Goal: Task Accomplishment & Management: Complete application form

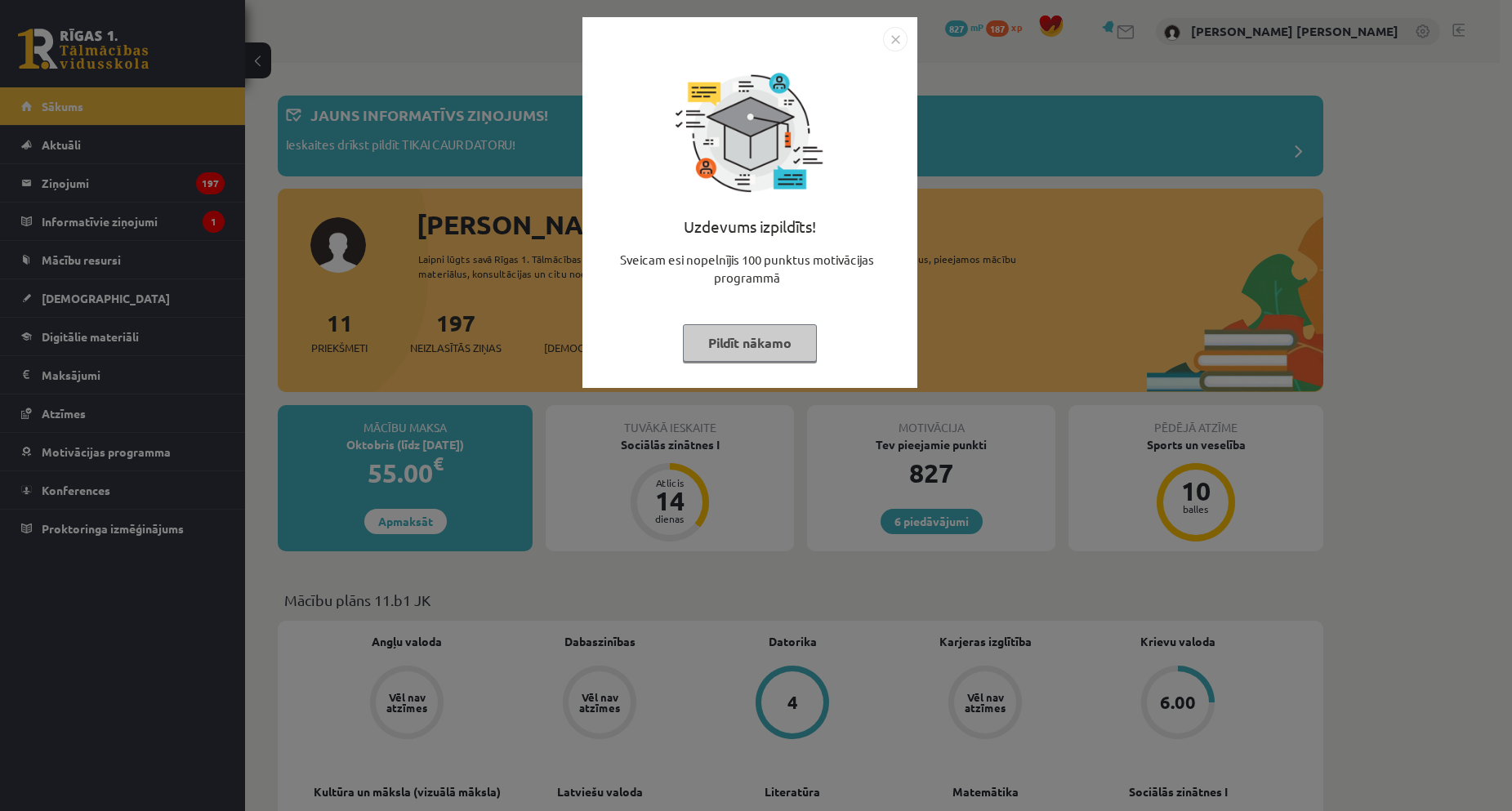
click at [786, 350] on button "Pildīt nākamo" at bounding box center [750, 343] width 134 height 38
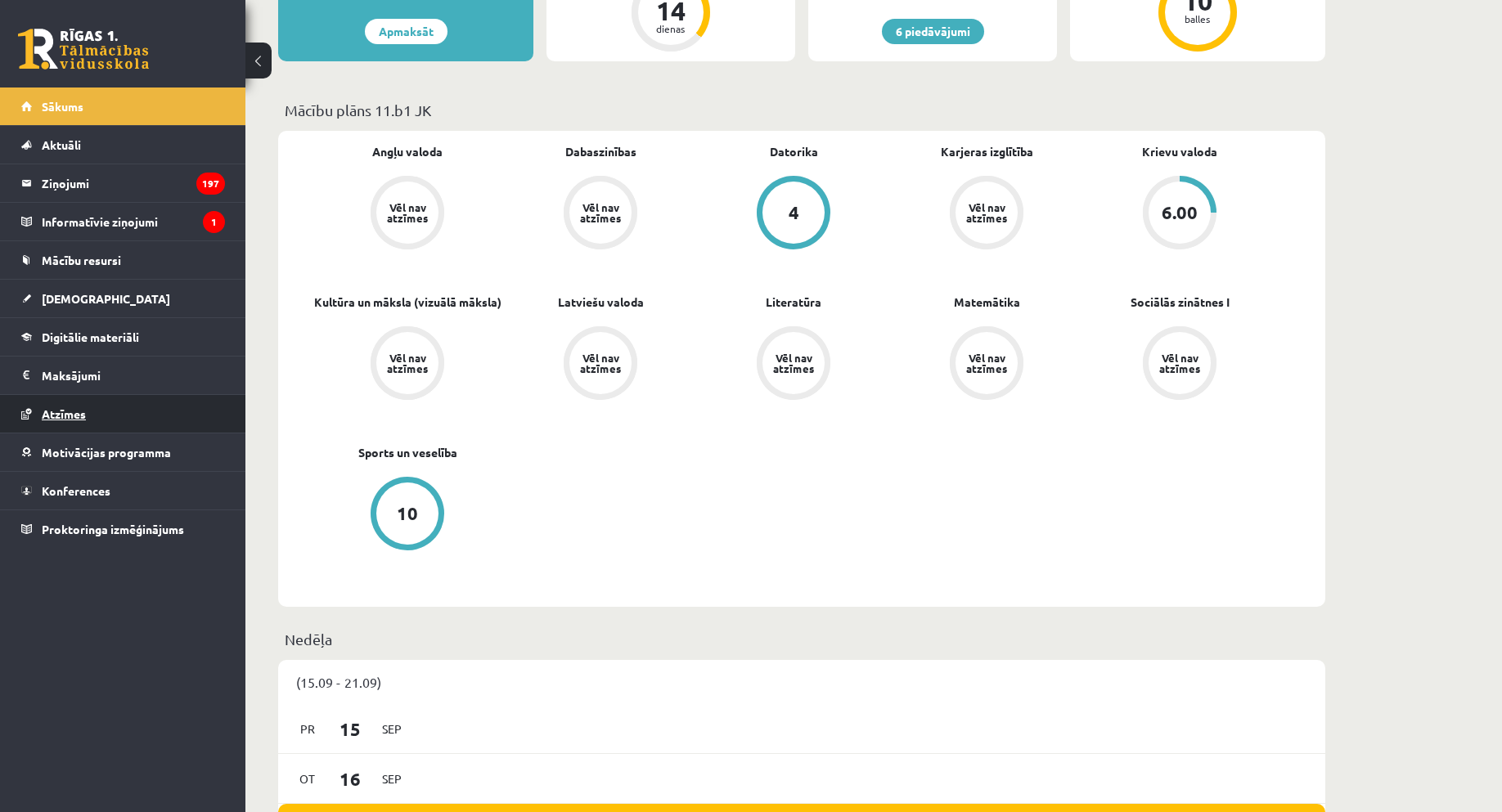
scroll to position [245, 0]
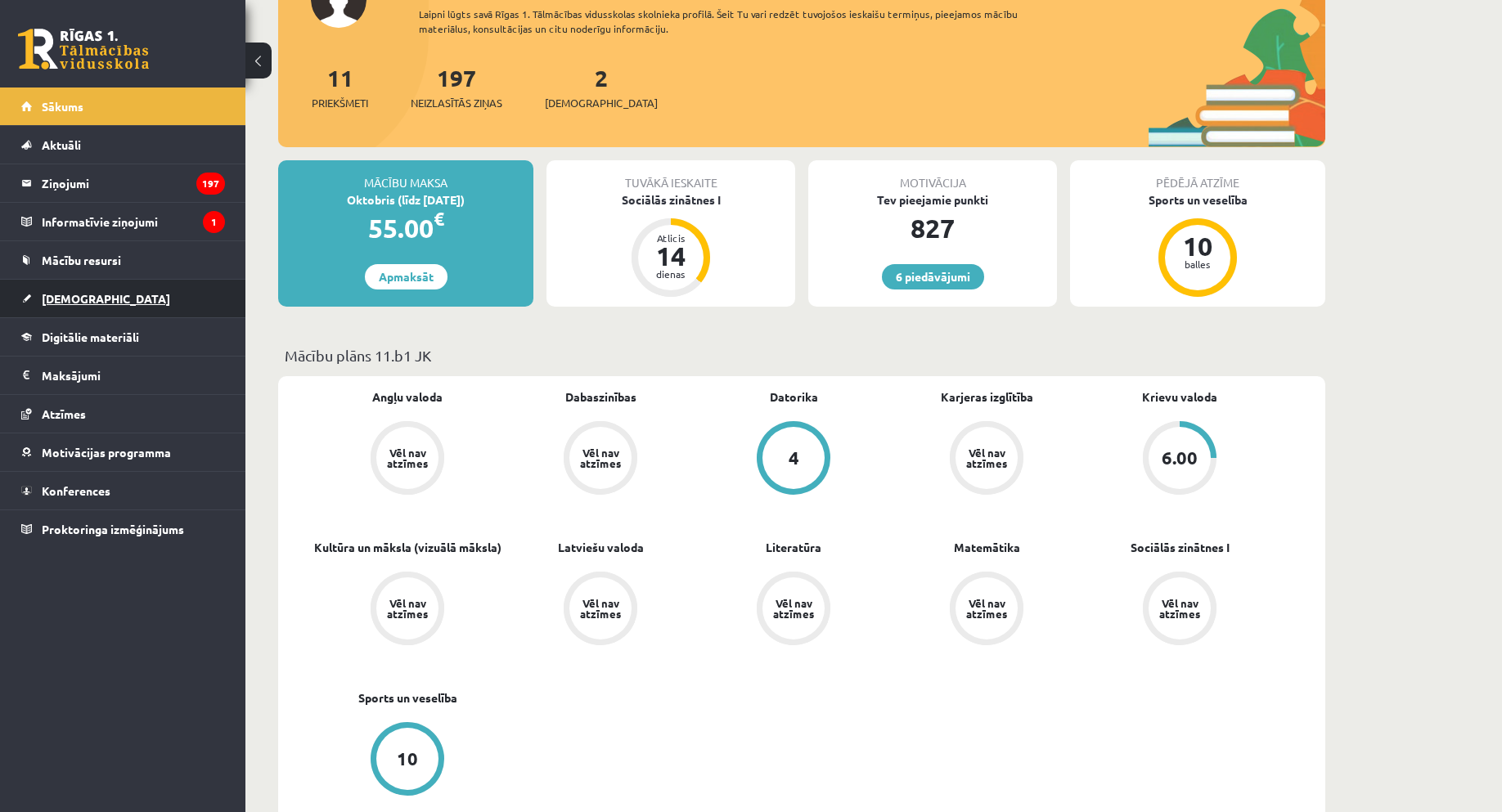
click at [78, 311] on link "[DEMOGRAPHIC_DATA]" at bounding box center [123, 299] width 204 height 38
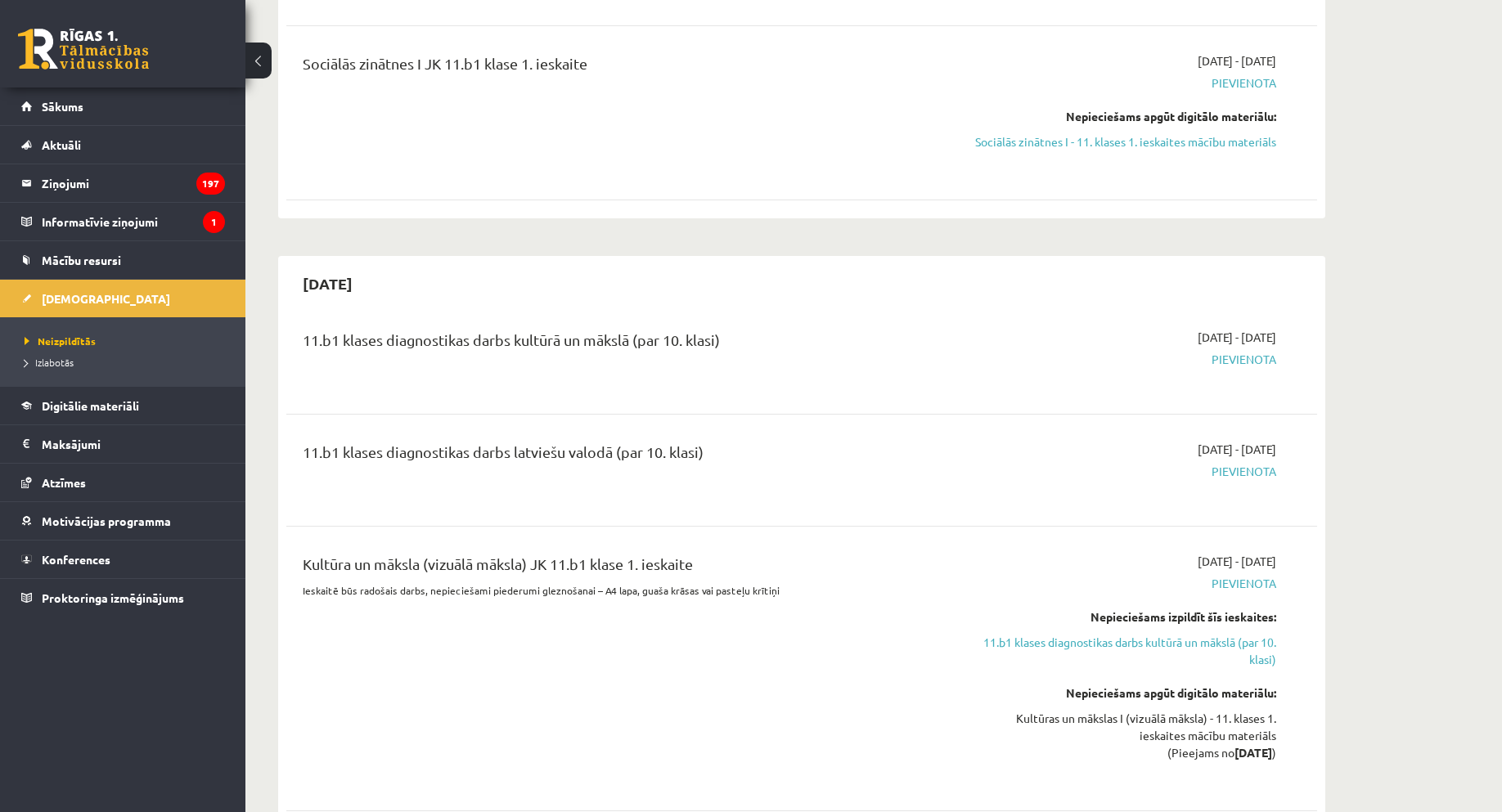
scroll to position [245, 0]
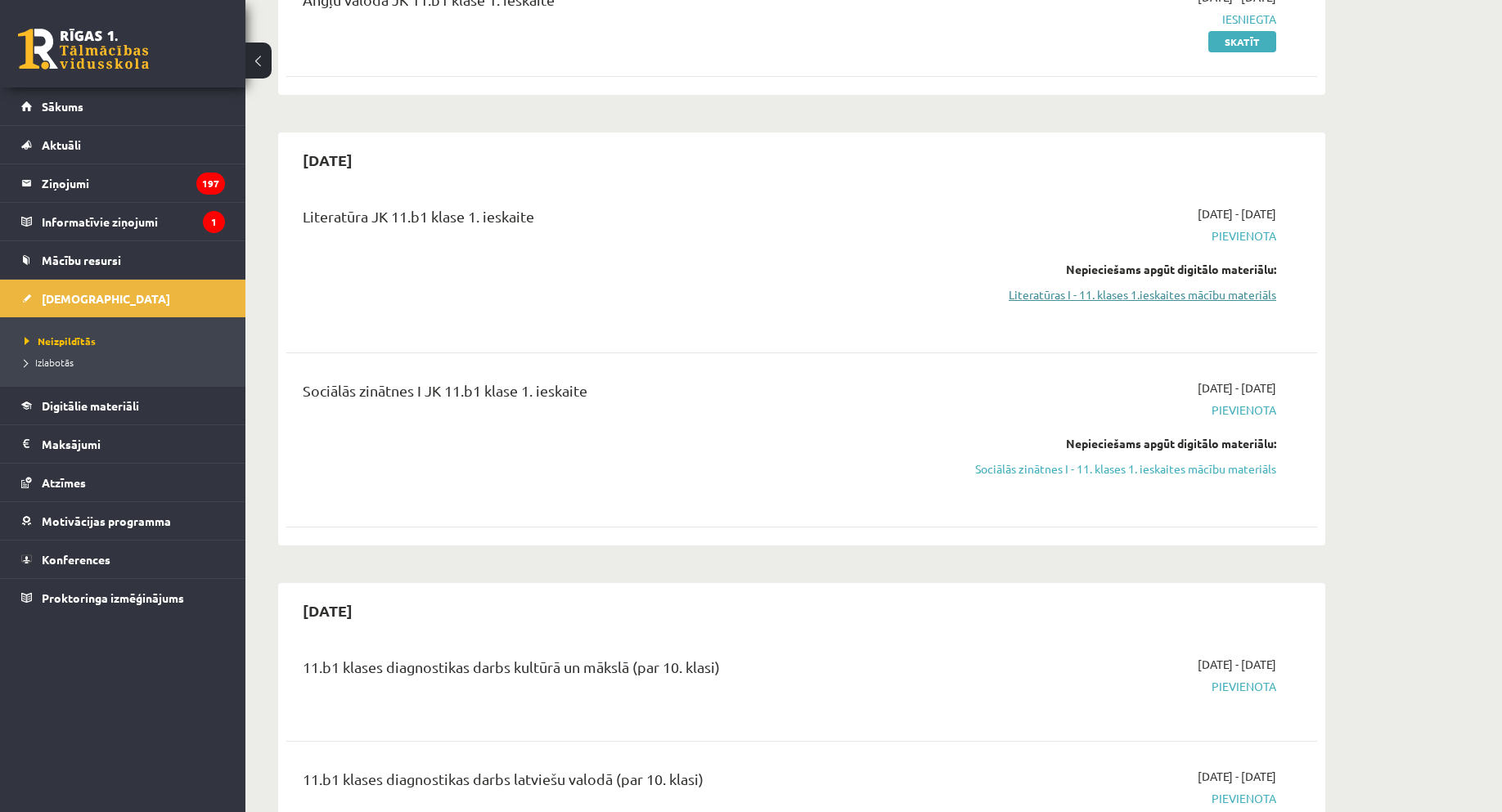
click at [1173, 296] on link "Literatūras I - 11. klases 1.ieskaites mācību materiāls" at bounding box center [1122, 294] width 308 height 17
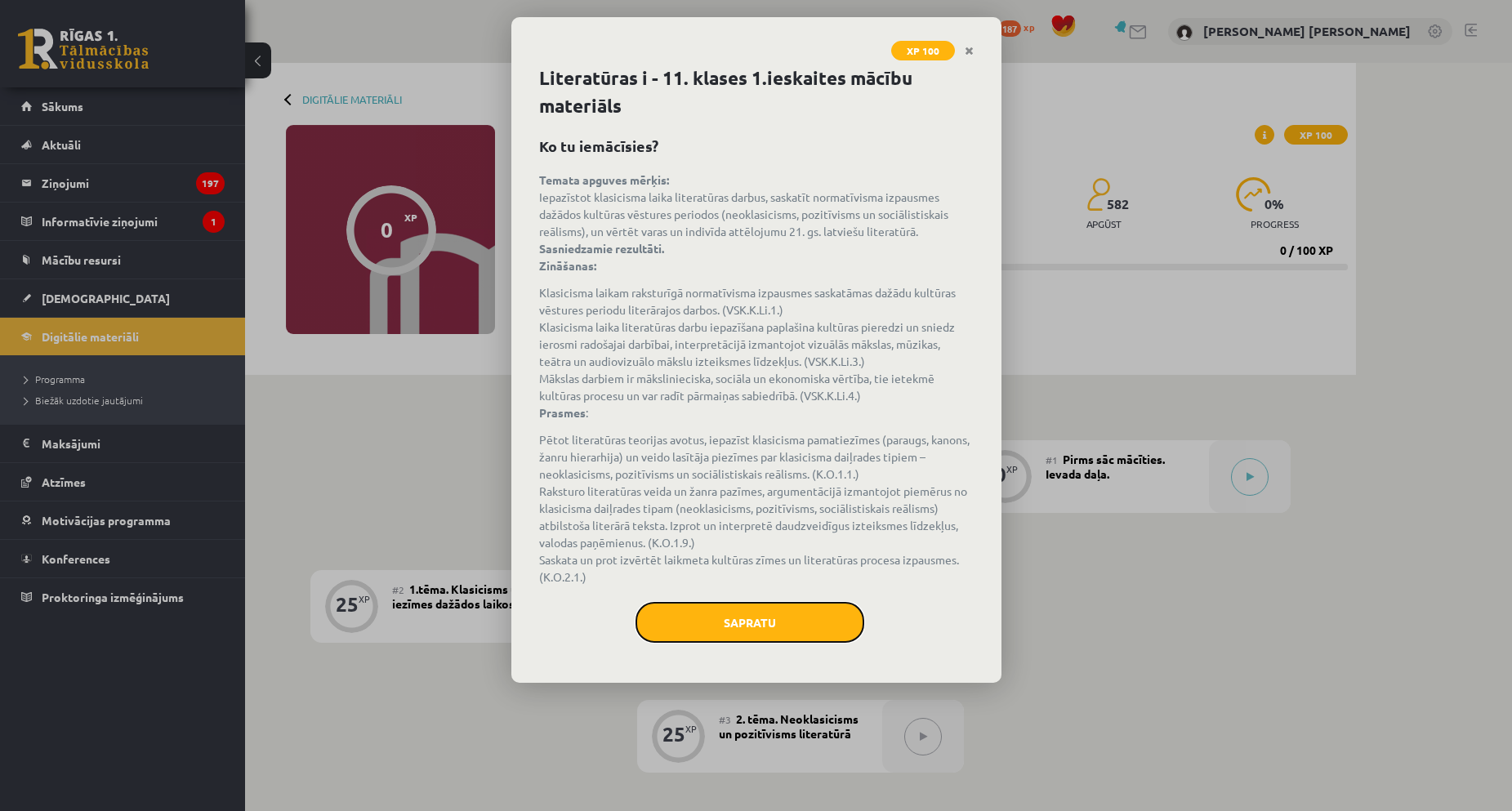
click at [850, 637] on button "Sapratu" at bounding box center [750, 622] width 229 height 41
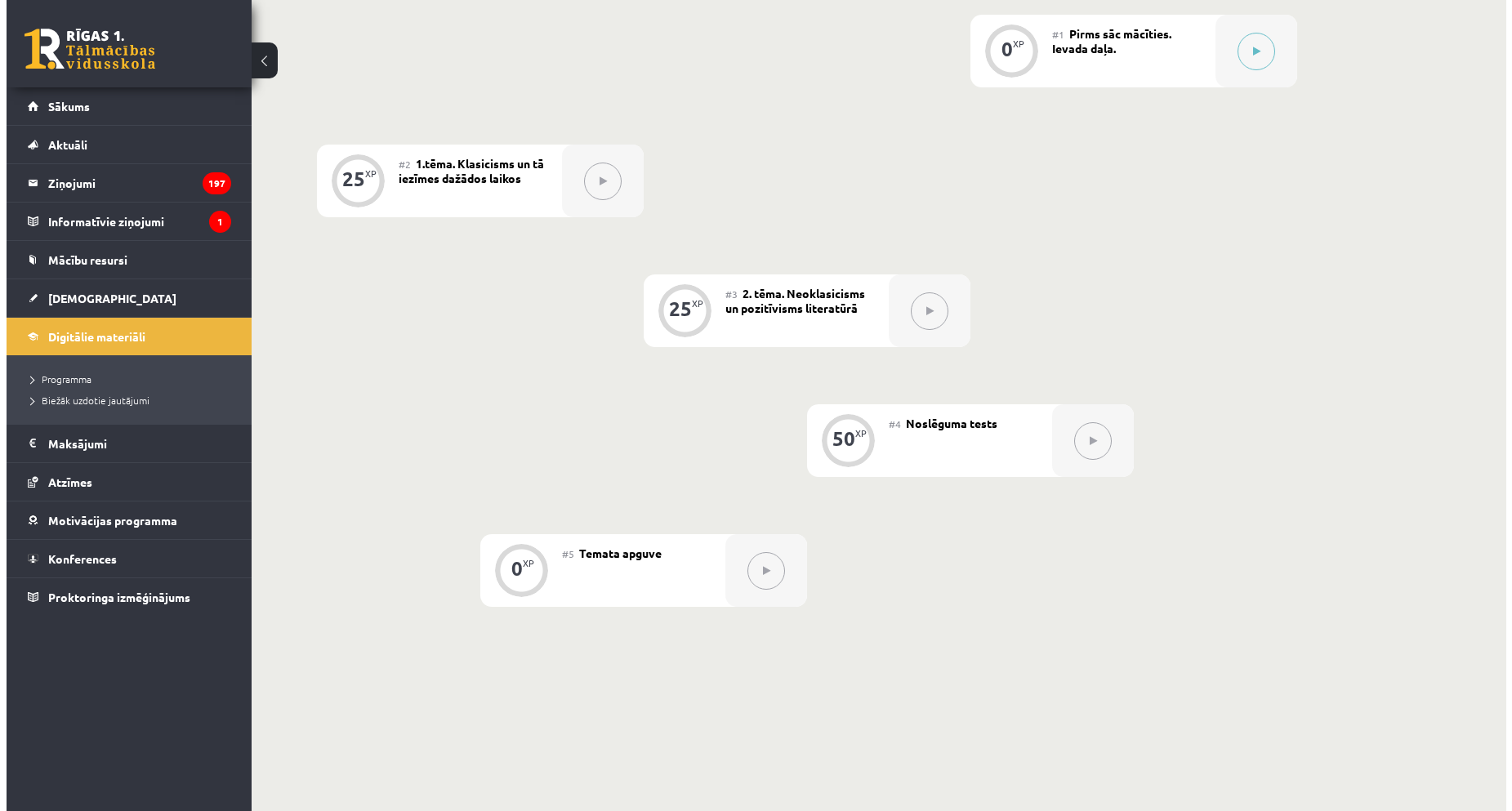
scroll to position [99, 0]
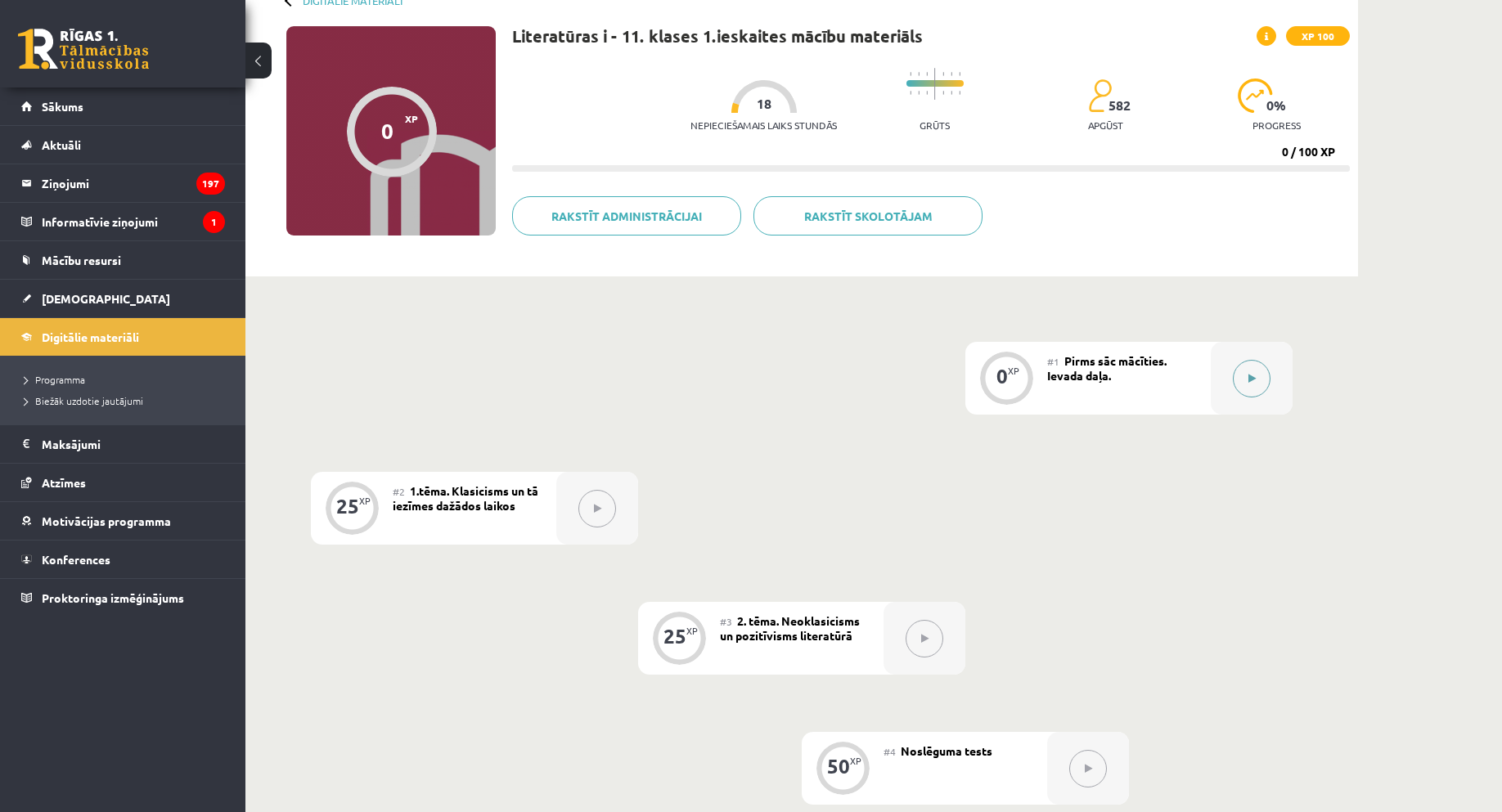
click at [1234, 389] on div at bounding box center [1251, 378] width 82 height 73
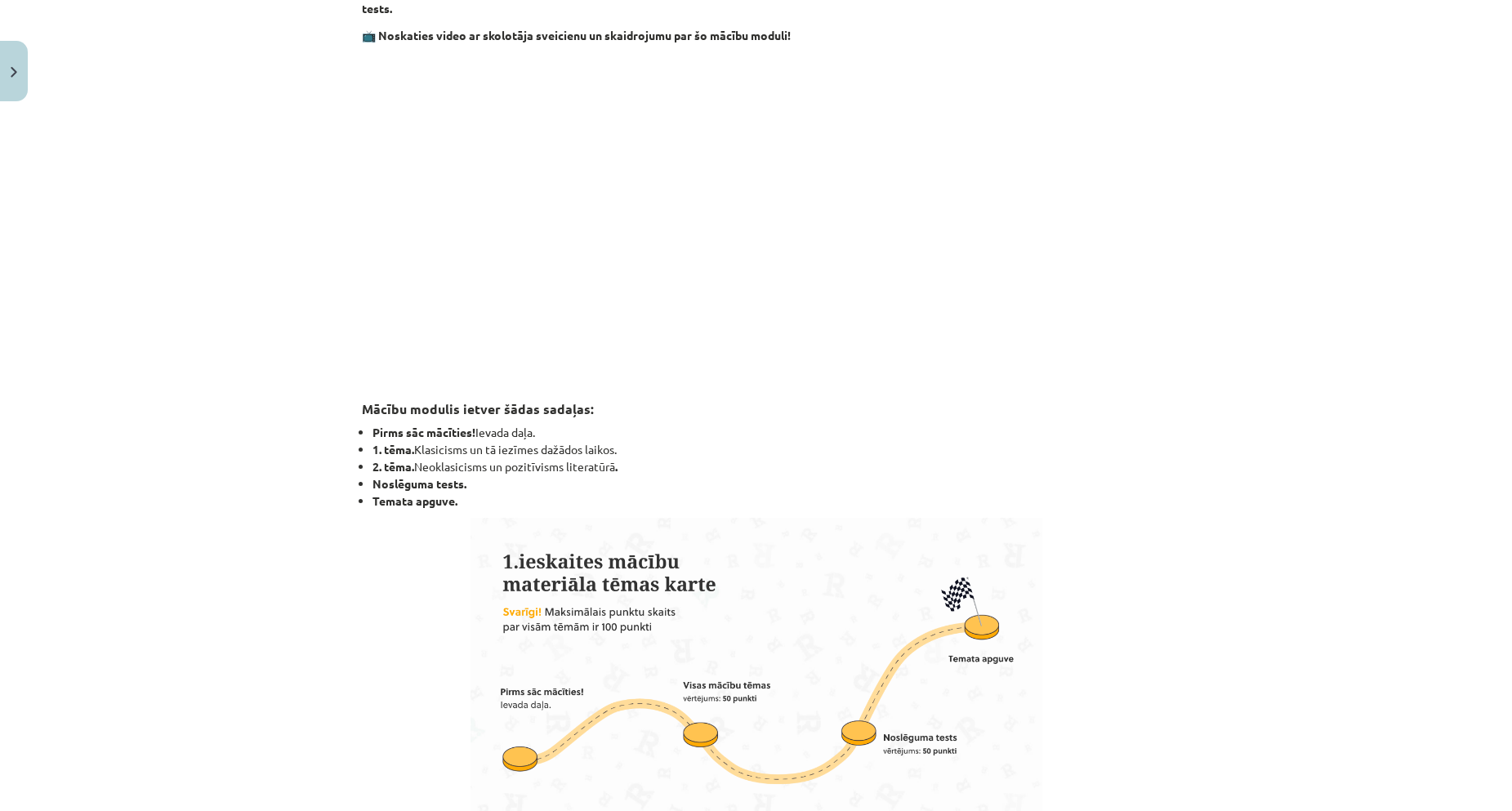
scroll to position [898, 0]
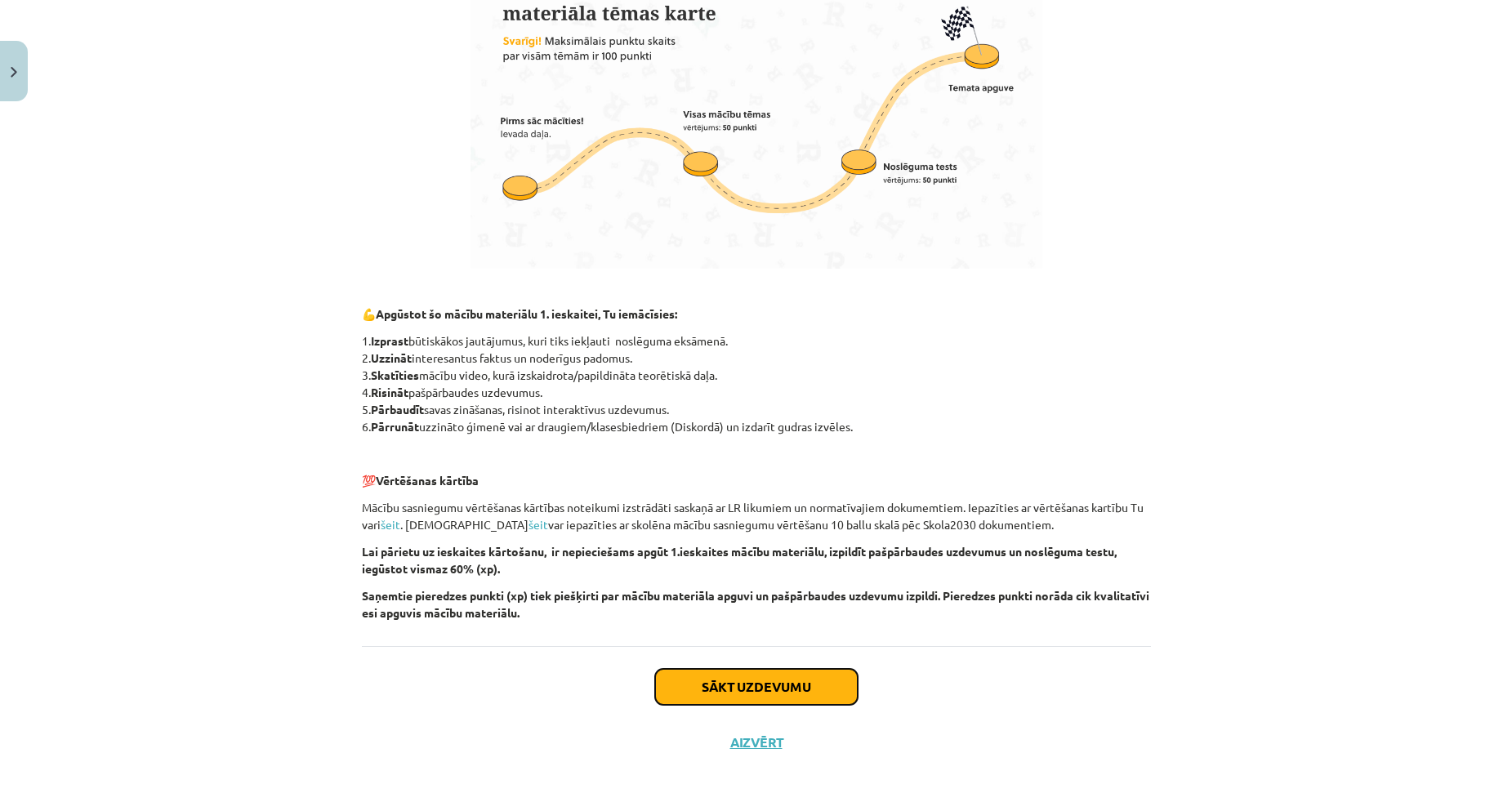
click at [719, 682] on button "Sākt uzdevumu" at bounding box center [756, 687] width 202 height 36
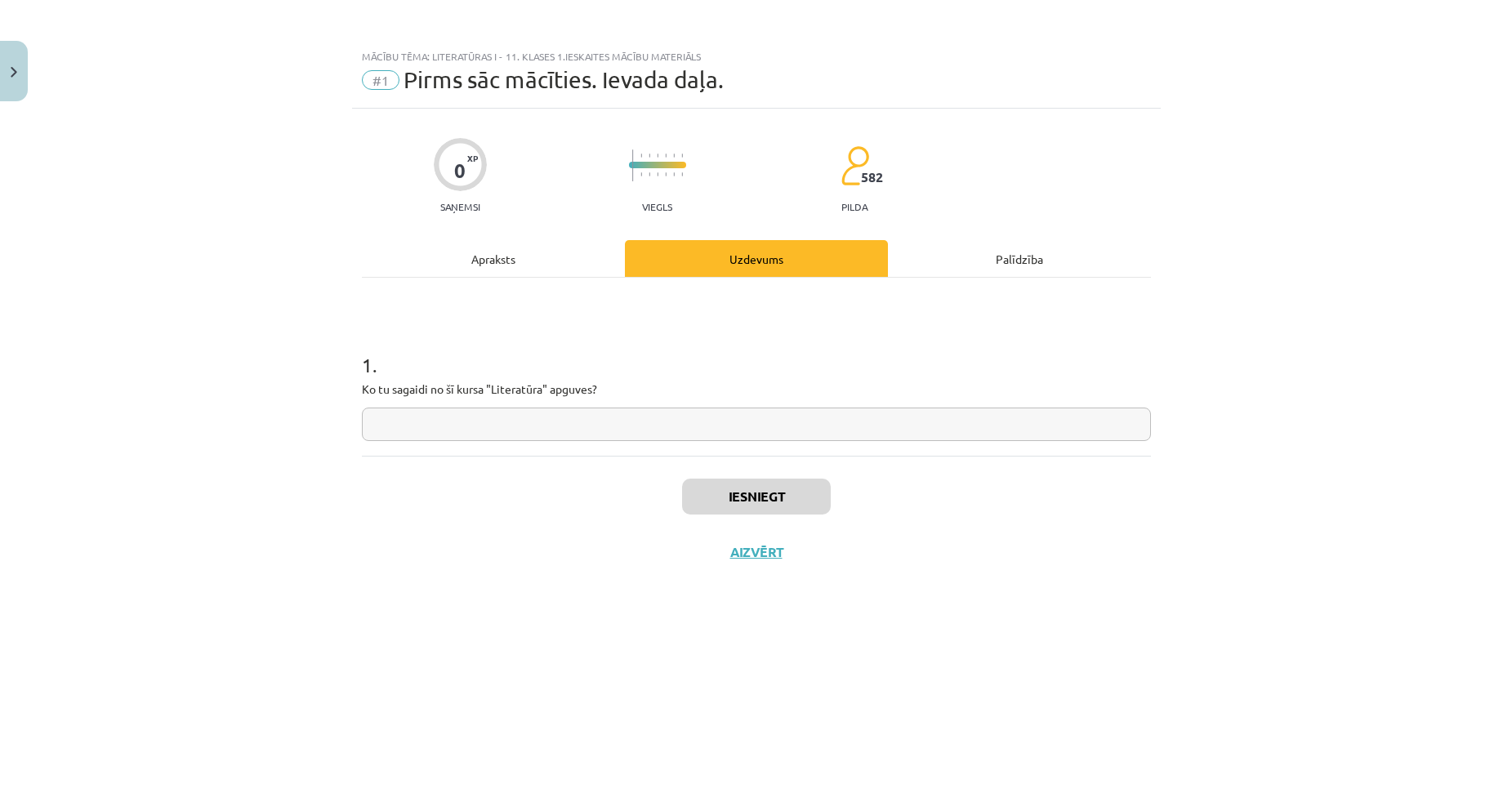
drag, startPoint x: 570, startPoint y: 407, endPoint x: 629, endPoint y: 407, distance: 59.0
click at [629, 407] on div "Mācību tēma: Literatūras i - 11. klases 1.ieskaites mācību materiāls #1 Pirms s…" at bounding box center [756, 406] width 1512 height 811
copy p
click at [559, 419] on input "text" at bounding box center [756, 424] width 789 height 33
paste input "**********"
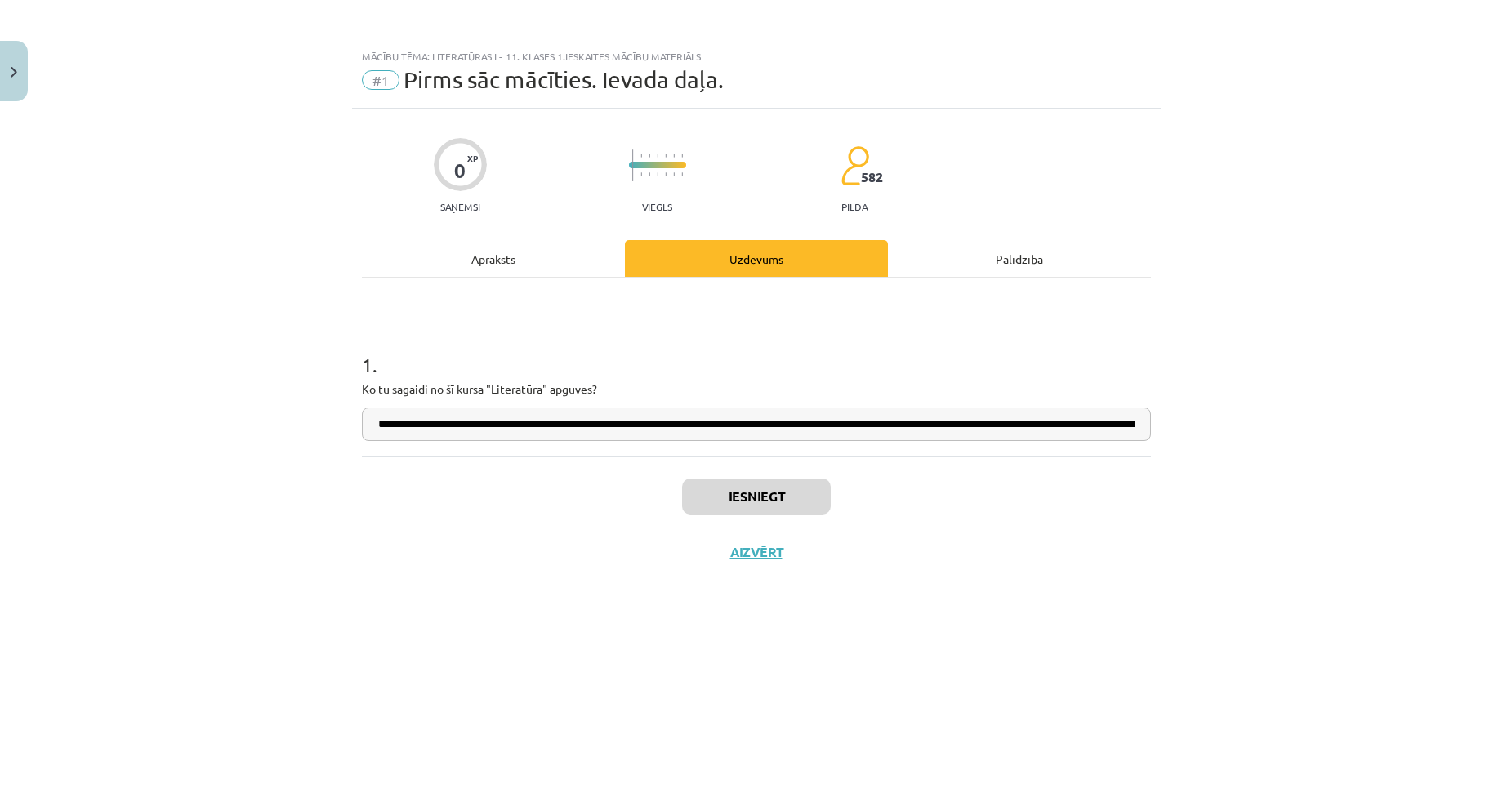
scroll to position [0, 1275]
type input "**********"
click at [749, 510] on button "Iesniegt" at bounding box center [756, 496] width 148 height 36
click at [698, 565] on button "Nākamā nodarbība" at bounding box center [756, 562] width 160 height 38
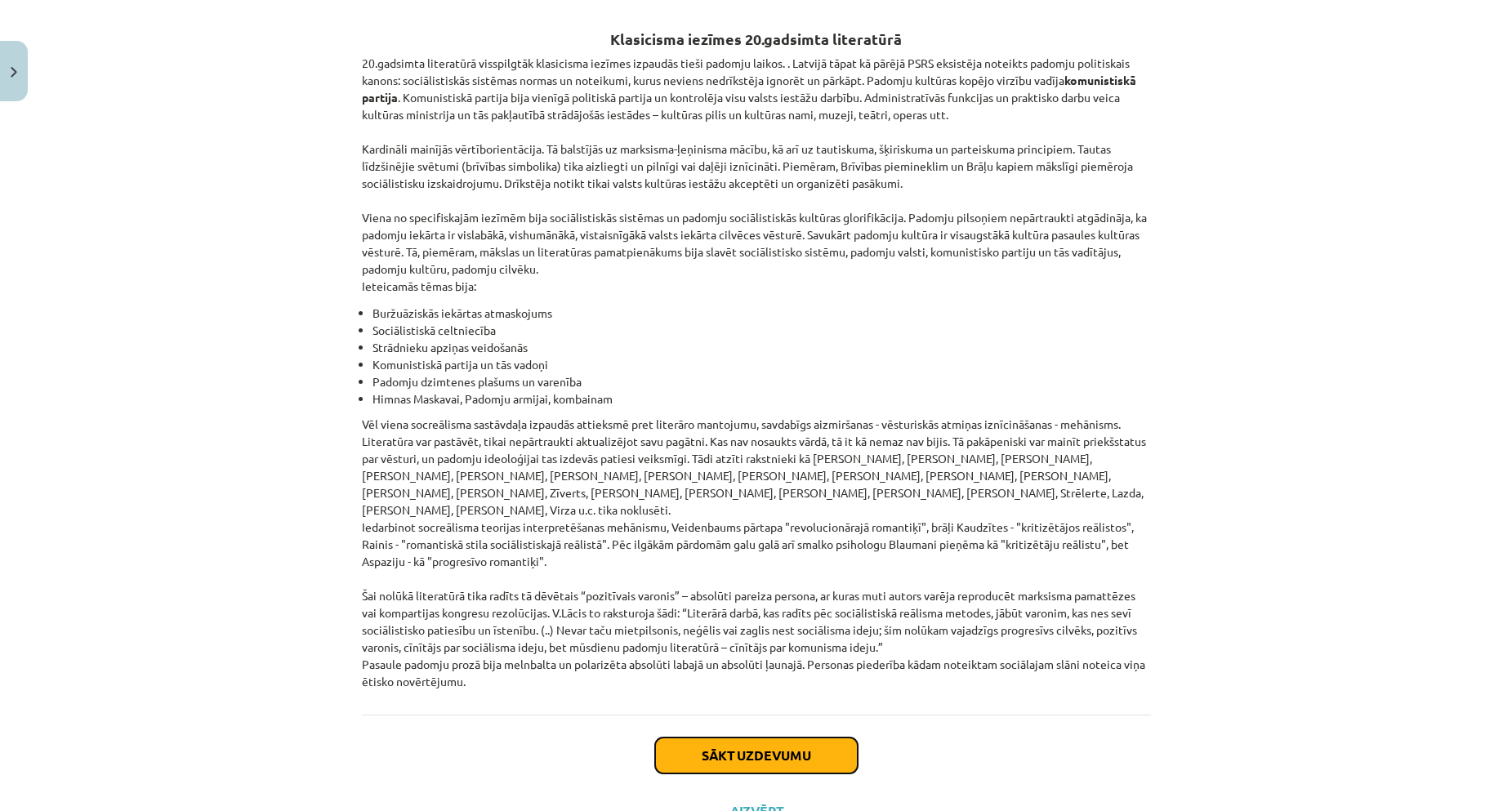
click at [751, 737] on button "Sākt uzdevumu" at bounding box center [756, 755] width 202 height 36
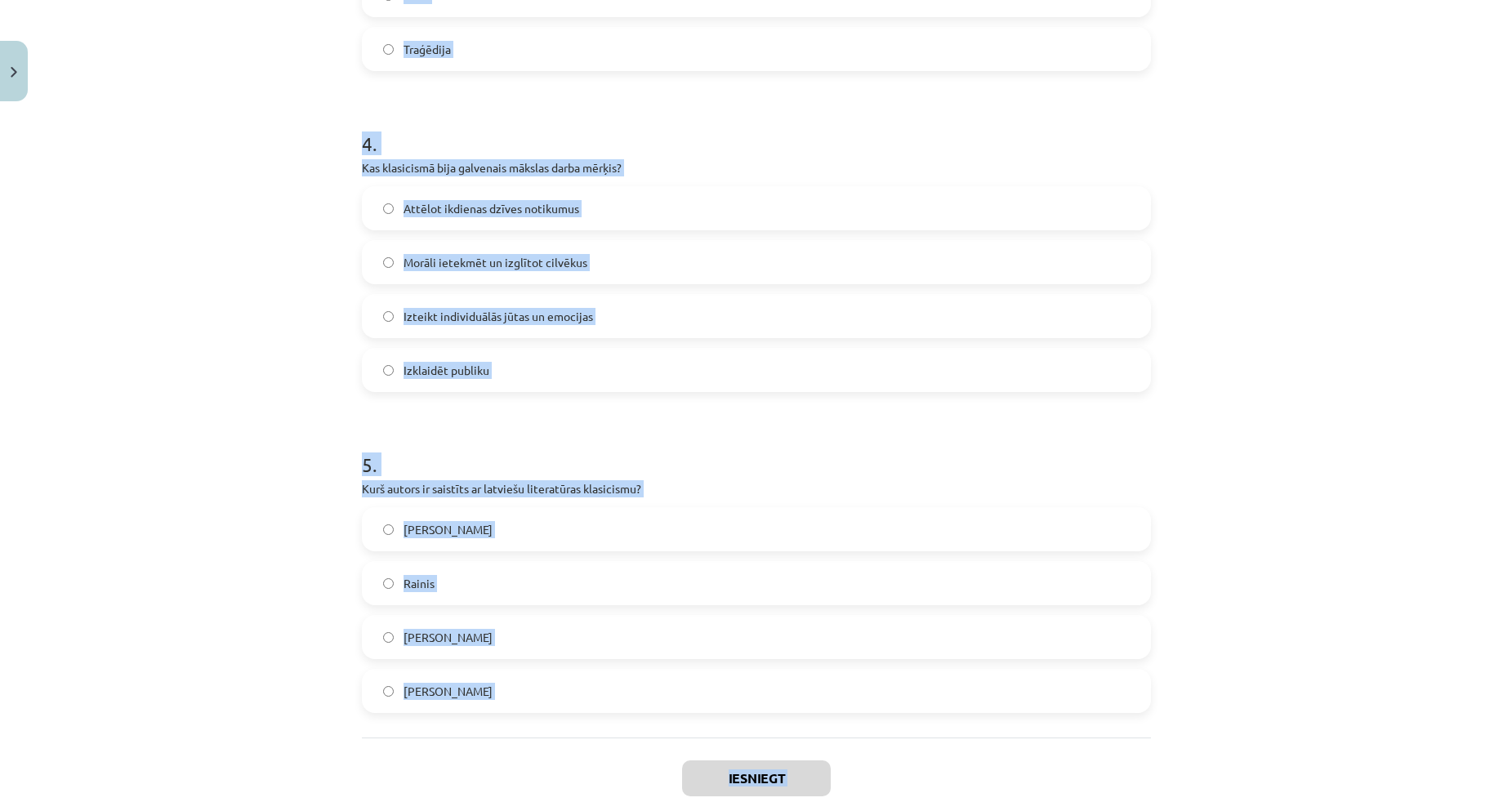
scroll to position [1276, 0]
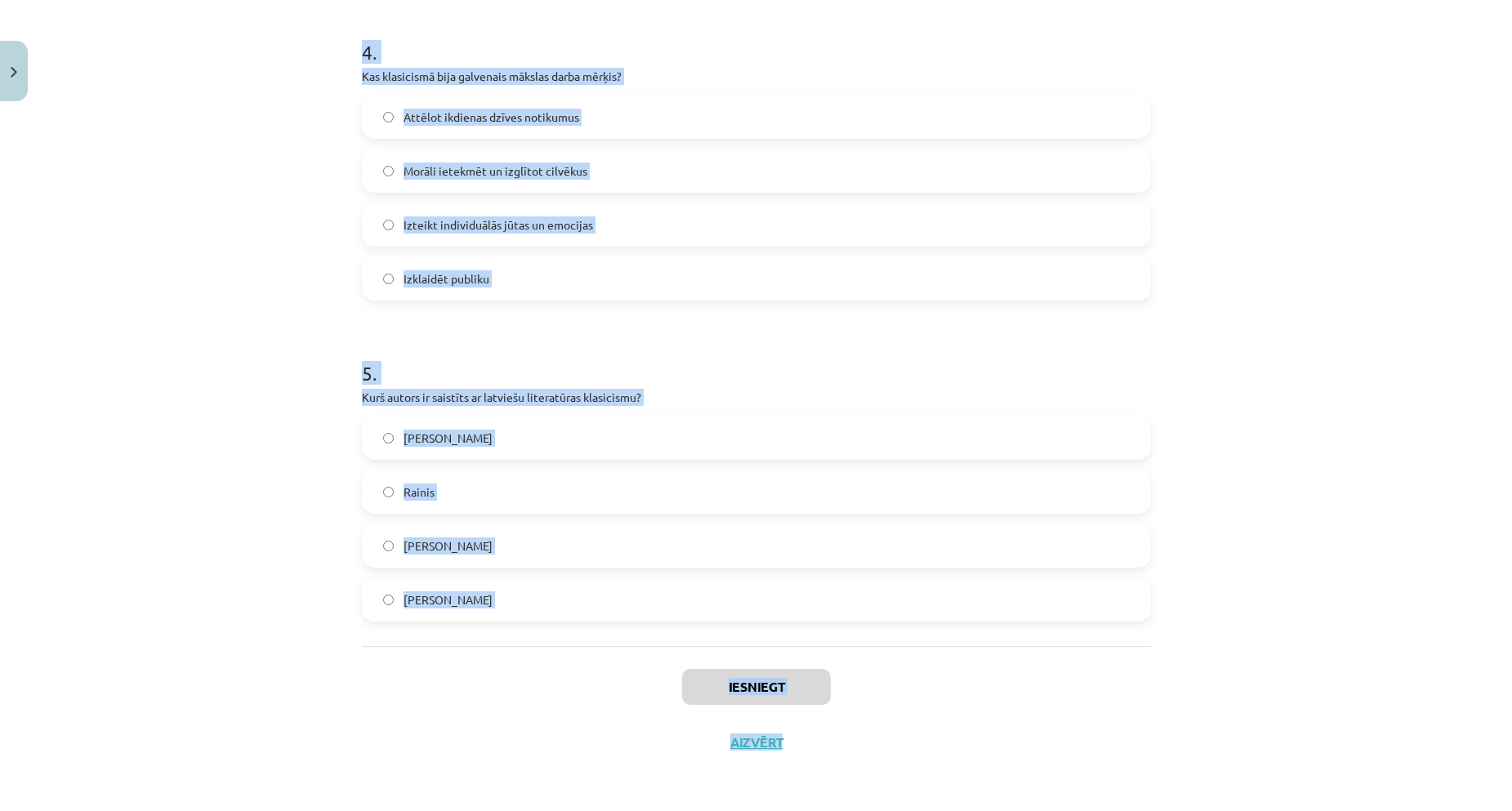
drag, startPoint x: 646, startPoint y: 427, endPoint x: 629, endPoint y: 504, distance: 78.9
click at [964, 794] on div "Mācību tēma: Literatūras i - 11. klases 1.ieskaites mācību materiāls #2 1.tēma.…" at bounding box center [756, 406] width 1512 height 811
click at [551, 614] on label "[PERSON_NAME]" at bounding box center [756, 599] width 786 height 41
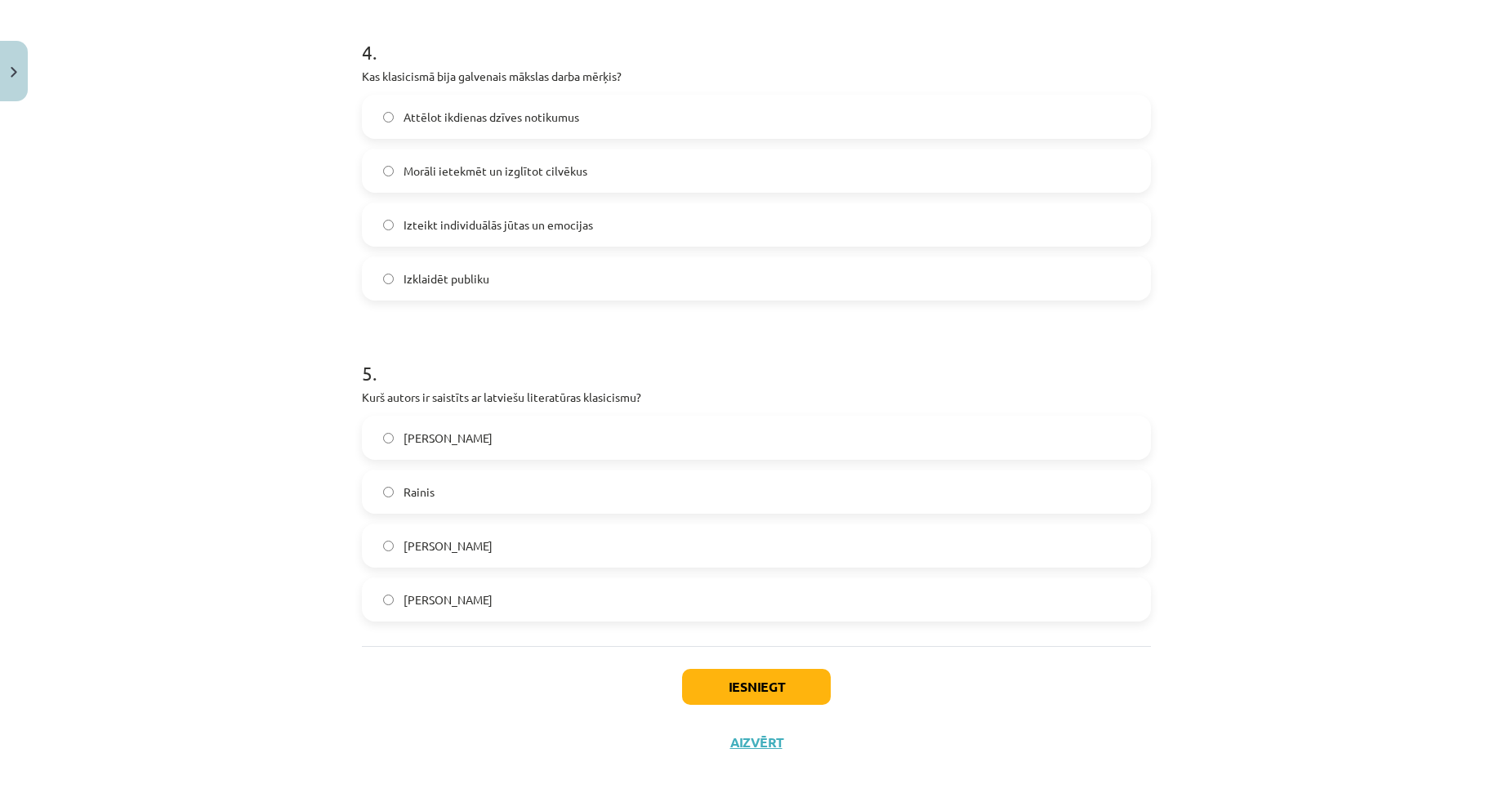
drag, startPoint x: 407, startPoint y: 406, endPoint x: 597, endPoint y: 614, distance: 281.7
click at [818, 614] on div "Mācību tēma: Literatūras i - 11. klases 1.ieskaites mācību materiāls #2 1.tēma.…" at bounding box center [756, 406] width 1512 height 811
click at [231, 538] on div "Mācību tēma: Literatūras i - 11. klases 1.ieskaites mācību materiāls #2 1.tēma.…" at bounding box center [756, 406] width 1512 height 811
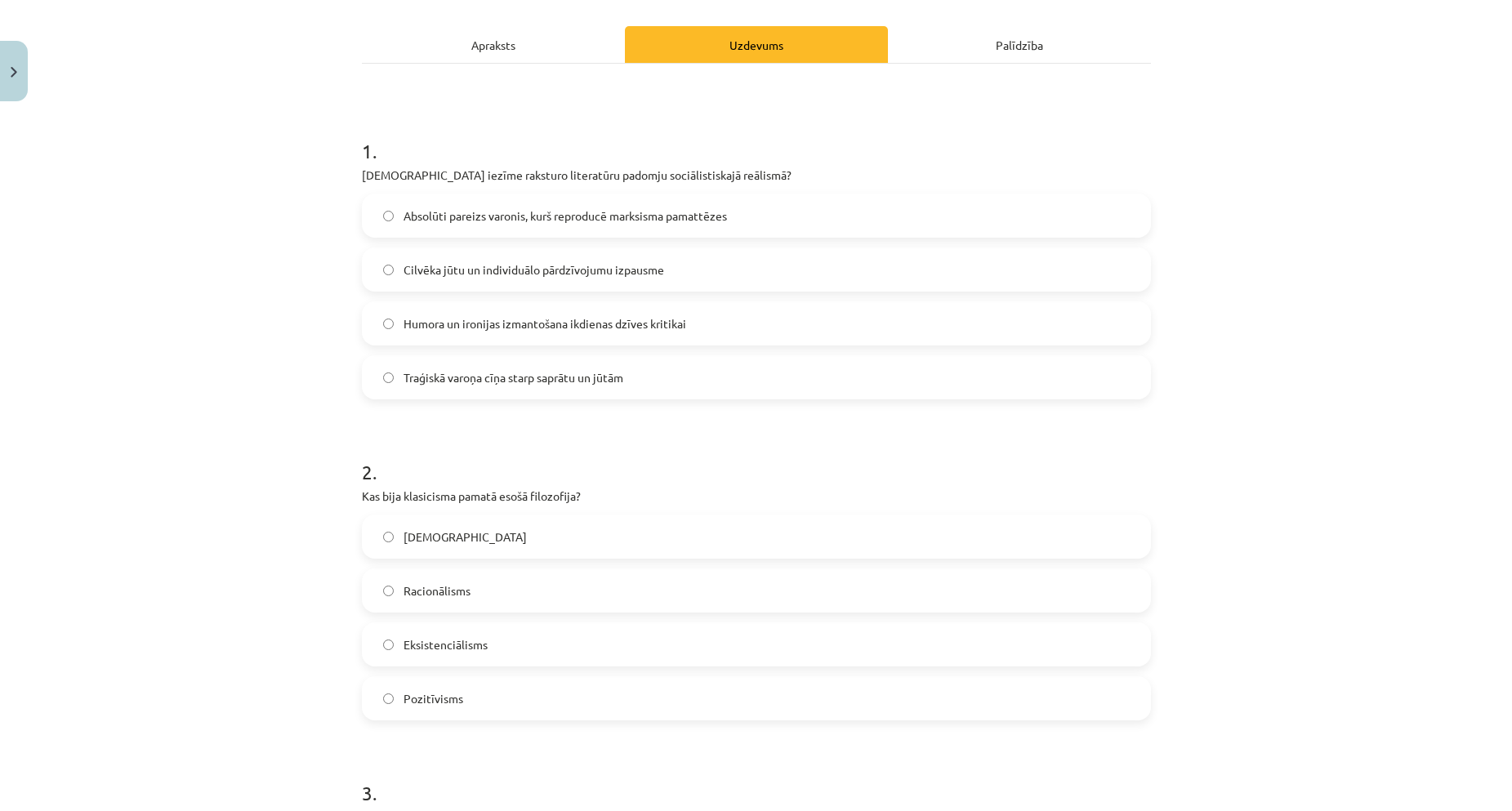
scroll to position [0, 0]
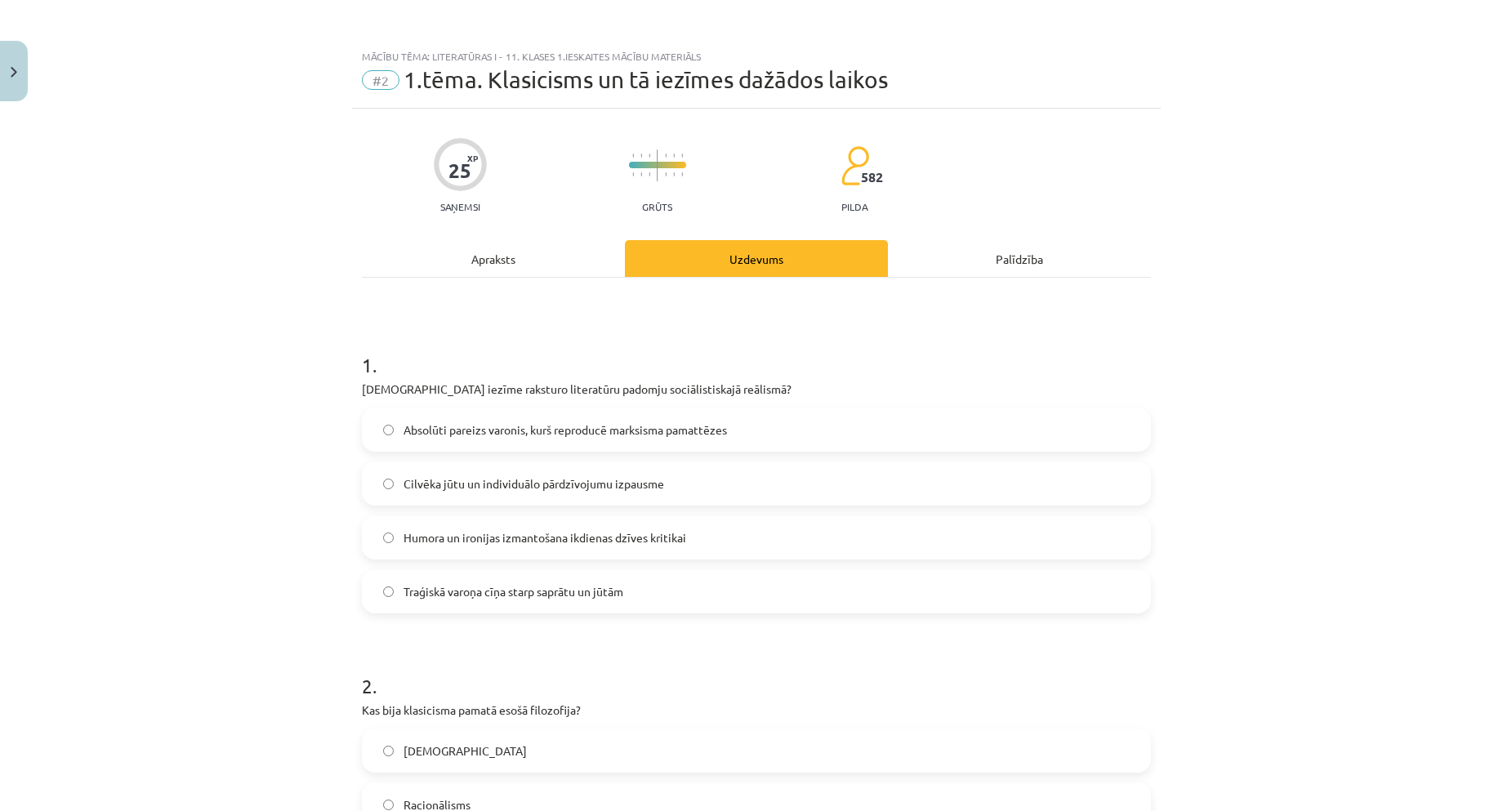
click at [474, 429] on span "Absolūti pareizs varonis, kurš reproducē marksisma pamattēzes" at bounding box center [565, 430] width 323 height 17
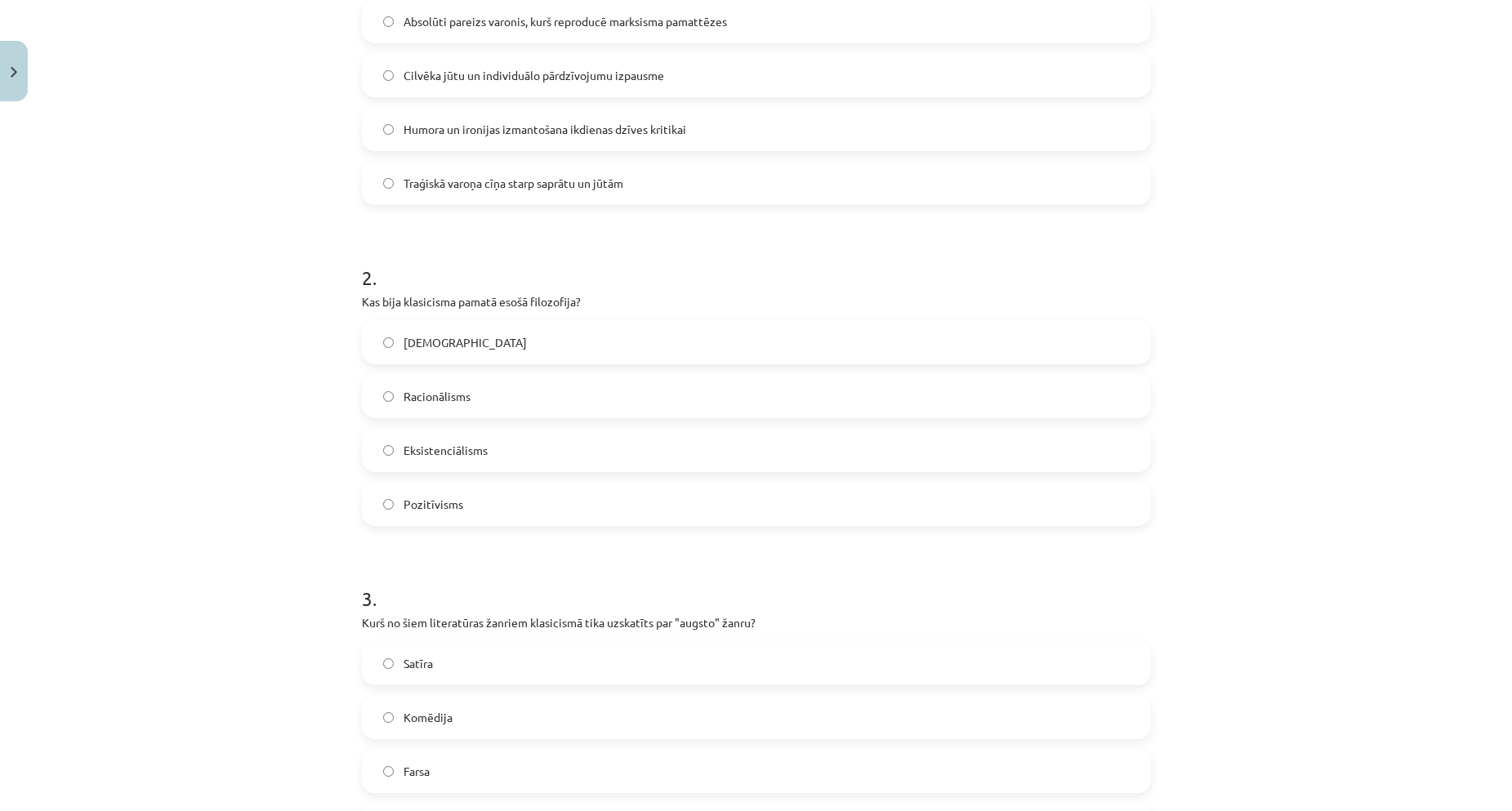
click at [413, 385] on label "Racionālisms" at bounding box center [756, 396] width 786 height 41
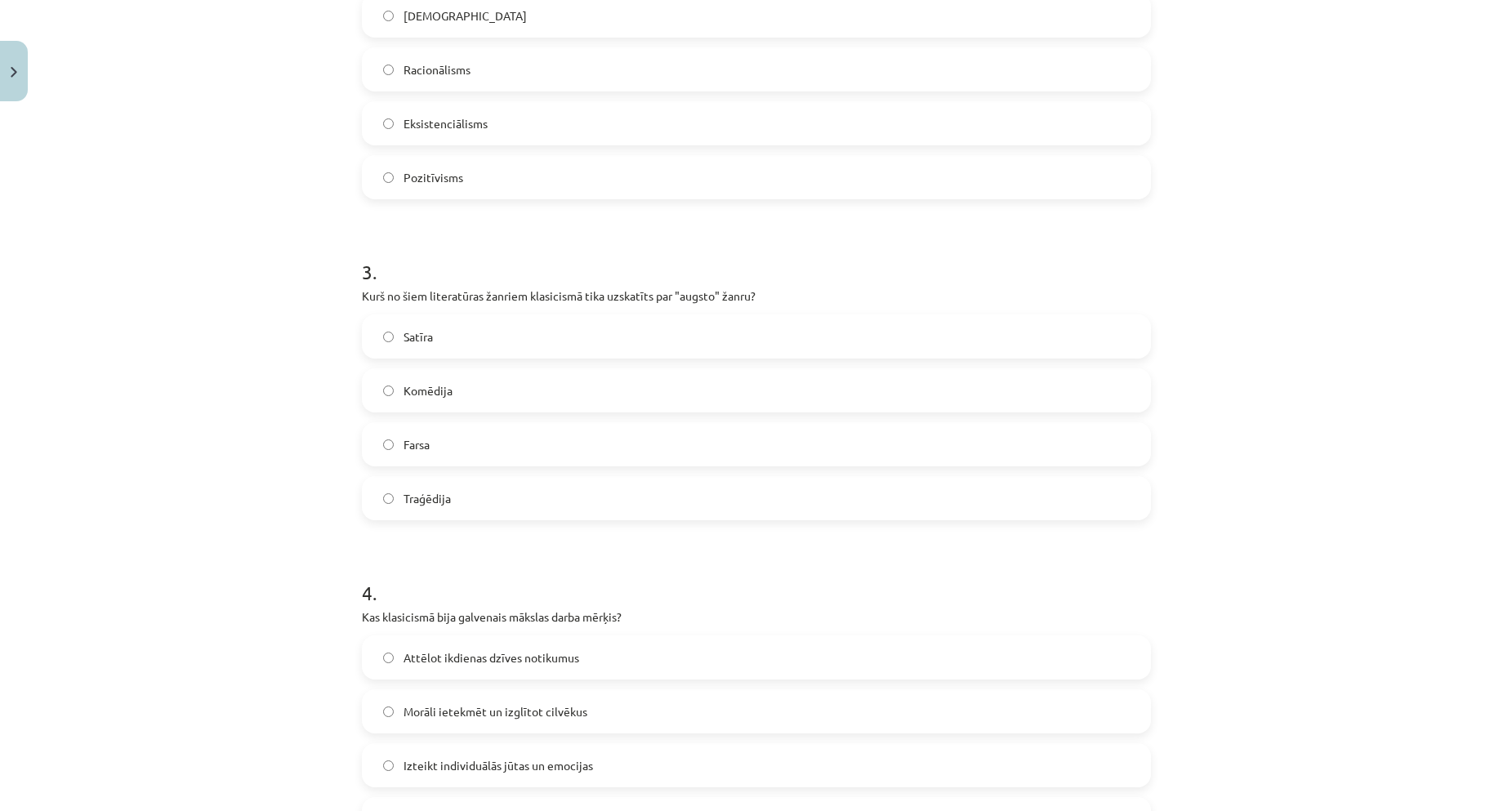
click at [475, 509] on label "Traģēdija" at bounding box center [756, 498] width 786 height 41
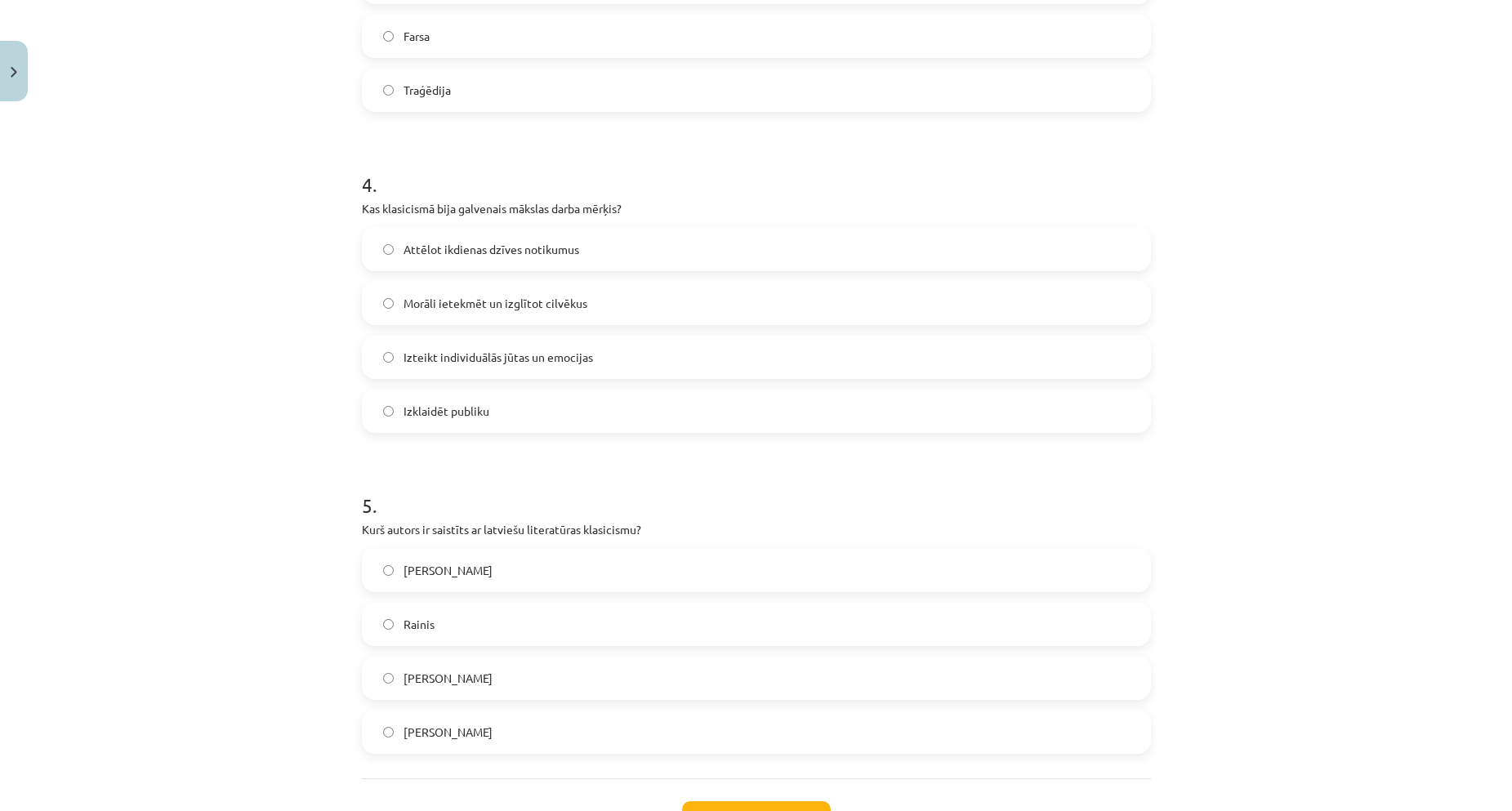
click at [441, 307] on span "Morāli ietekmēt un izglītot cilvēkus" at bounding box center [496, 303] width 184 height 17
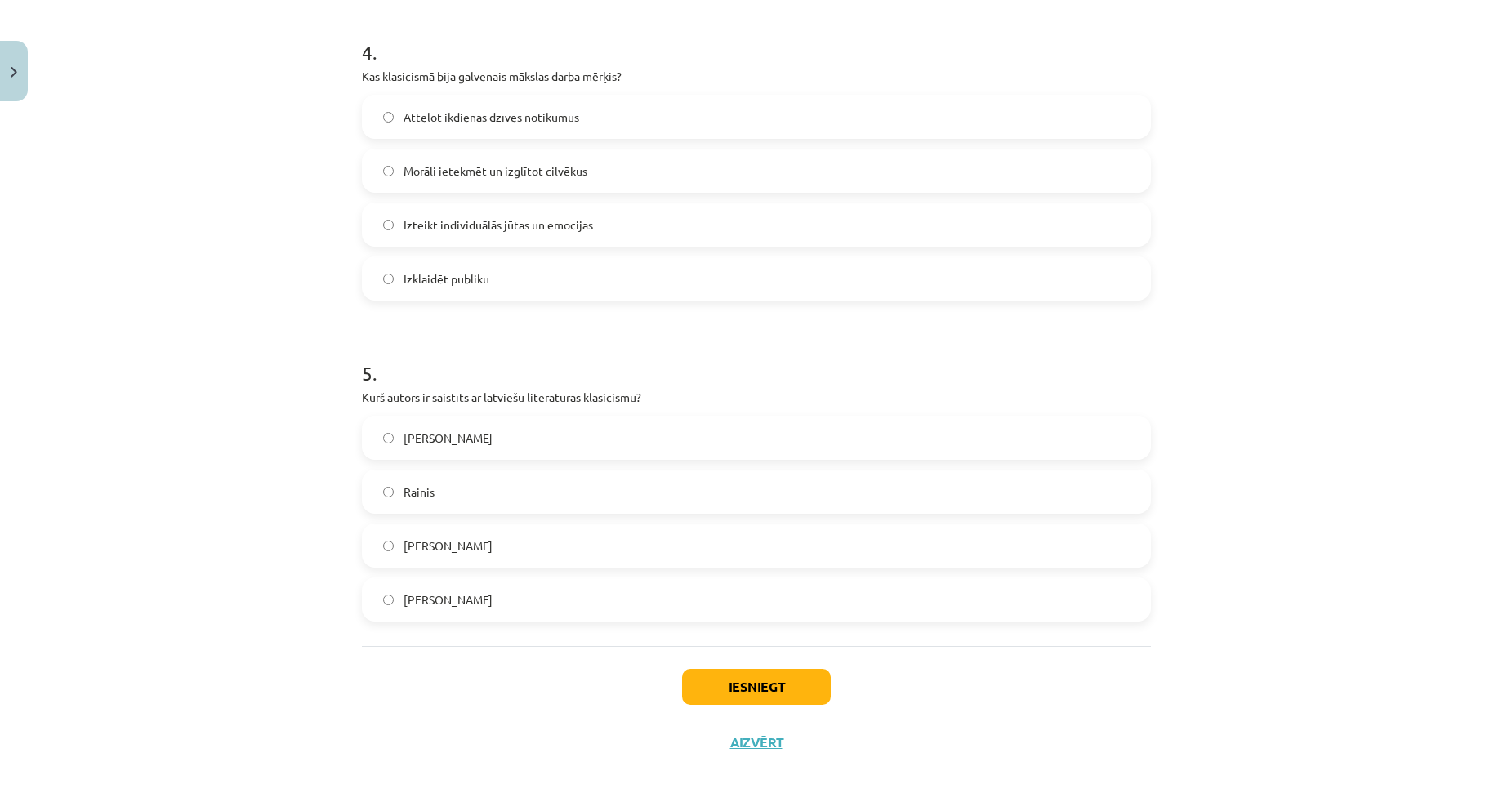
click at [394, 454] on label "[PERSON_NAME]" at bounding box center [756, 438] width 786 height 41
click at [793, 703] on button "Iesniegt" at bounding box center [756, 687] width 148 height 36
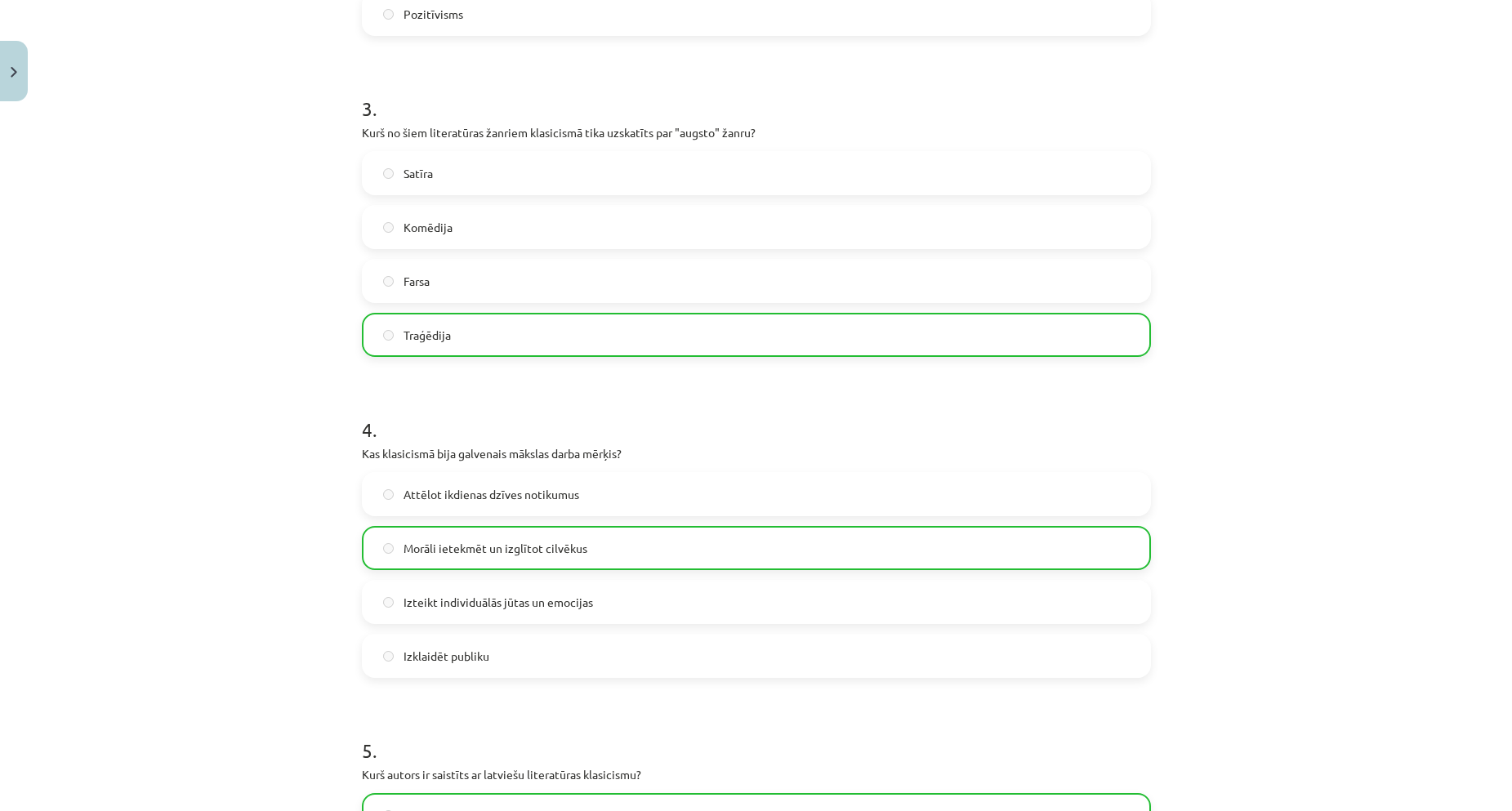
scroll to position [1328, 0]
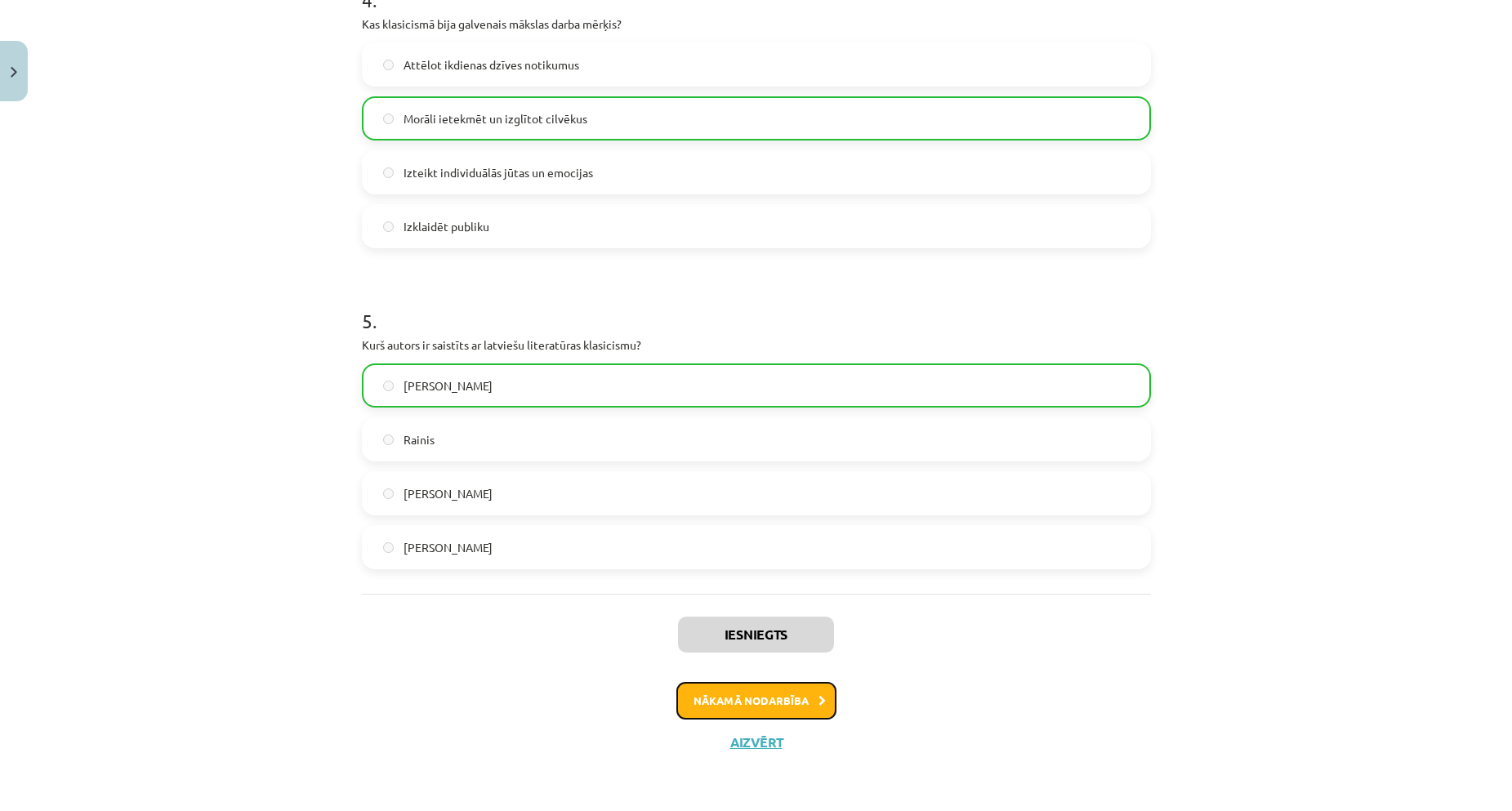
click at [754, 709] on button "Nākamā nodarbība" at bounding box center [756, 700] width 160 height 38
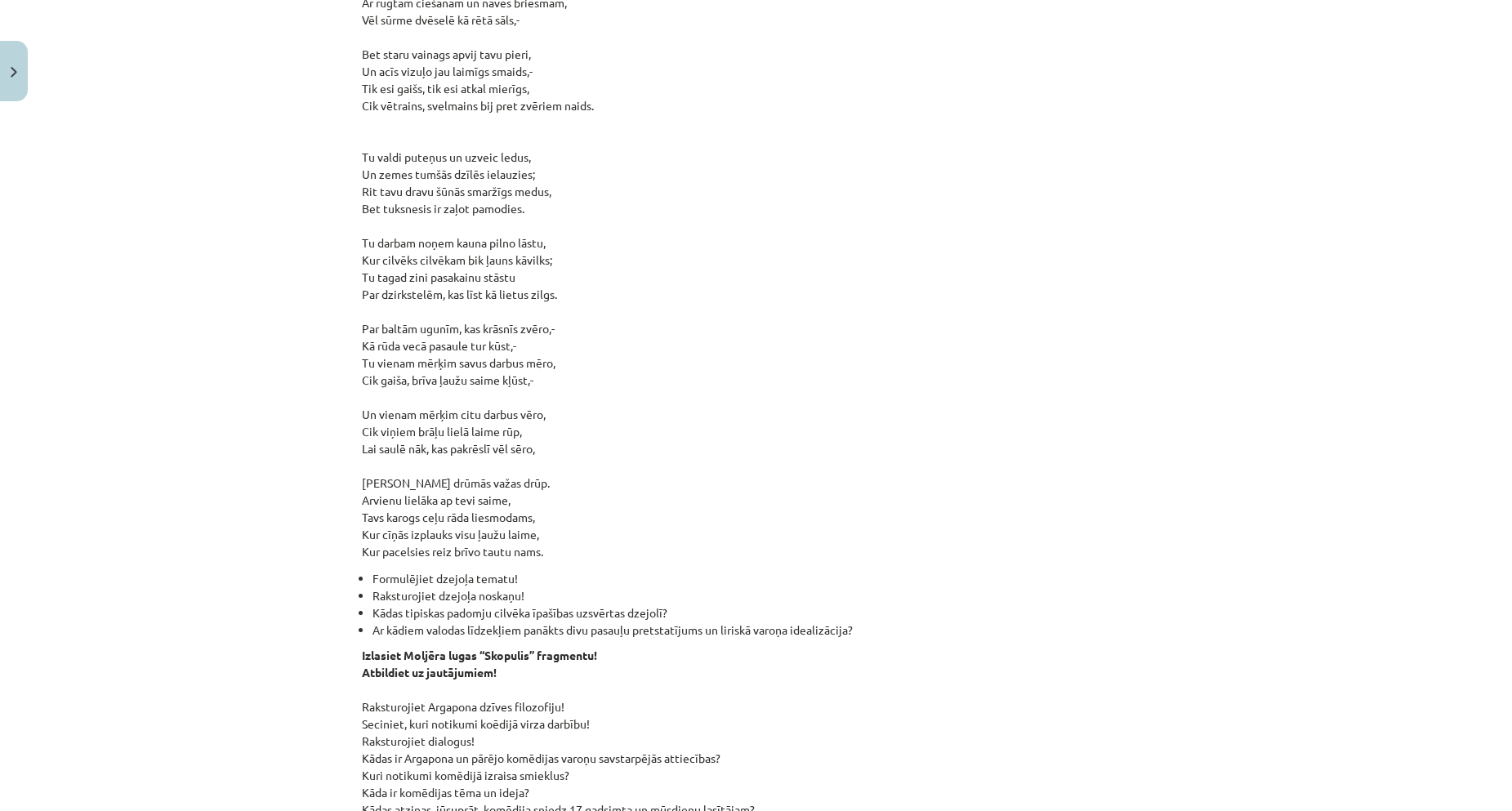
scroll to position [41, 0]
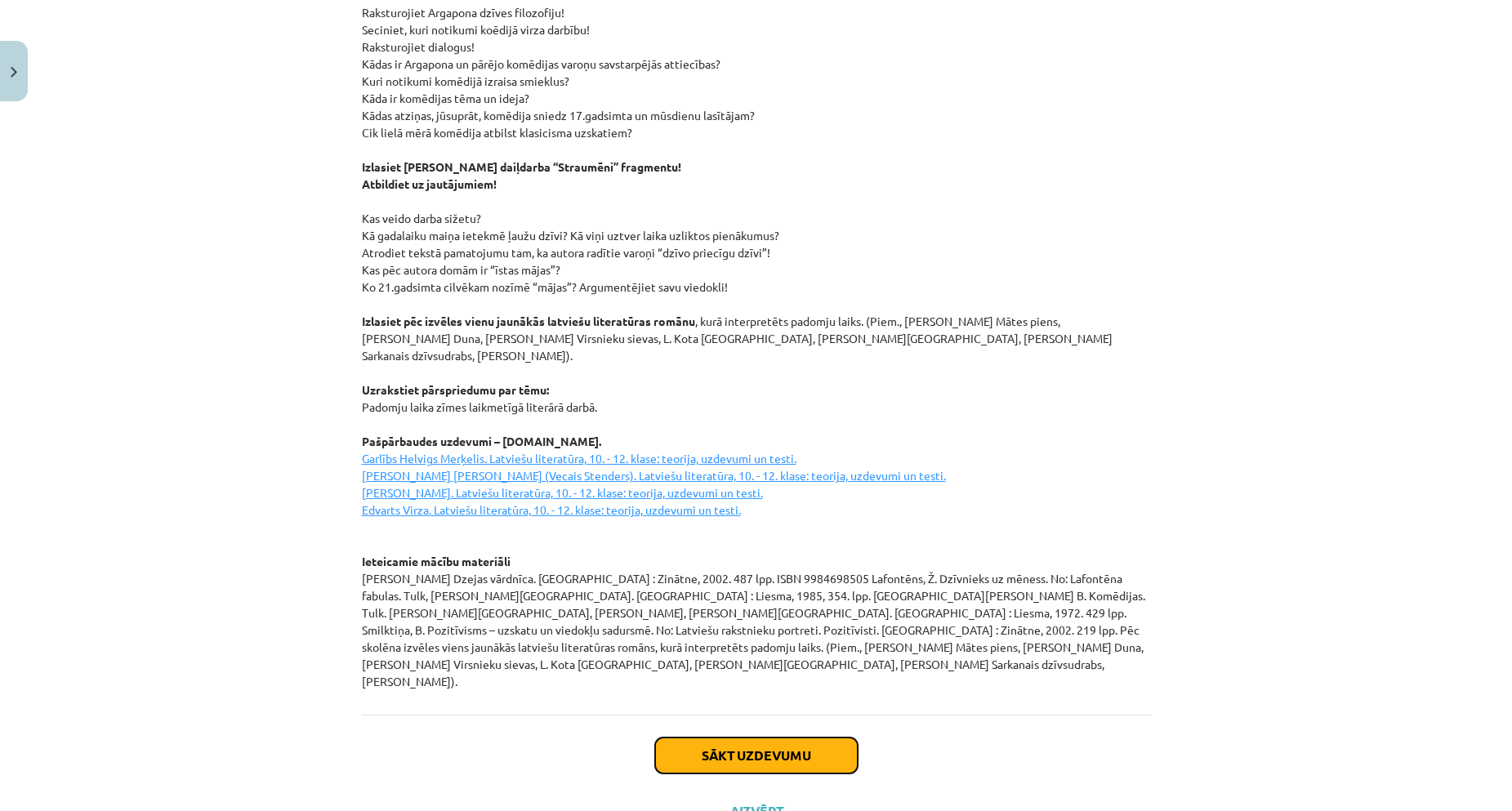
click at [728, 737] on button "Sākt uzdevumu" at bounding box center [756, 755] width 202 height 36
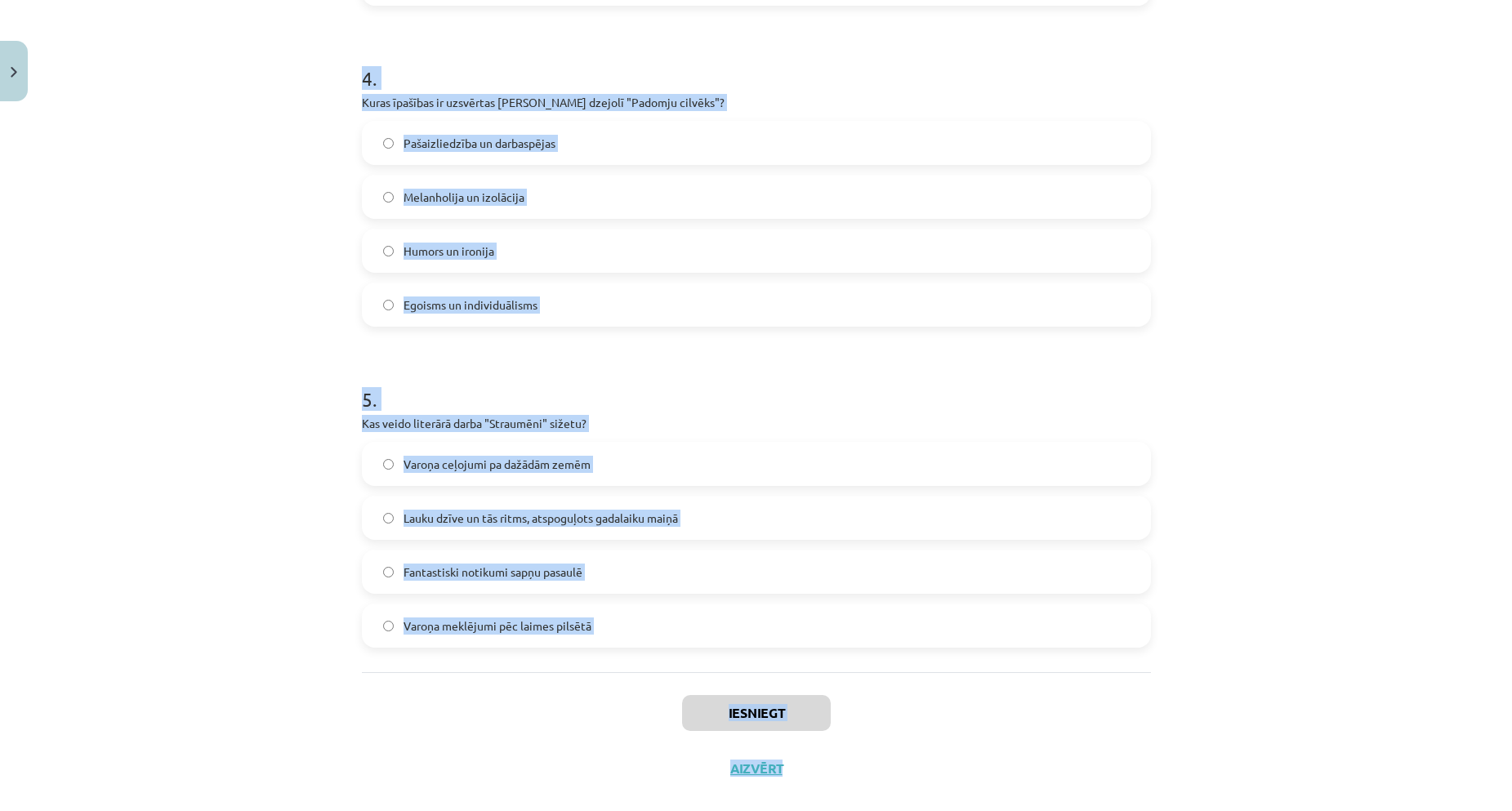
scroll to position [1276, 0]
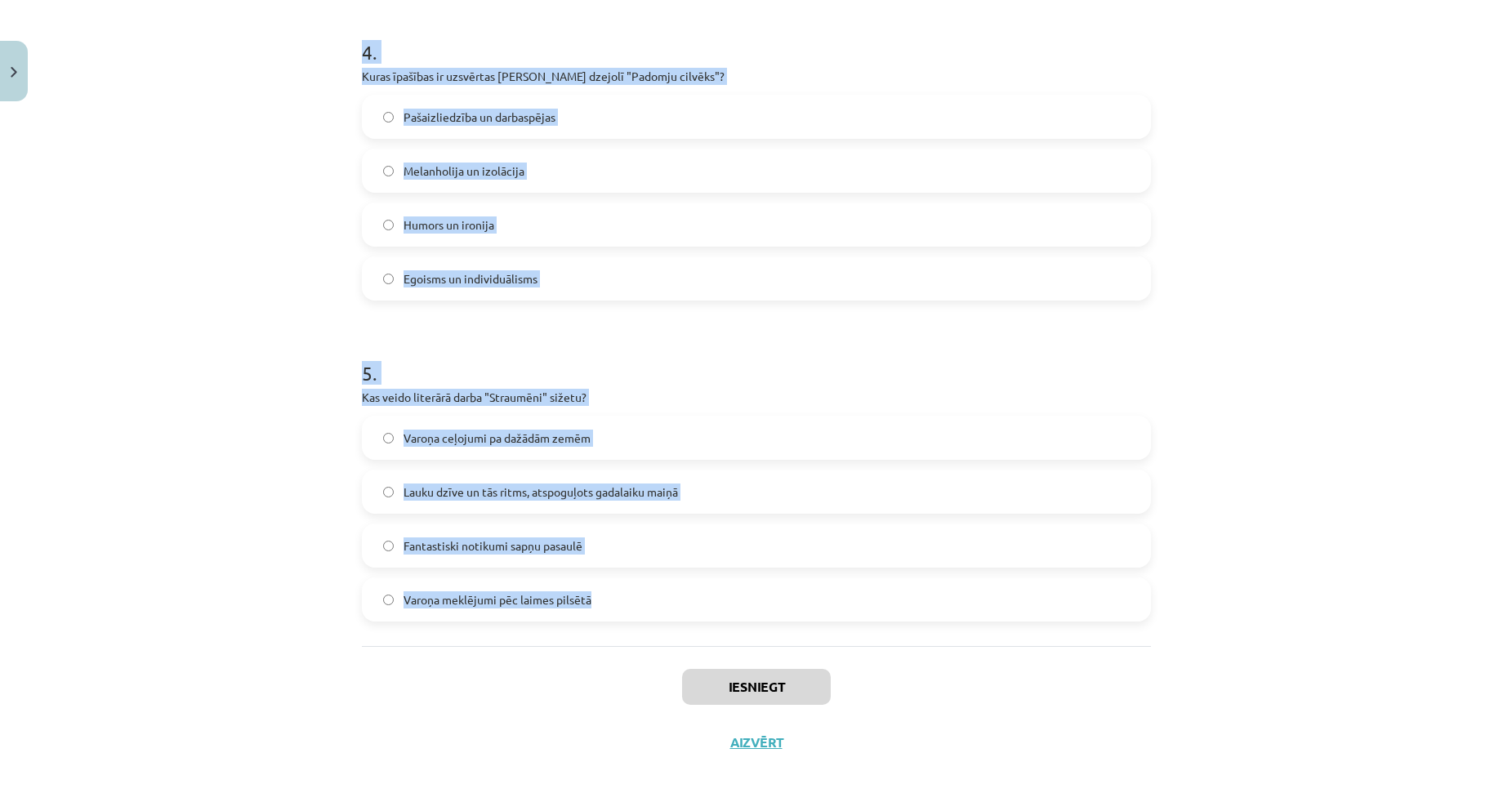
drag, startPoint x: 342, startPoint y: 351, endPoint x: 1018, endPoint y: 638, distance: 734.4
click at [1024, 634] on div "Mācību tēma: Literatūras i - 11. klases 1.ieskaites mācību materiāls #3 2. tēma…" at bounding box center [756, 406] width 1512 height 811
copy form "Kādas ir neoklasicisma literatūras galvenās iezīmes? Didaktiskums un moralizējo…"
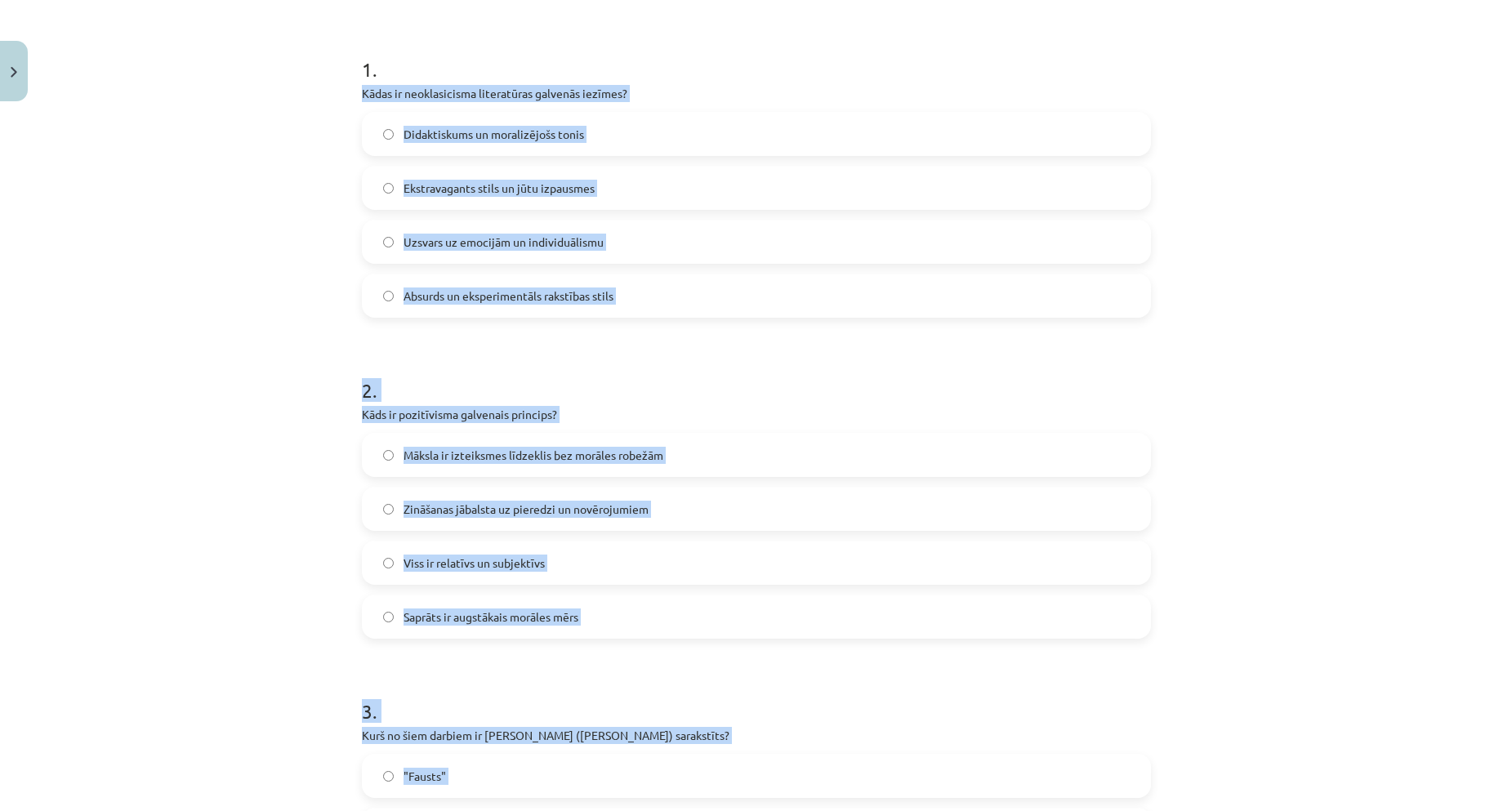
scroll to position [0, 0]
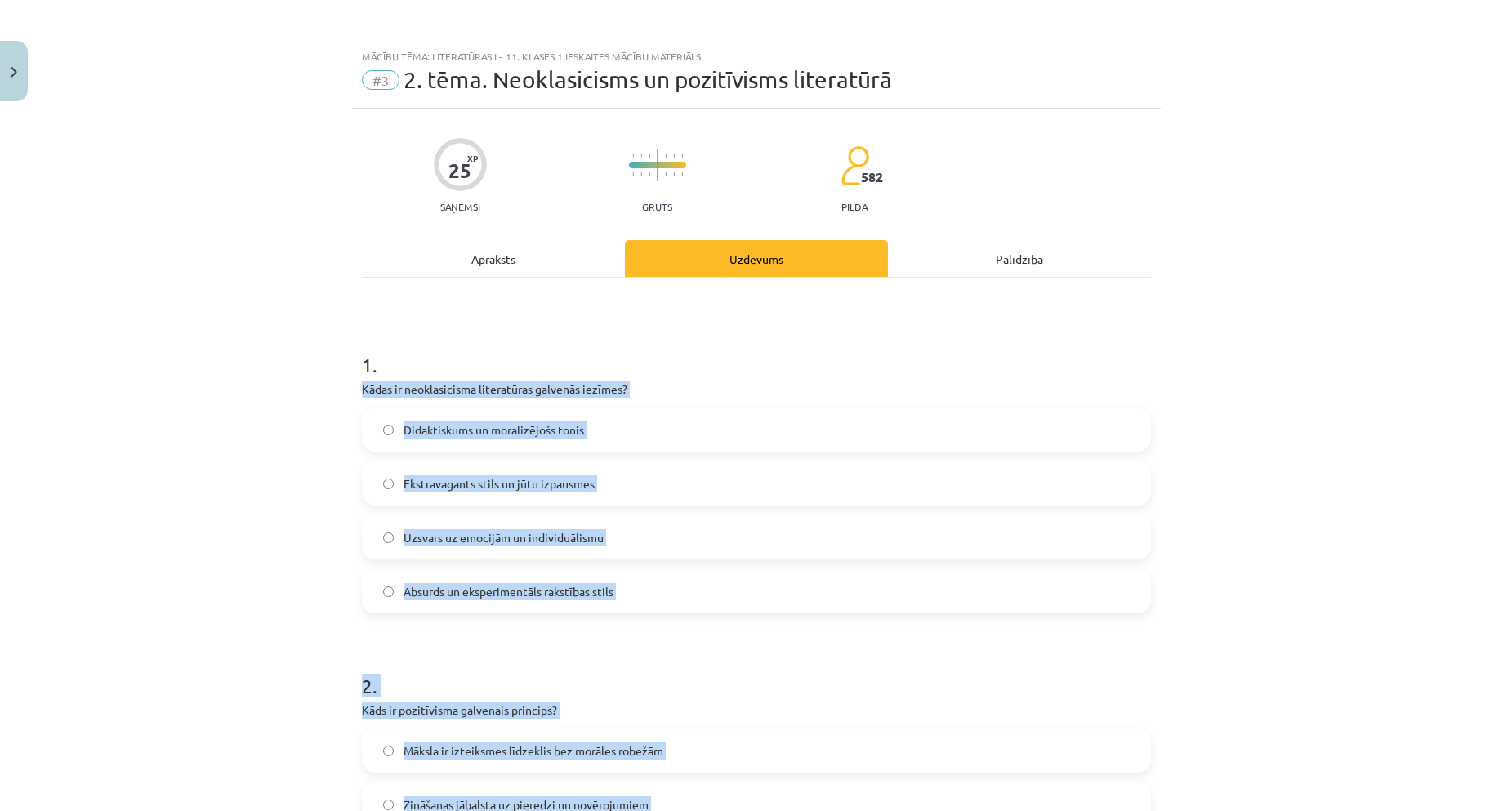
click at [298, 472] on div "Mācību tēma: Literatūras i - 11. klases 1.ieskaites mācību materiāls #3 2. tēma…" at bounding box center [756, 406] width 1512 height 811
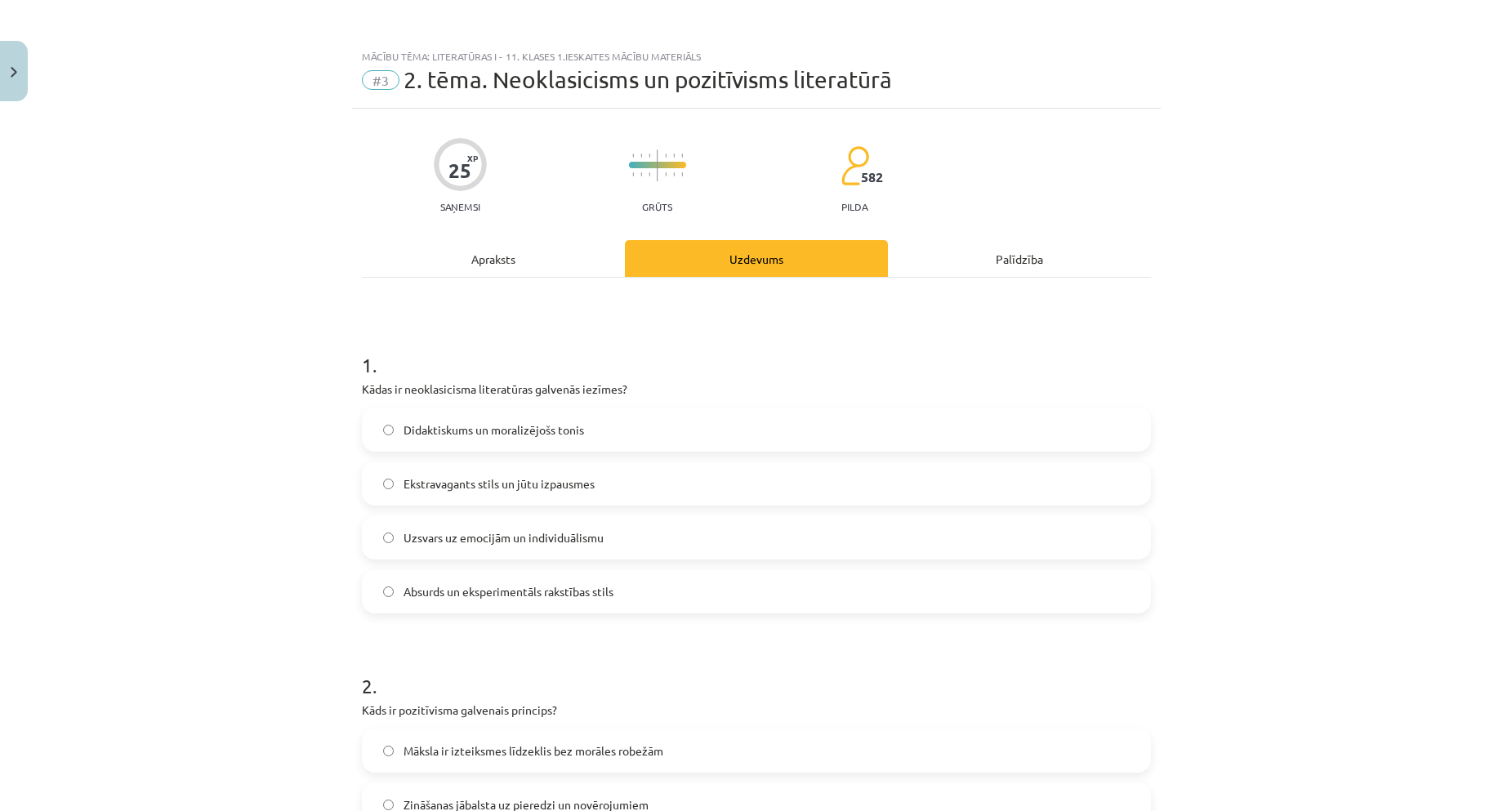
click at [380, 442] on label "Didaktiskums un moralizējošs tonis" at bounding box center [756, 430] width 786 height 41
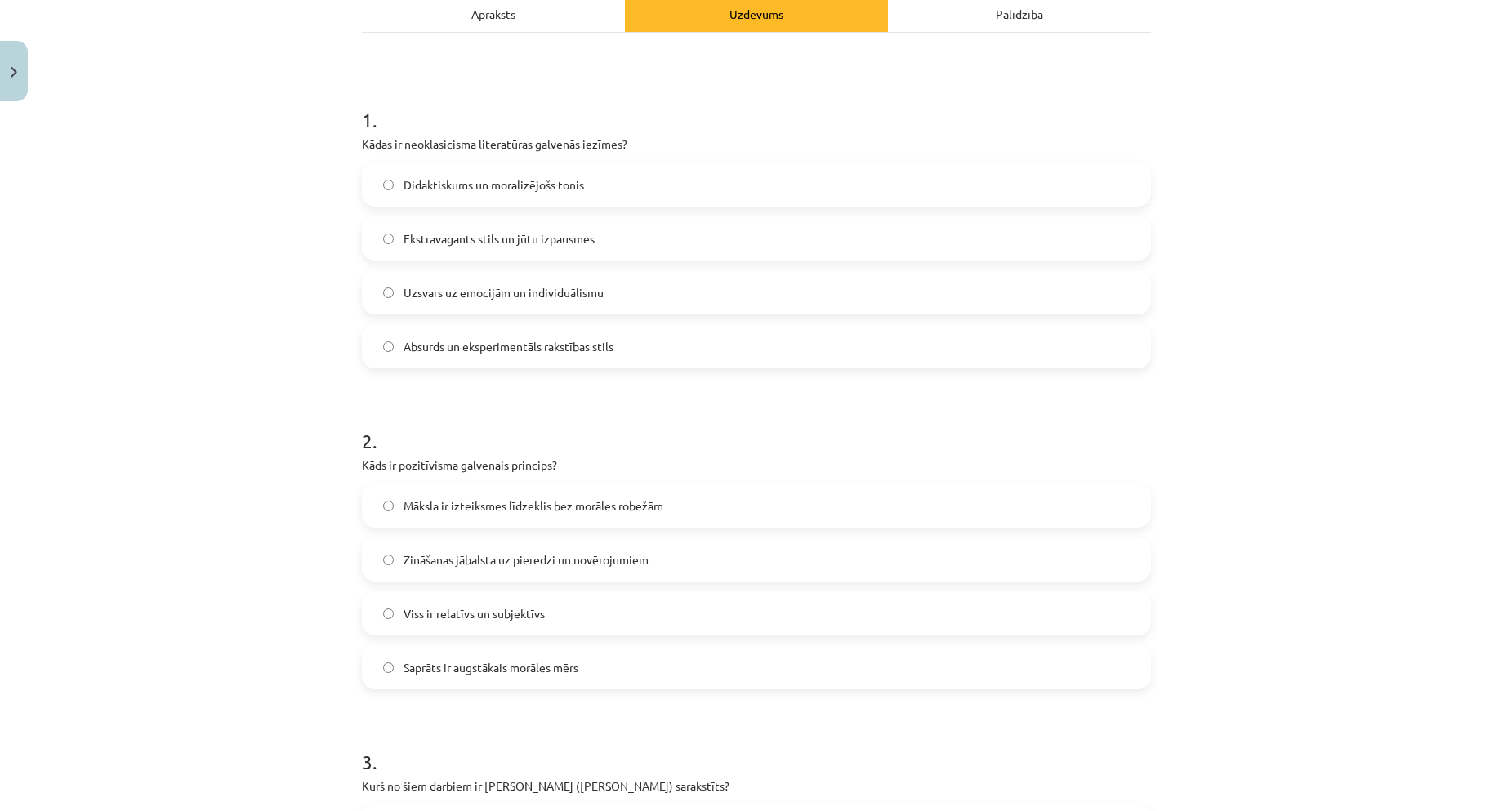
click at [450, 558] on span "Zināšanas jābalsta uz pieredzi un novērojumiem" at bounding box center [527, 560] width 245 height 17
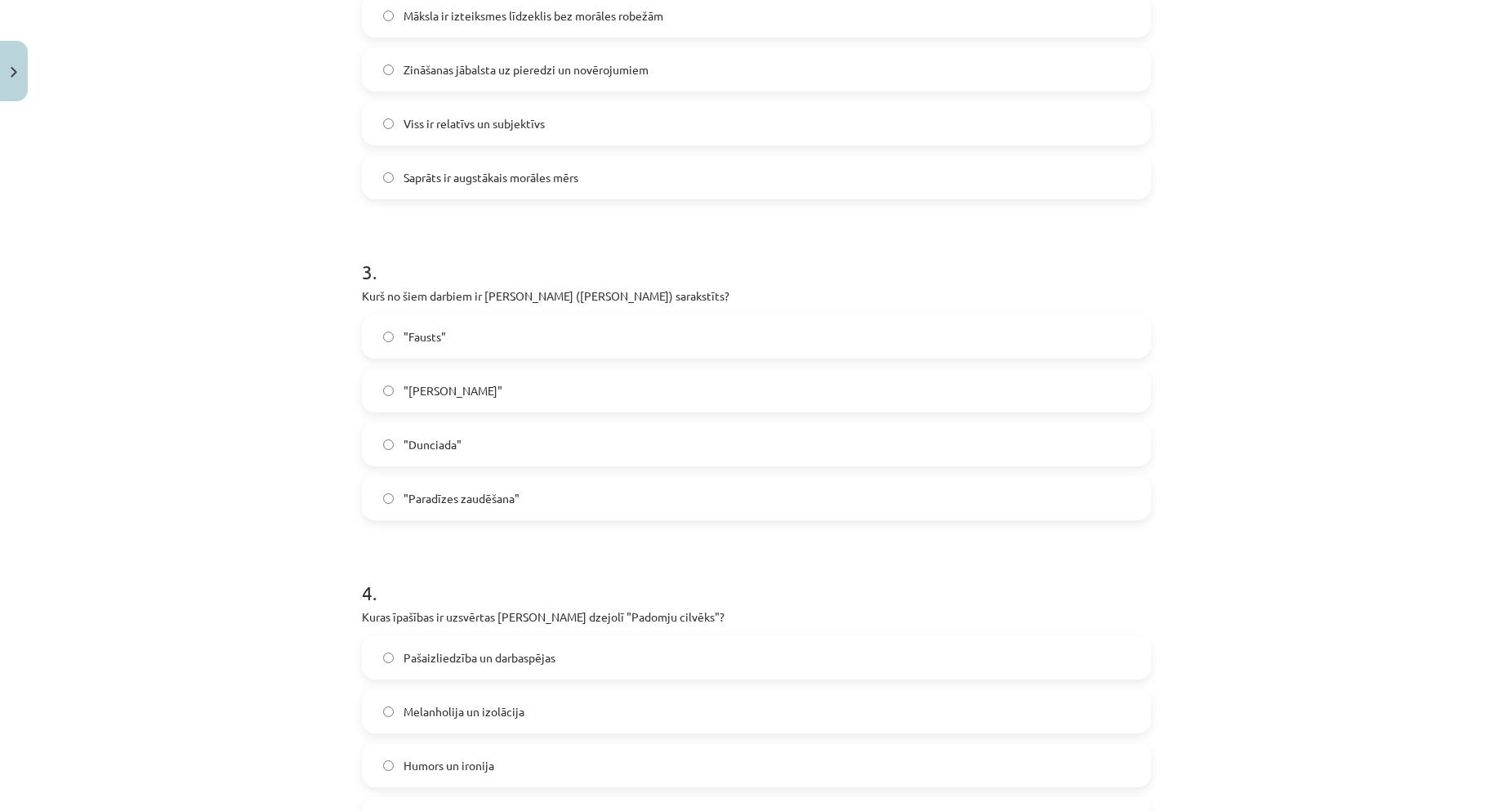
click at [478, 448] on label ""Dunciada"" at bounding box center [756, 444] width 786 height 41
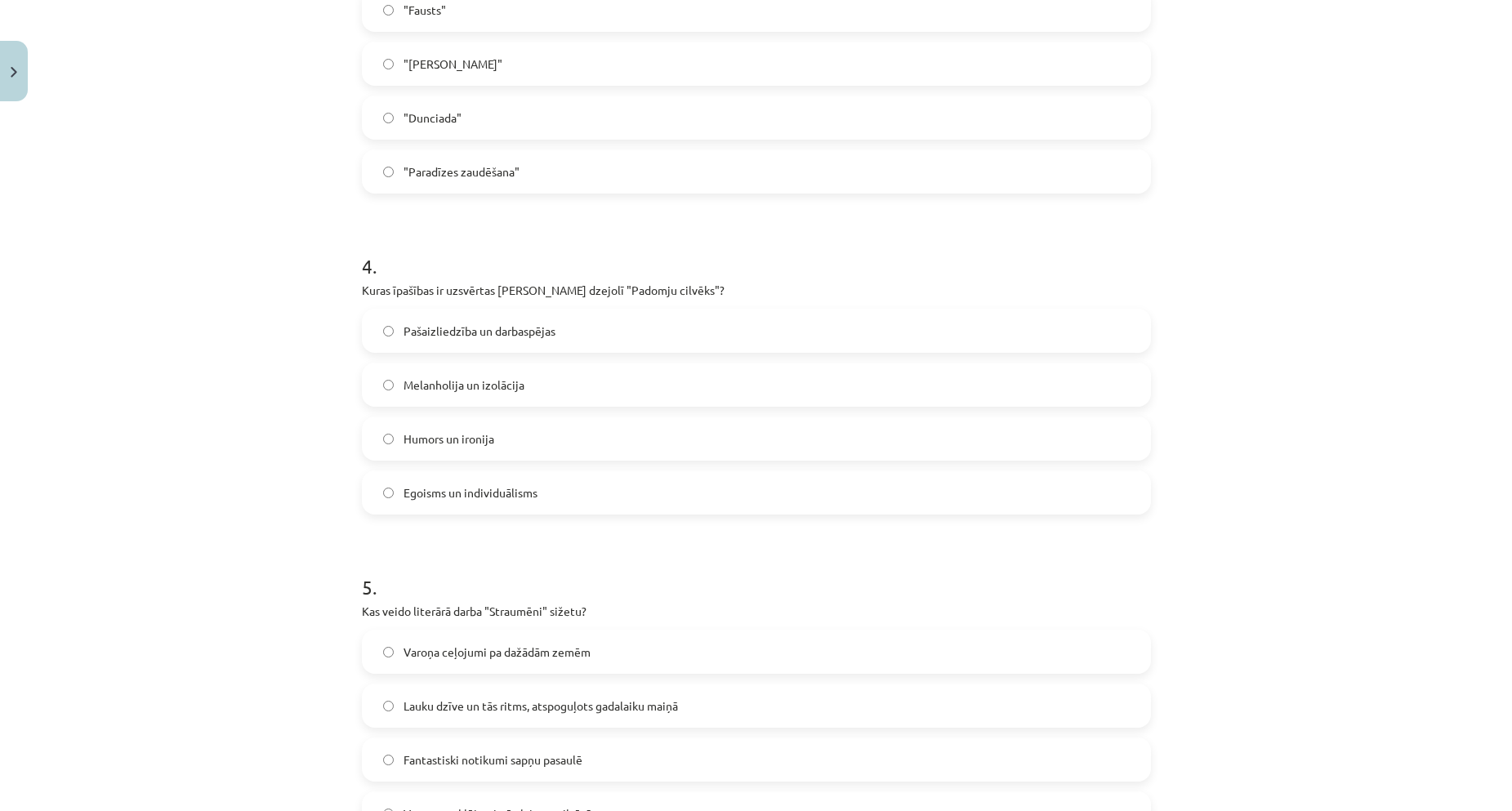
click at [437, 339] on span "Pašaizliedzība un darbaspējas" at bounding box center [479, 331] width 152 height 17
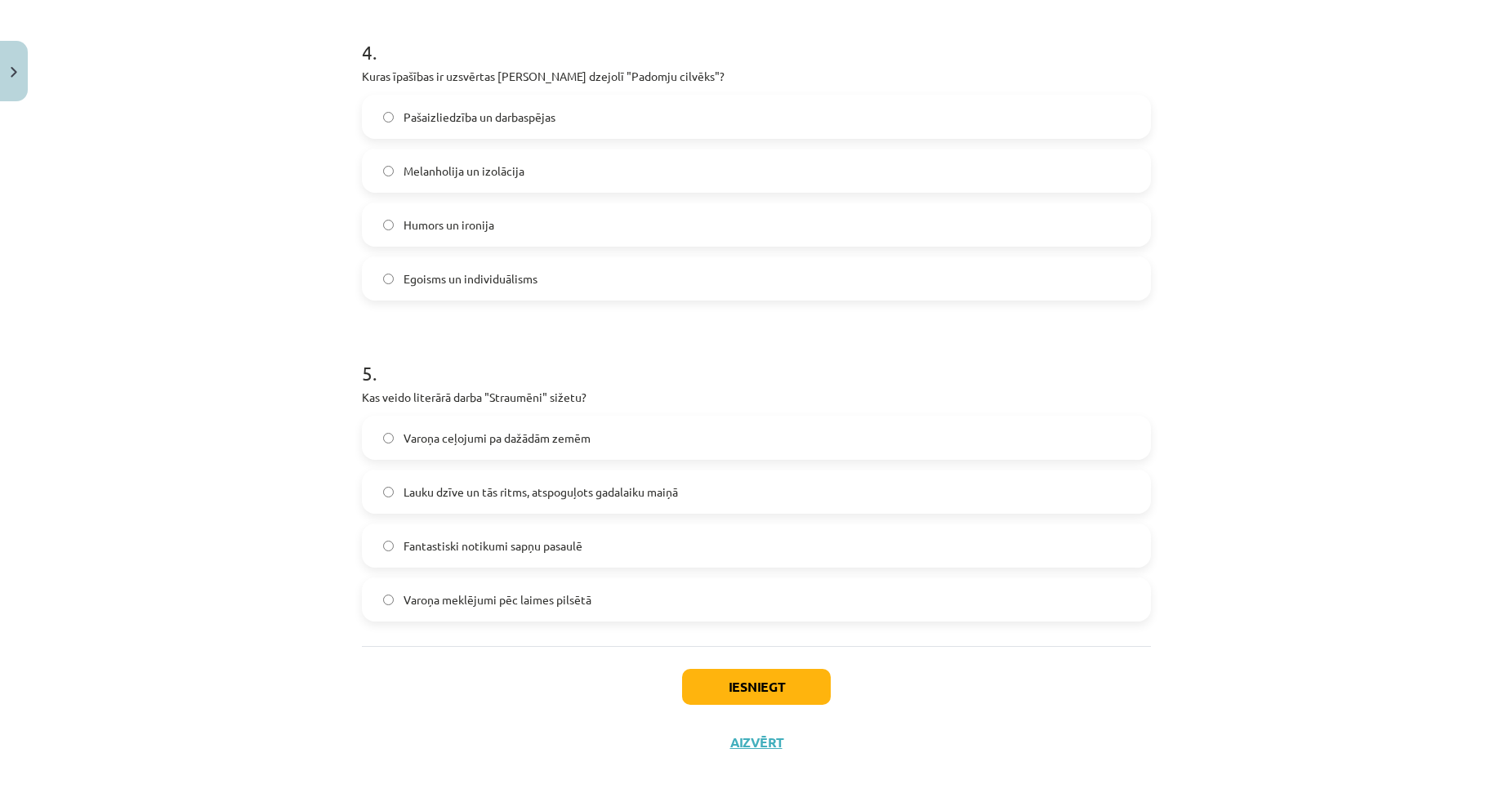
click at [426, 496] on span "Lauku dzīve un tās ritms, atspoguļots gadalaiku maiņā" at bounding box center [541, 492] width 274 height 17
click at [746, 693] on button "Iesniegt" at bounding box center [756, 687] width 148 height 36
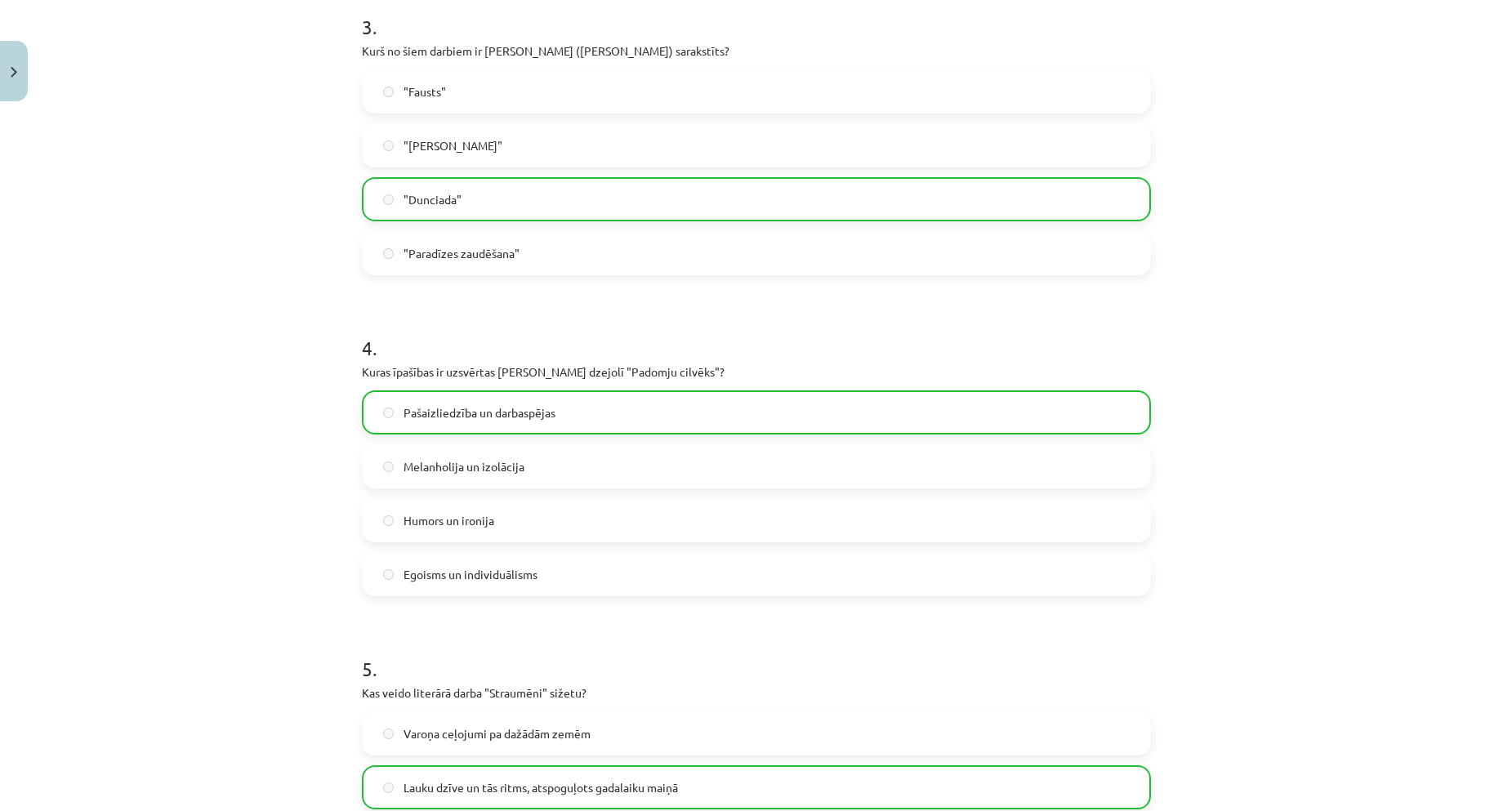
scroll to position [1328, 0]
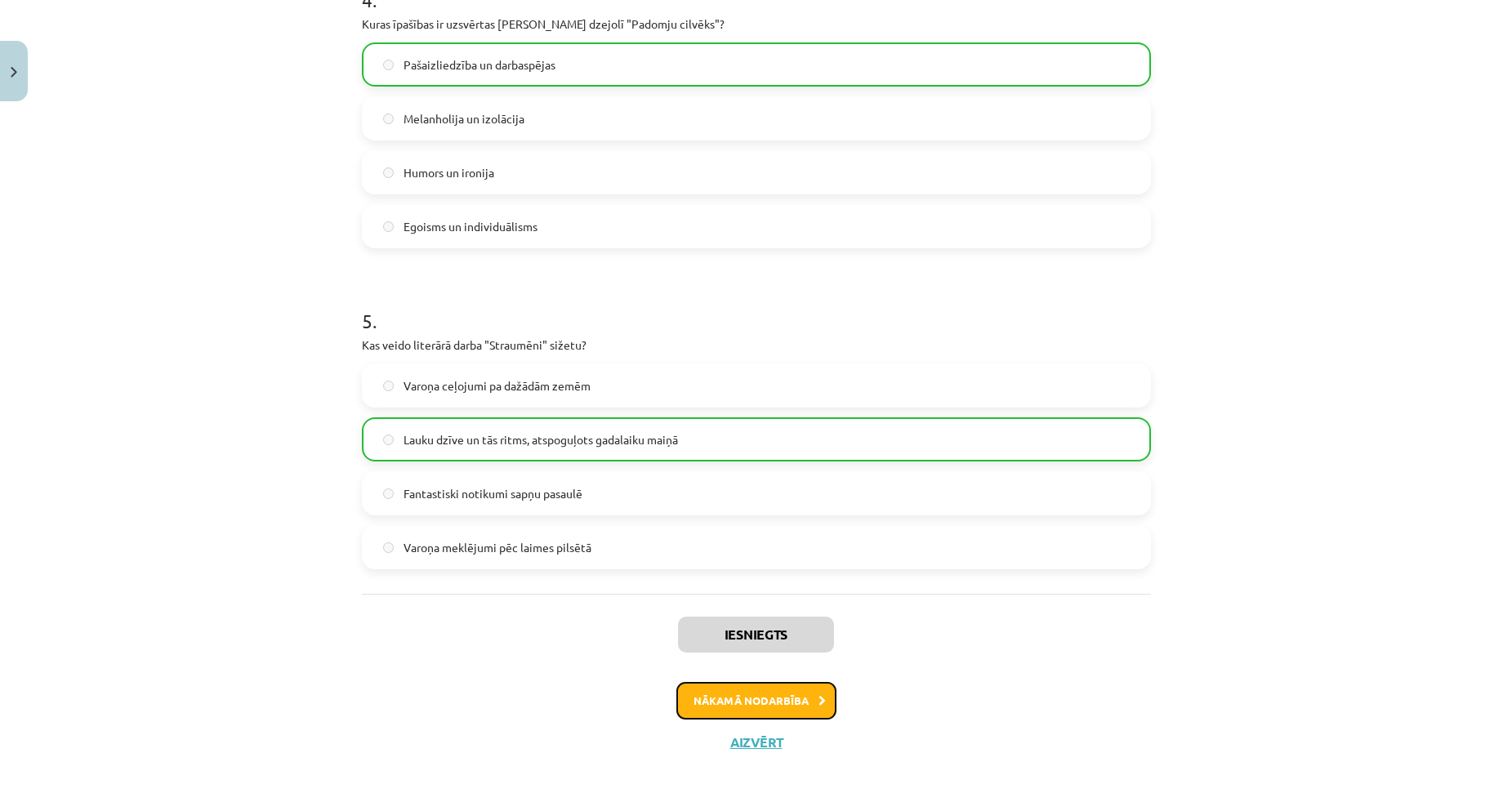
click at [751, 702] on button "Nākamā nodarbība" at bounding box center [756, 700] width 160 height 38
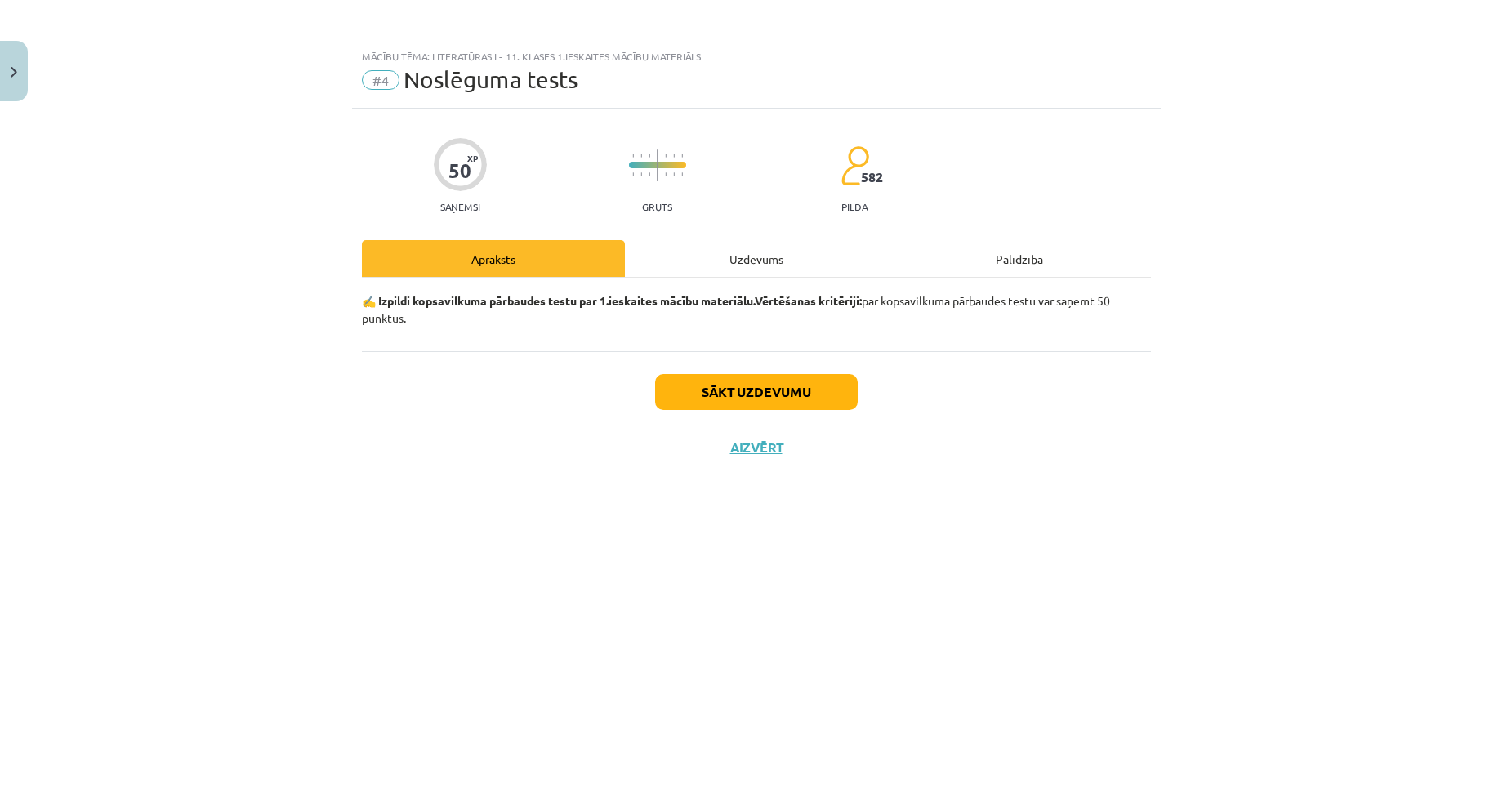
scroll to position [0, 0]
click at [711, 398] on button "Sākt uzdevumu" at bounding box center [756, 392] width 202 height 36
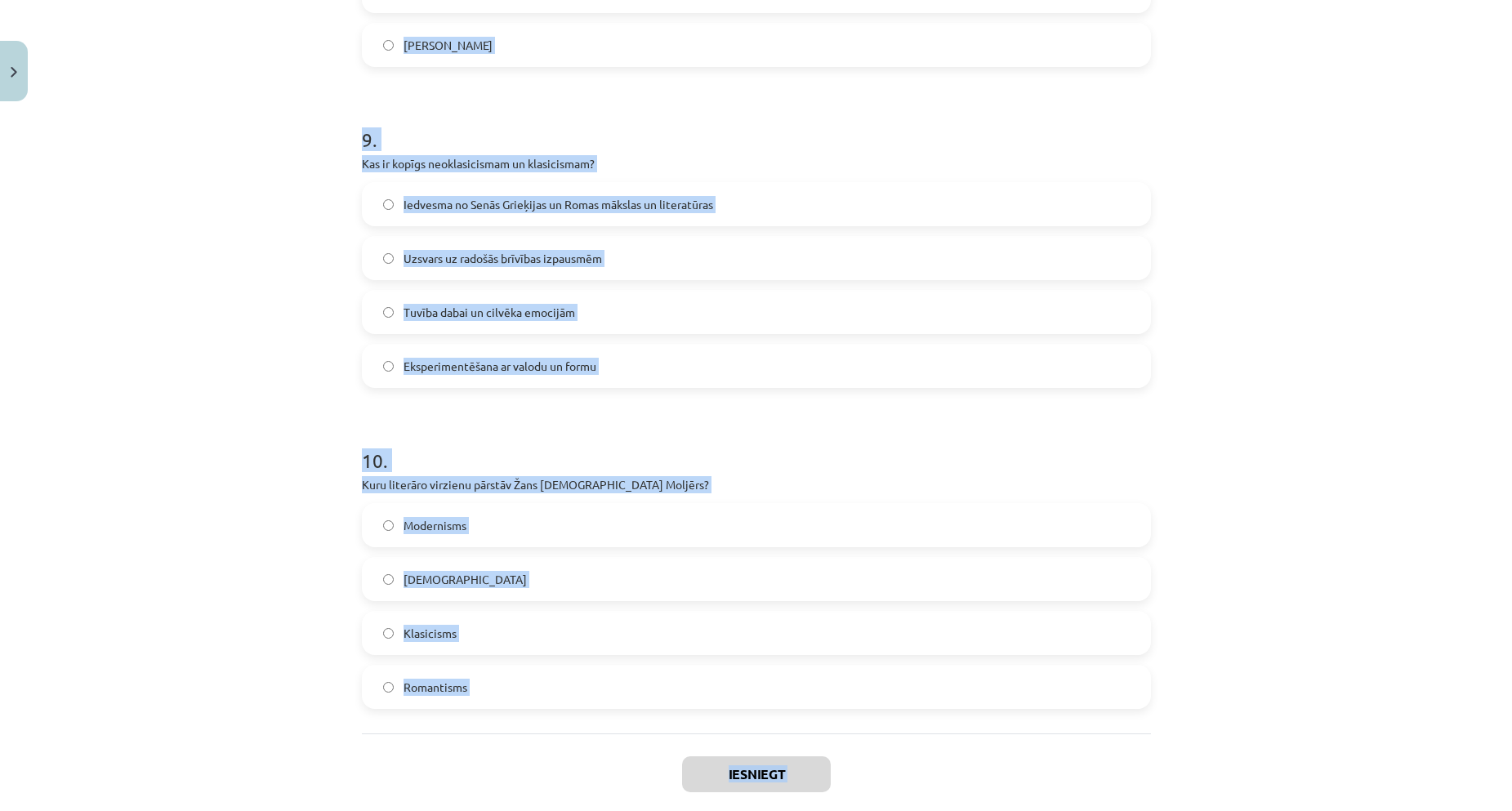
scroll to position [2881, 0]
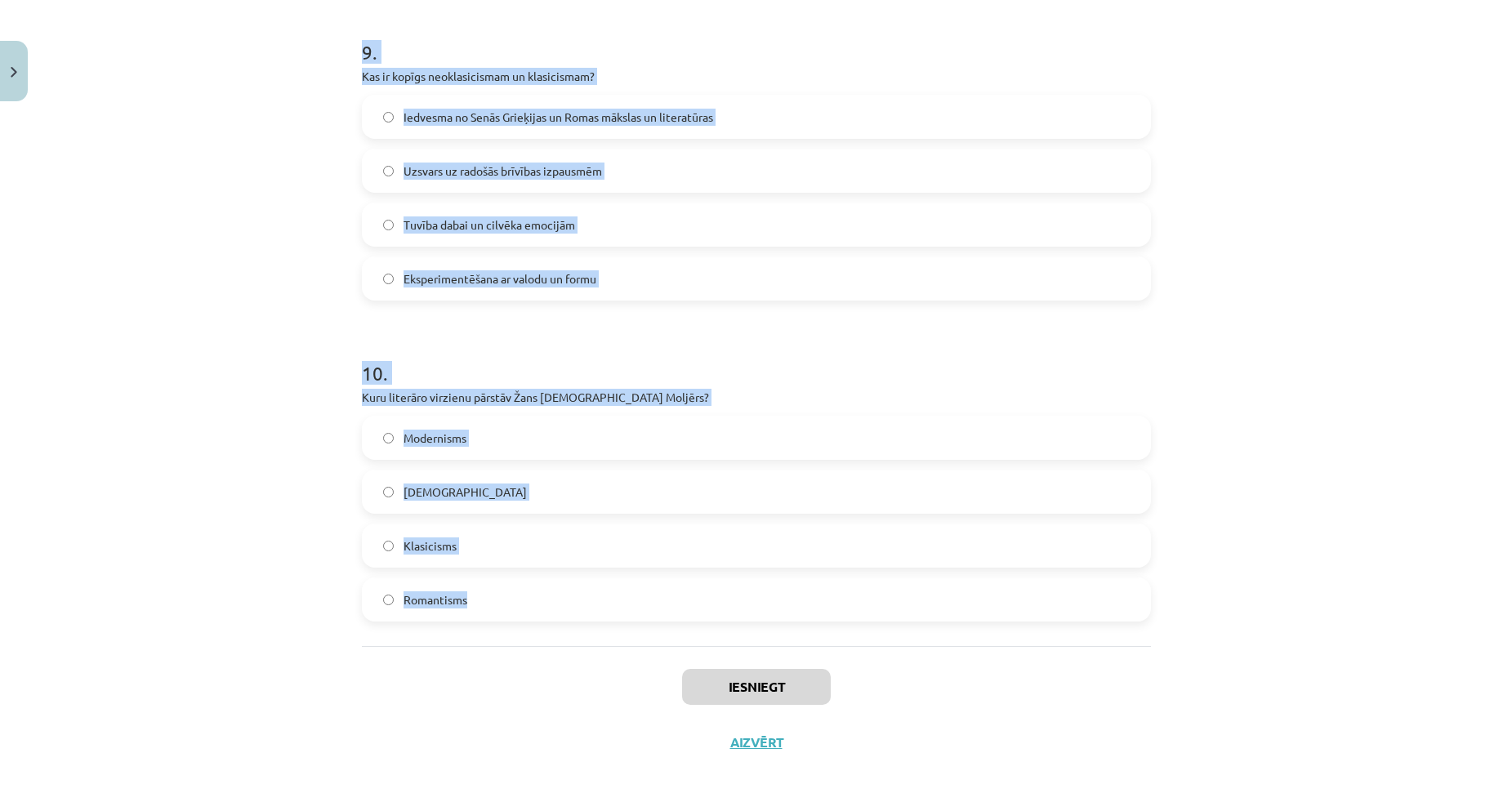
drag, startPoint x: 399, startPoint y: 406, endPoint x: 998, endPoint y: 617, distance: 635.1
click at [998, 617] on div "Mācību tēma: Literatūras i - 11. klases 1.ieskaites mācību materiāls #4 Noslēgu…" at bounding box center [756, 406] width 1512 height 811
copy form "Lore ipsu dolorsi ametconsect adipisc elitseddoei temporin? Utlabor etdolorem a…"
click at [167, 365] on div "Mācību tēma: Literatūras i - 11. klases 1.ieskaites mācību materiāls #4 Noslēgu…" at bounding box center [756, 406] width 1512 height 811
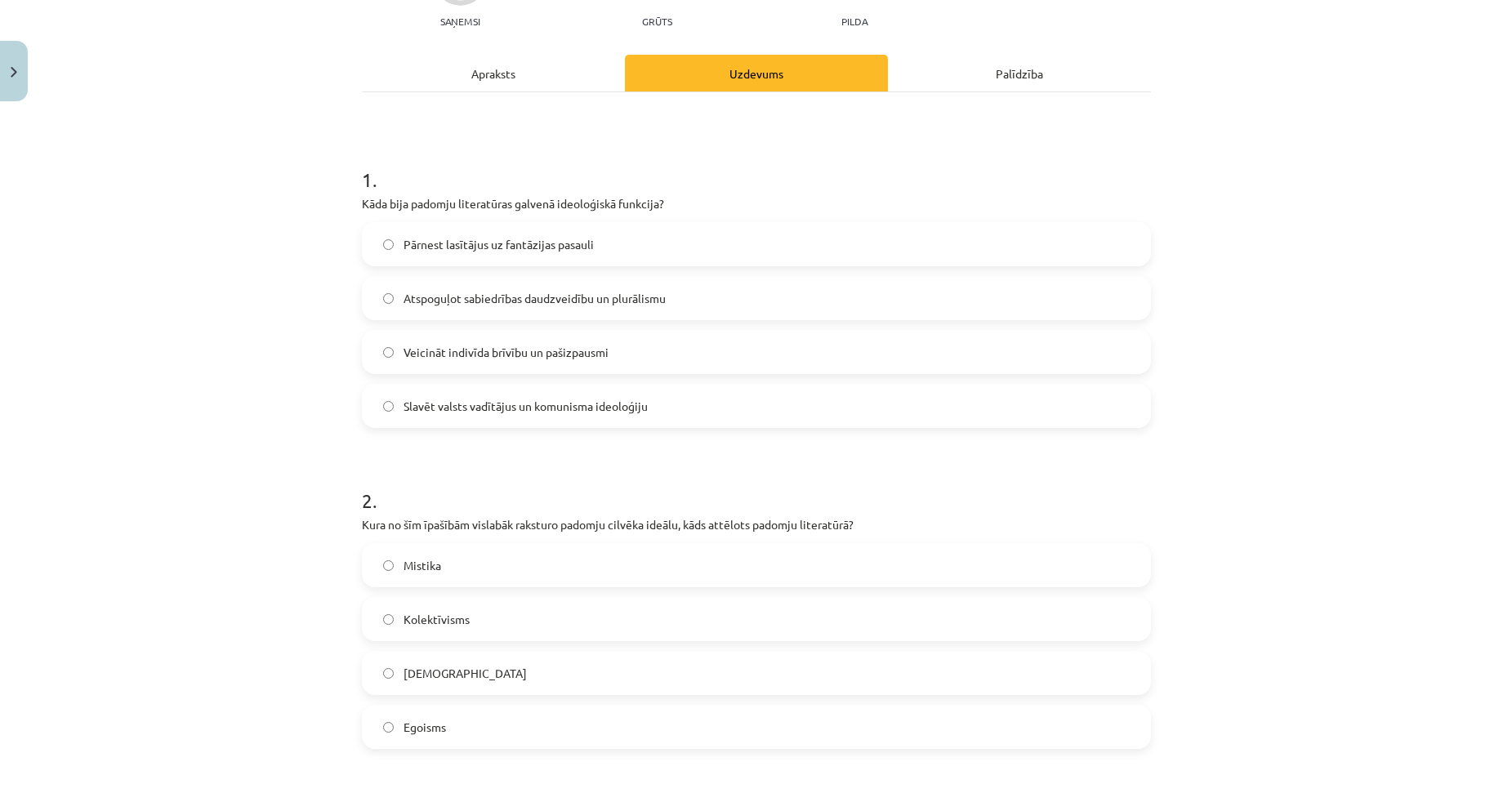
scroll to position [0, 0]
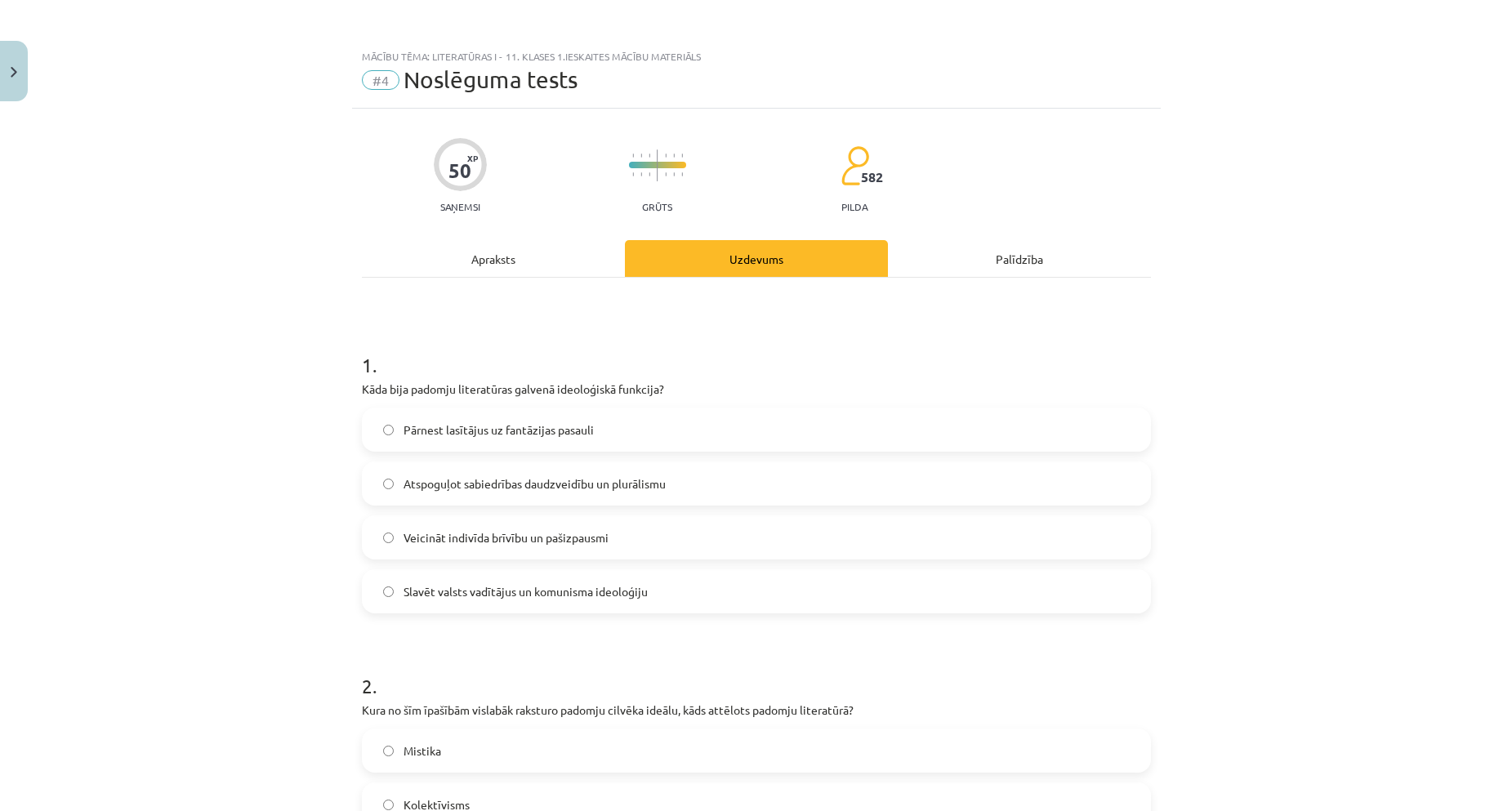
click at [419, 594] on span "Slavēt valsts vadītājus un komunisma ideoloģiju" at bounding box center [526, 592] width 244 height 17
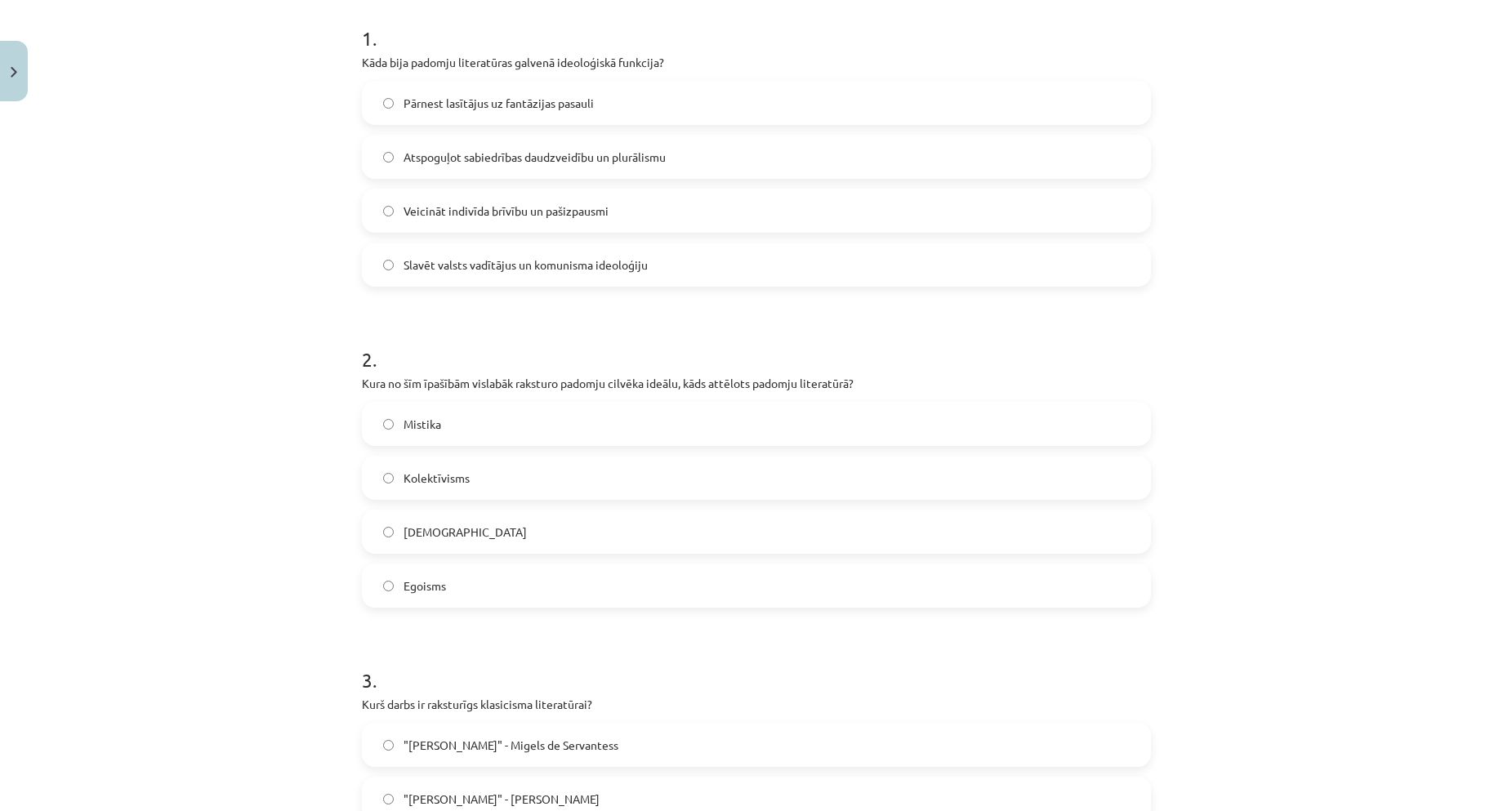
click at [435, 475] on span "Kolektīvisms" at bounding box center [437, 478] width 66 height 17
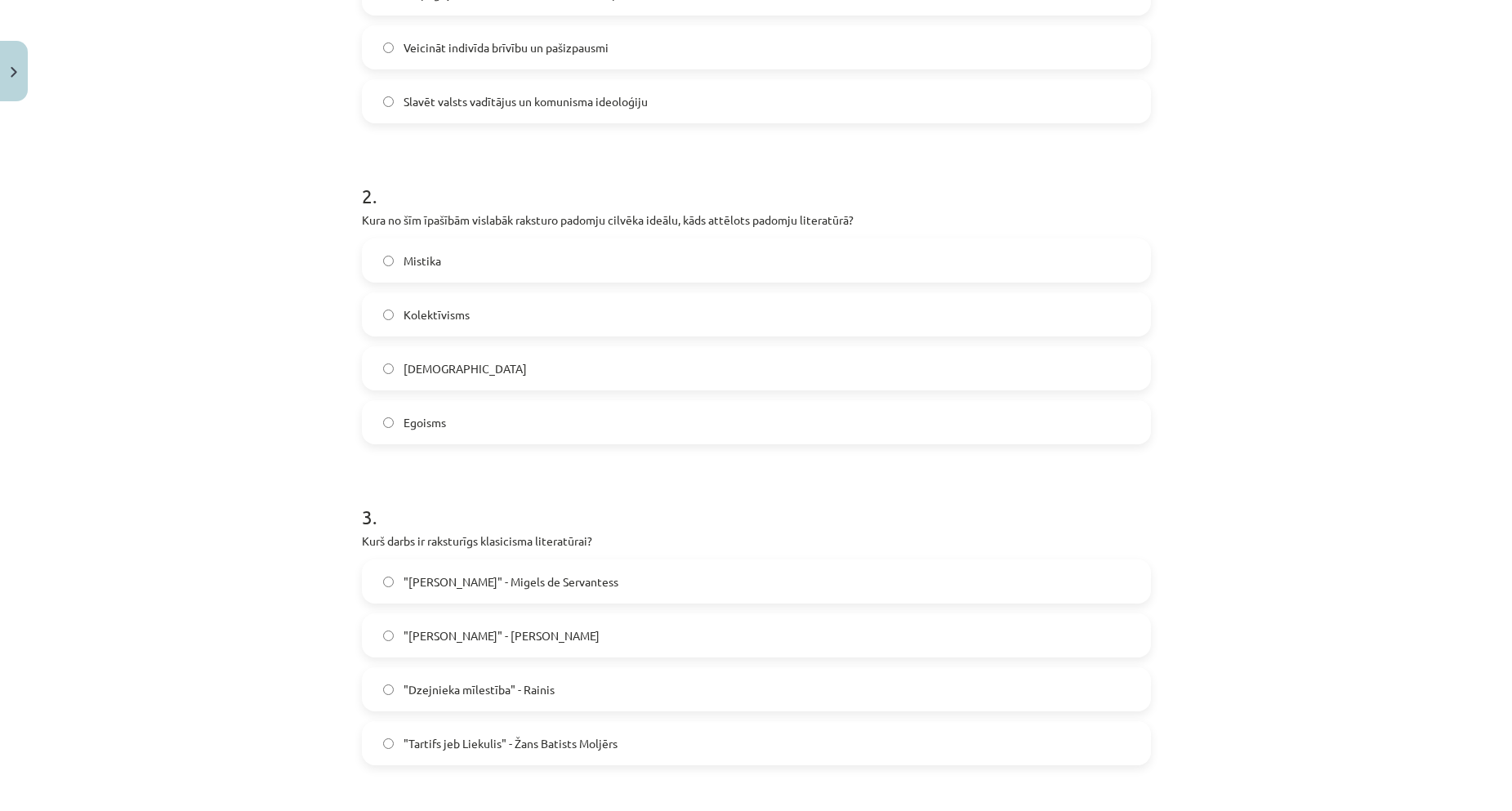
click at [468, 748] on span ""Tartifs jeb Liekulis" - Žans Batists Moljērs" at bounding box center [511, 743] width 214 height 17
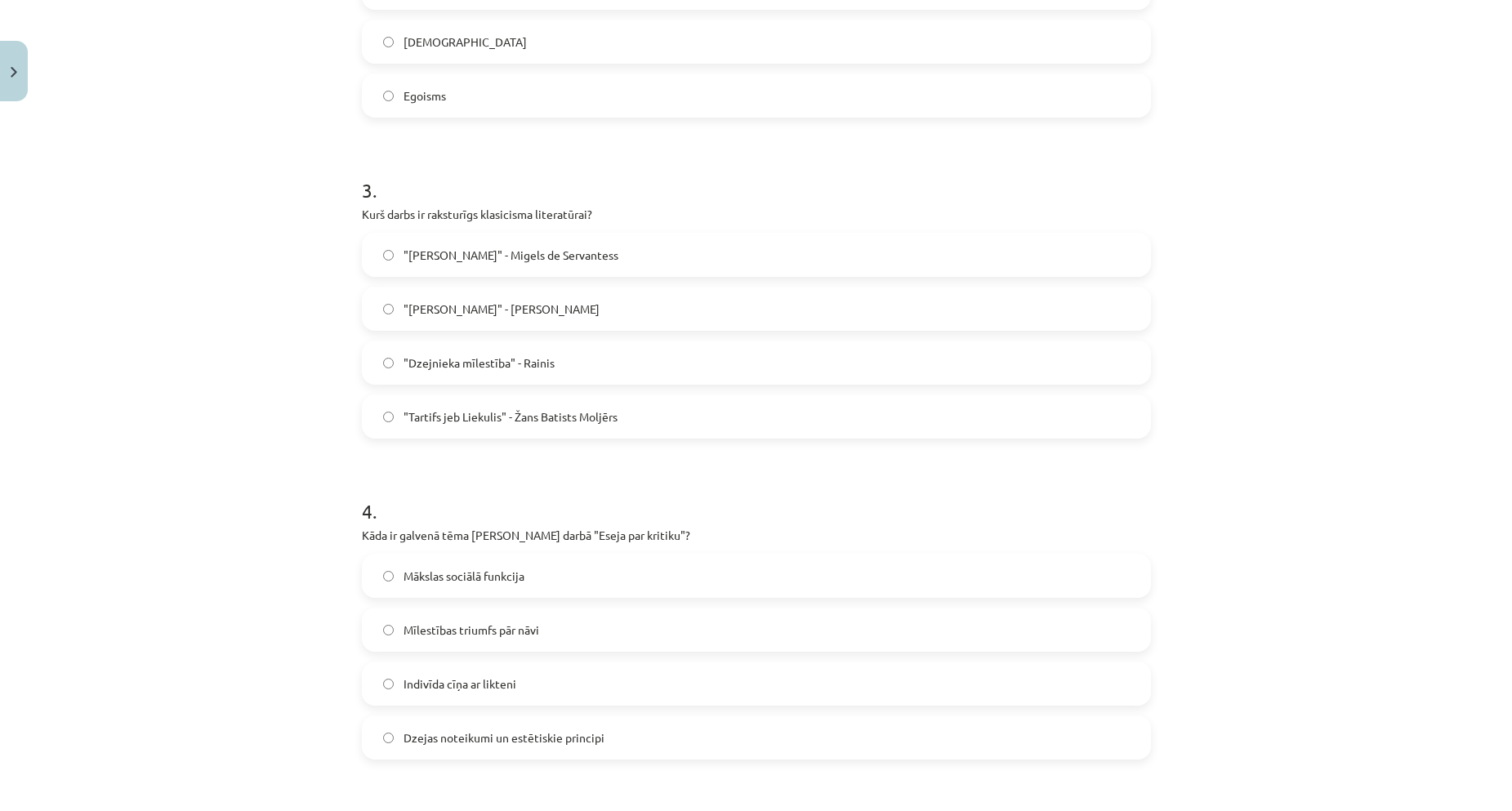
scroll to position [980, 0]
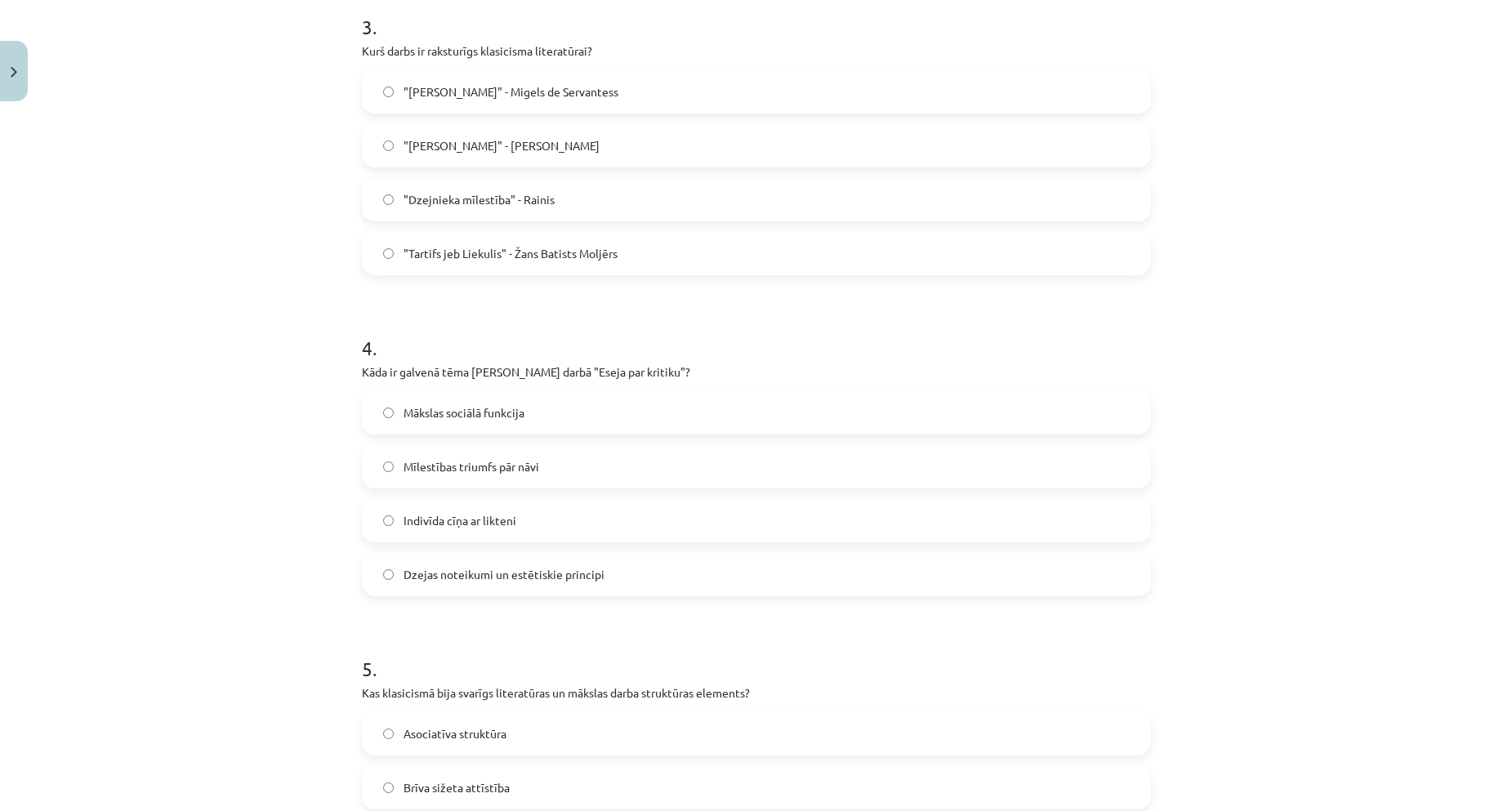
click at [477, 580] on span "Dzejas noteikumi un estētiskie principi" at bounding box center [504, 574] width 201 height 17
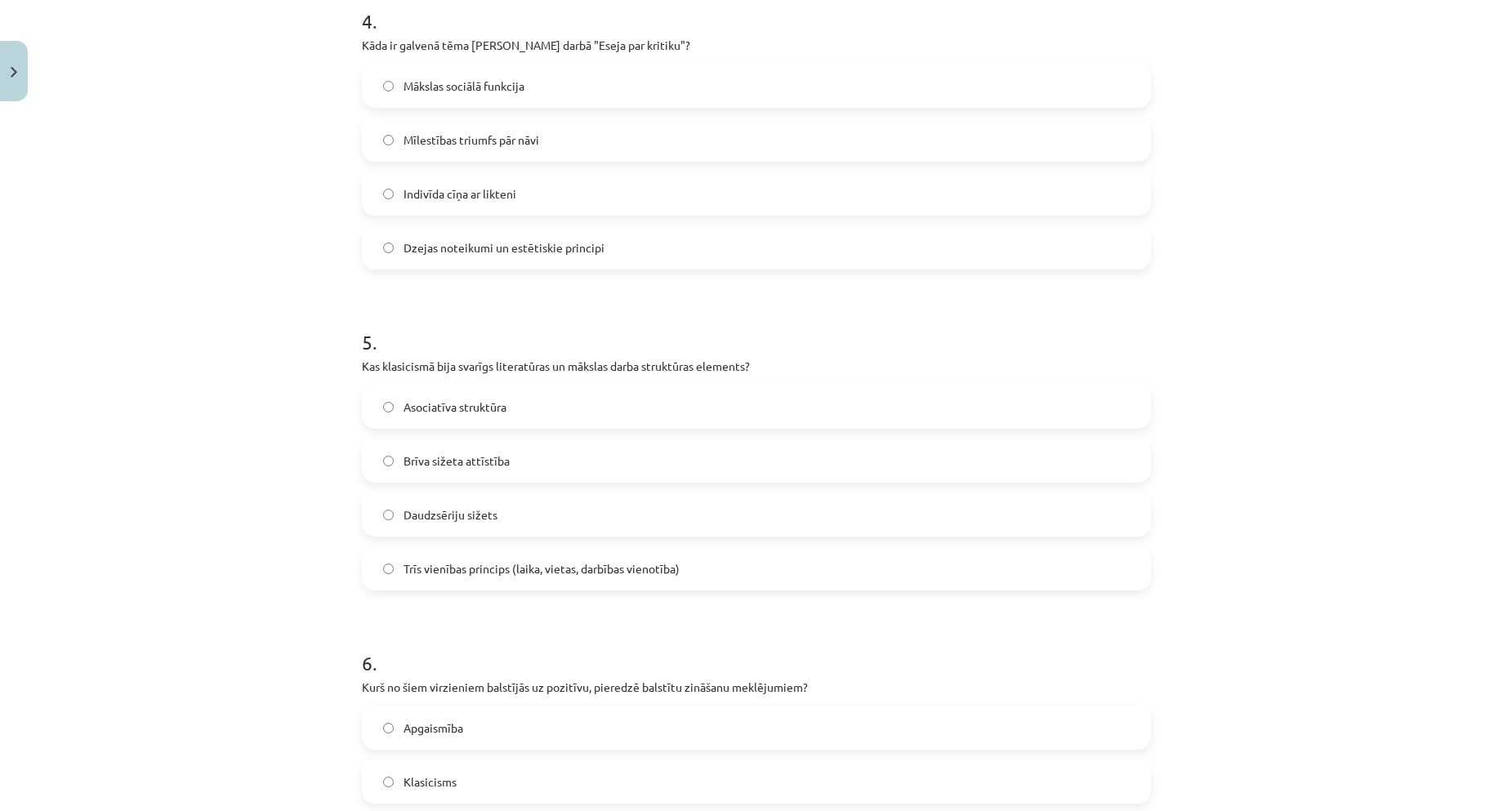
click at [446, 571] on span "Trīs vienības princips (laika, vietas, darbības vienotība)" at bounding box center [542, 569] width 276 height 17
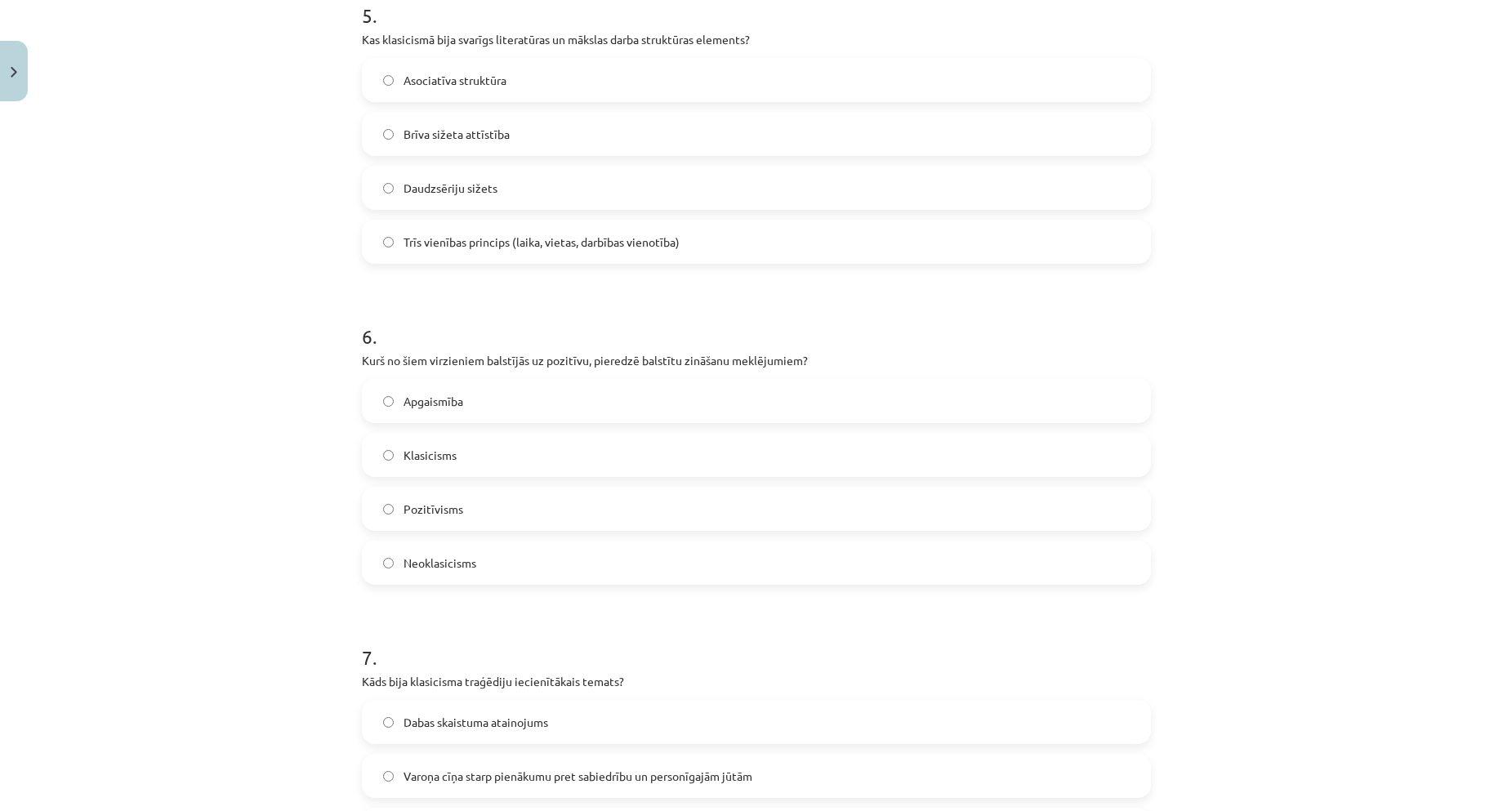
click at [405, 501] on span "Pozitīvisms" at bounding box center [434, 509] width 60 height 17
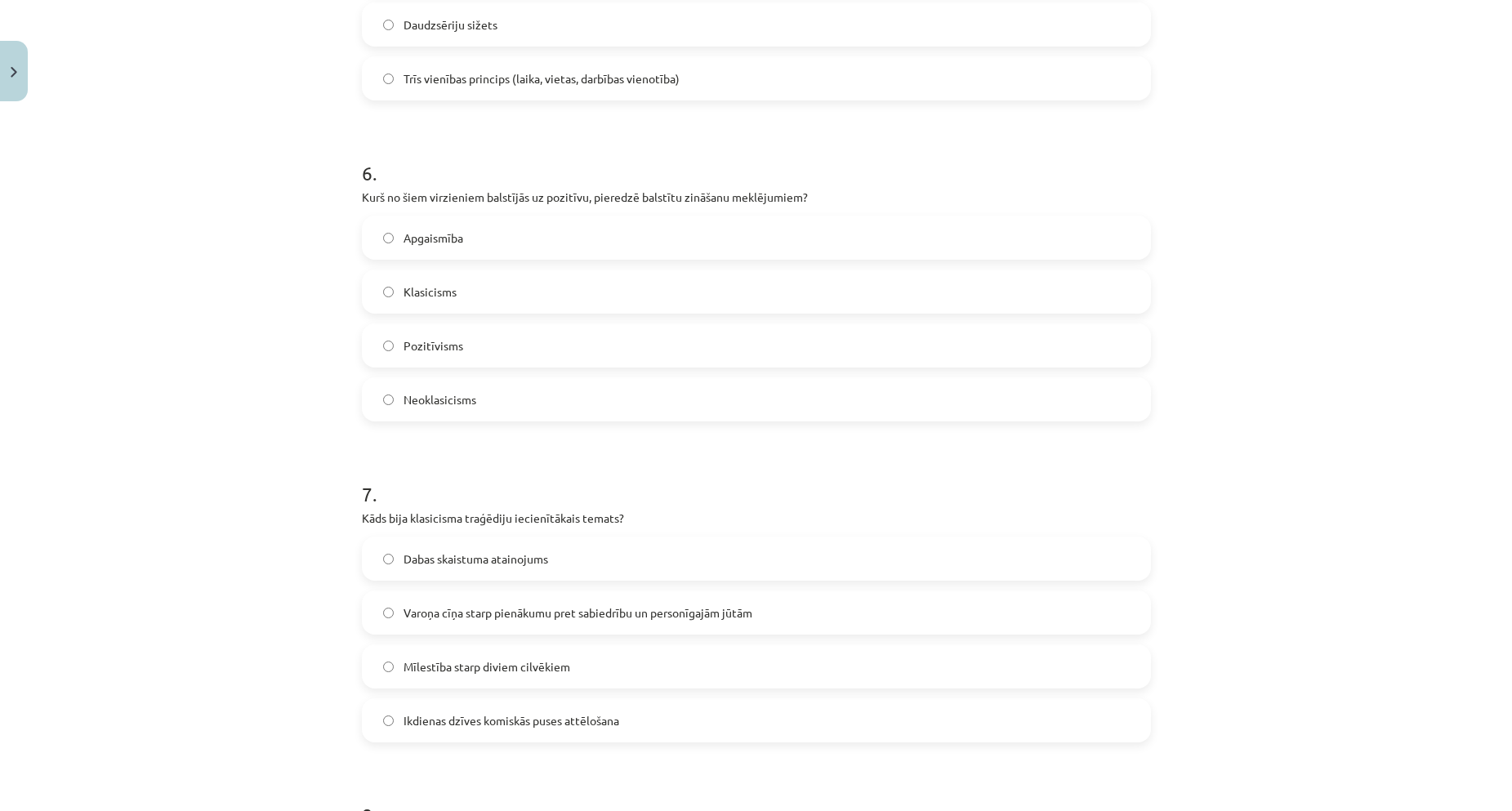
click at [416, 619] on span "Varoņa cīņa starp pienākumu pret sabiedrību un personīgajām jūtām" at bounding box center [578, 613] width 349 height 17
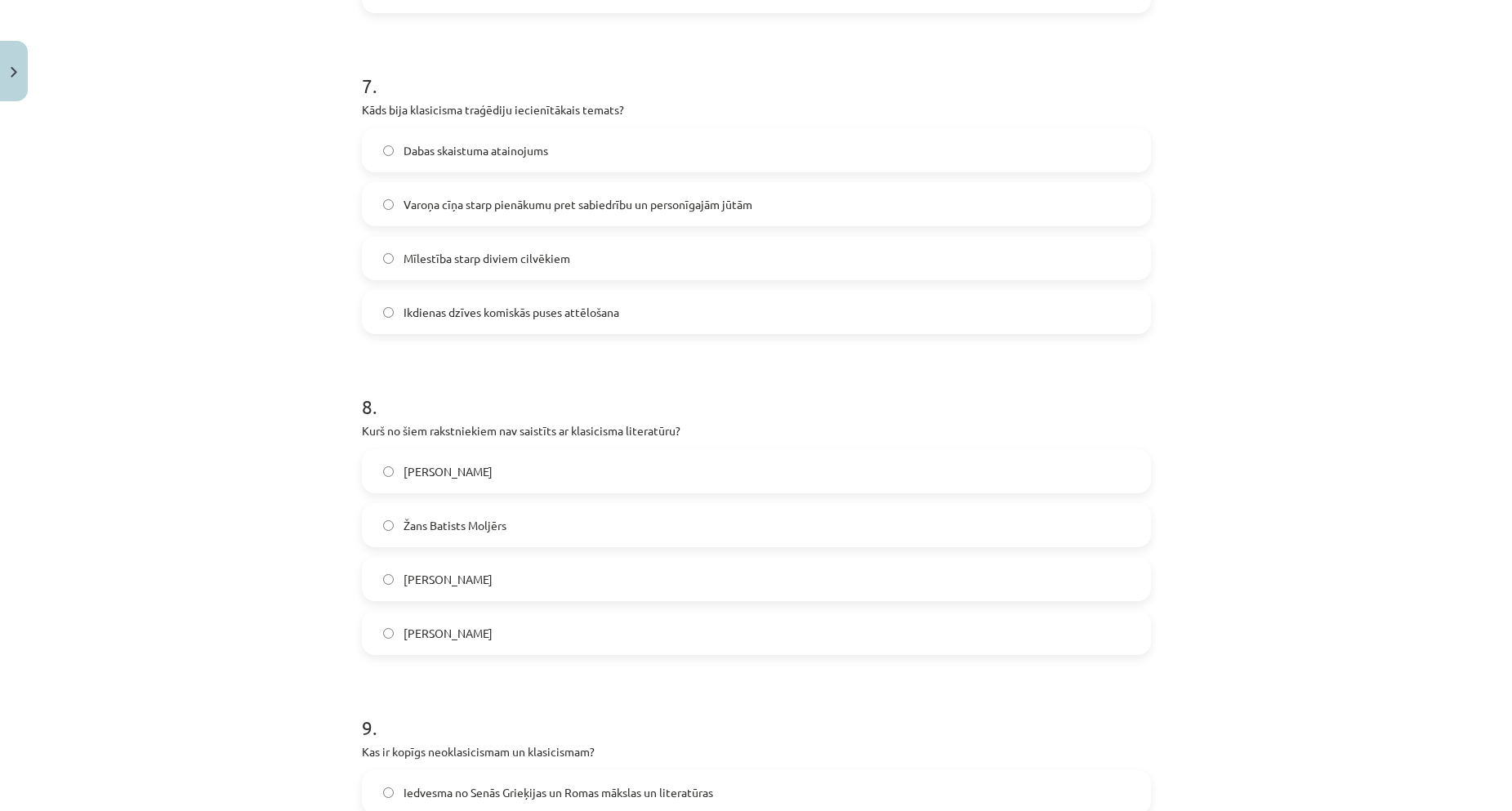
click at [443, 621] on label "[PERSON_NAME]" at bounding box center [756, 634] width 786 height 41
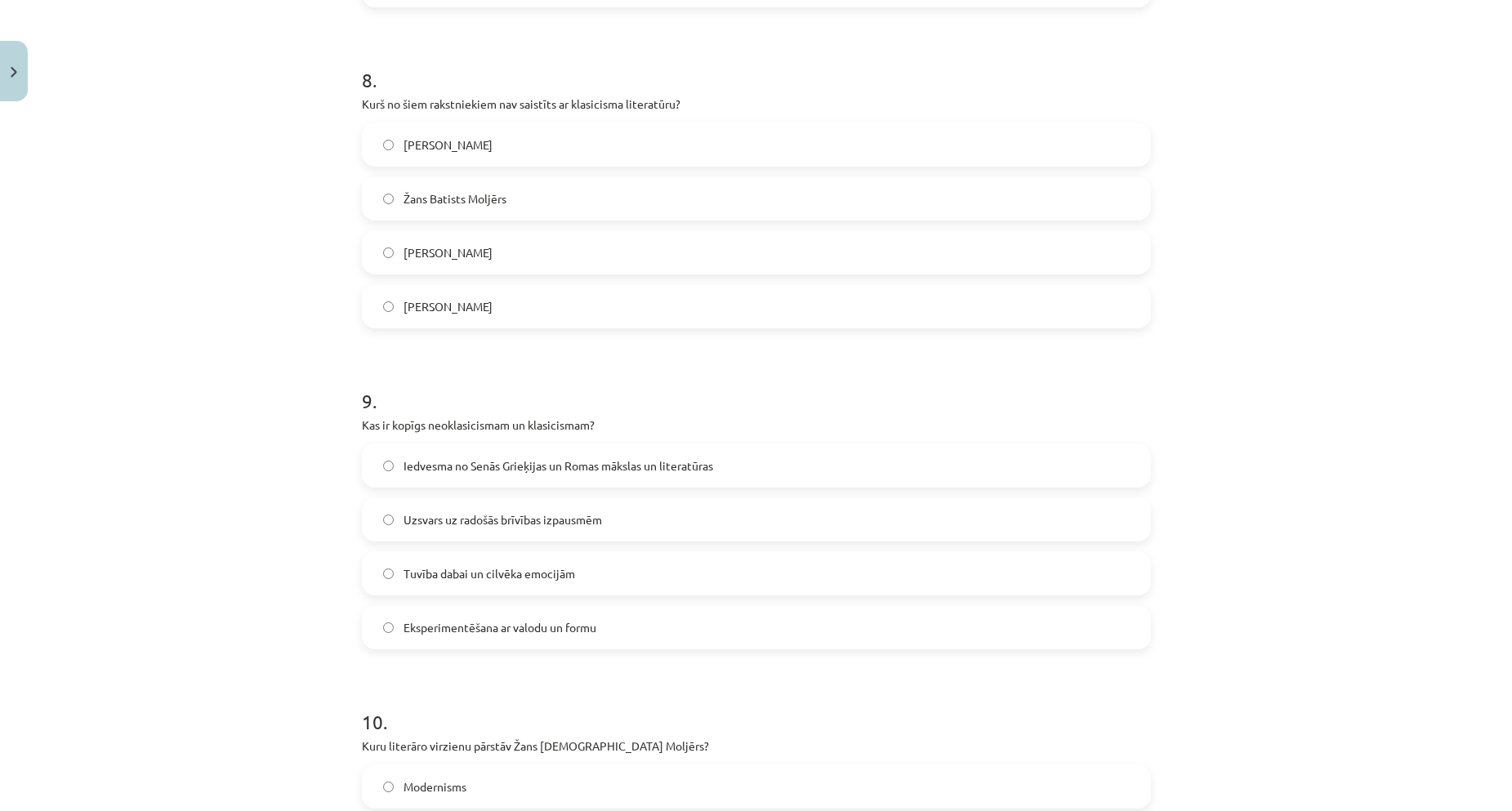
click at [444, 467] on span "Iedvesma no Senās Grieķijas un Romas mākslas un literatūras" at bounding box center [558, 466] width 310 height 17
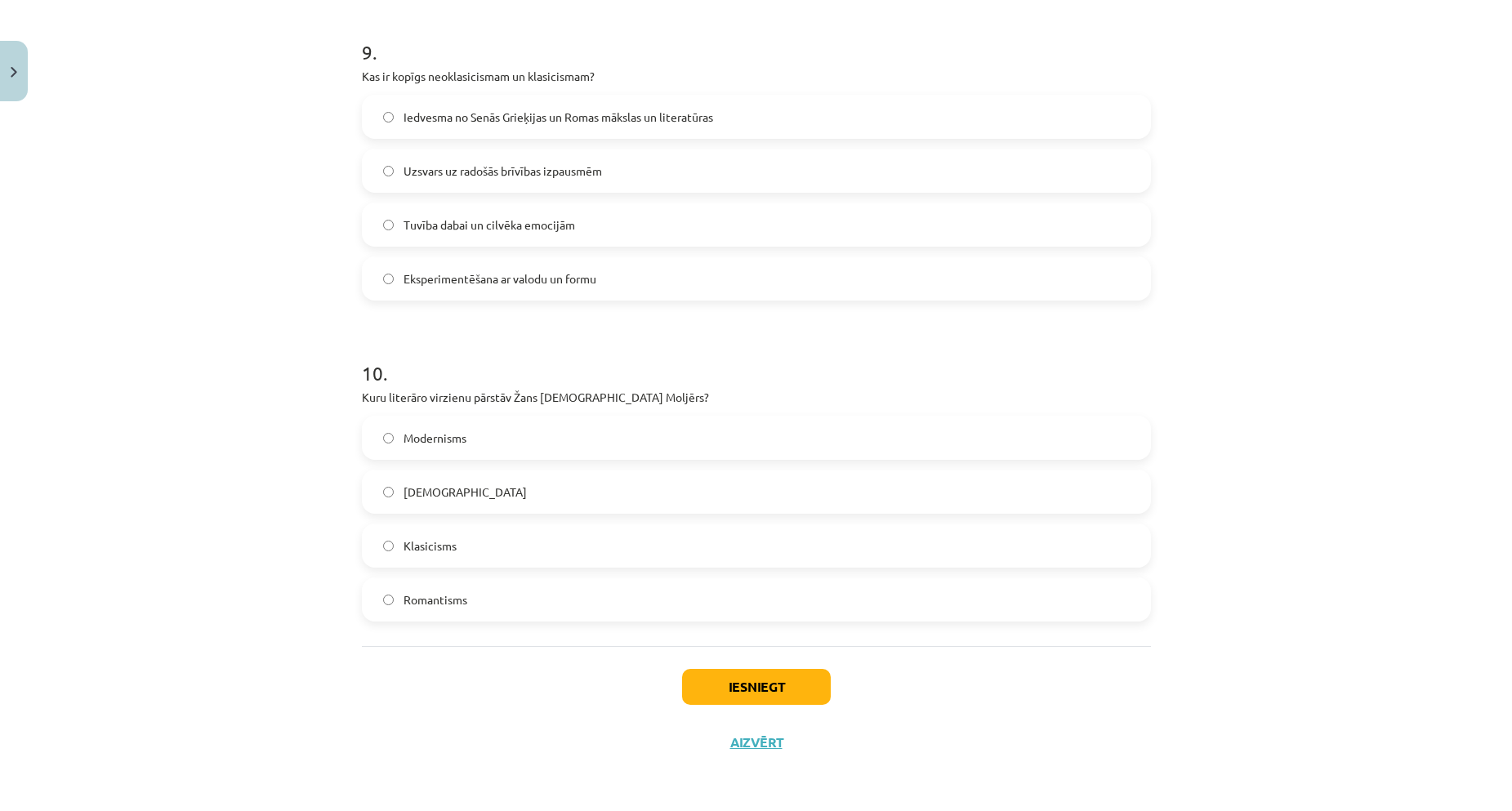
click at [447, 544] on span "Klasicisms" at bounding box center [431, 546] width 53 height 17
click at [745, 684] on button "Iesniegt" at bounding box center [756, 687] width 148 height 36
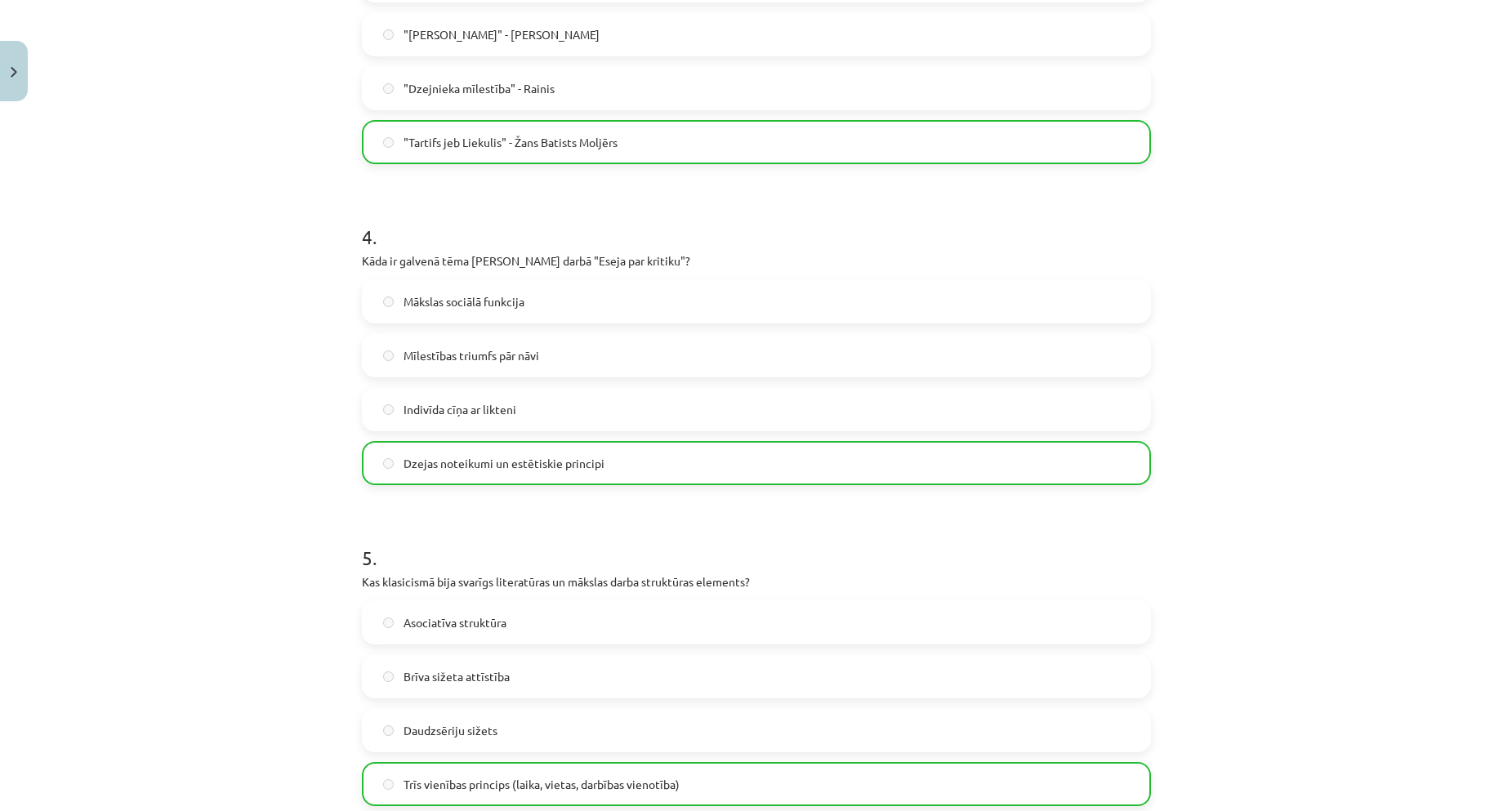
scroll to position [2933, 0]
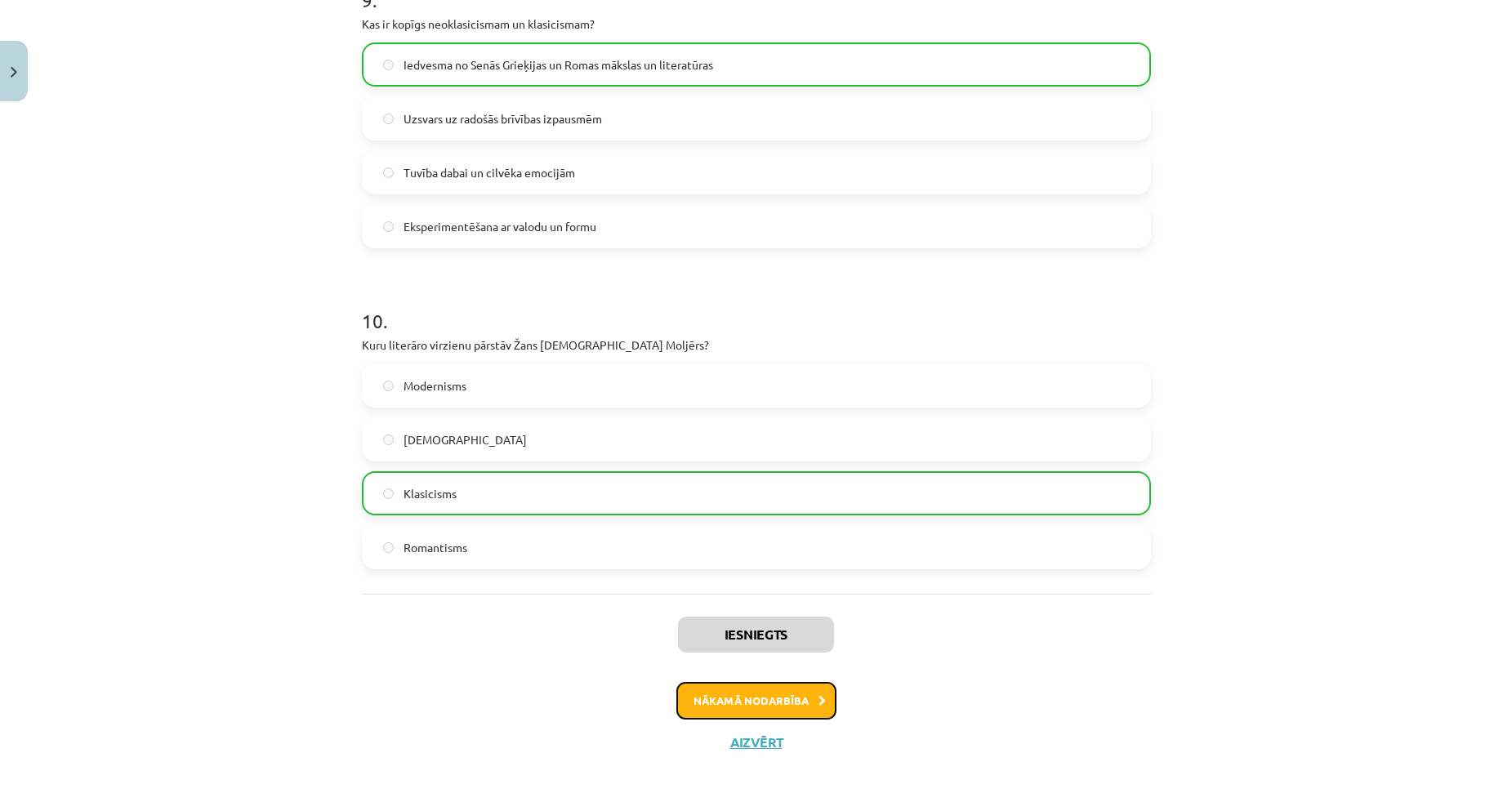
click at [762, 694] on button "Nākamā nodarbība" at bounding box center [756, 700] width 160 height 38
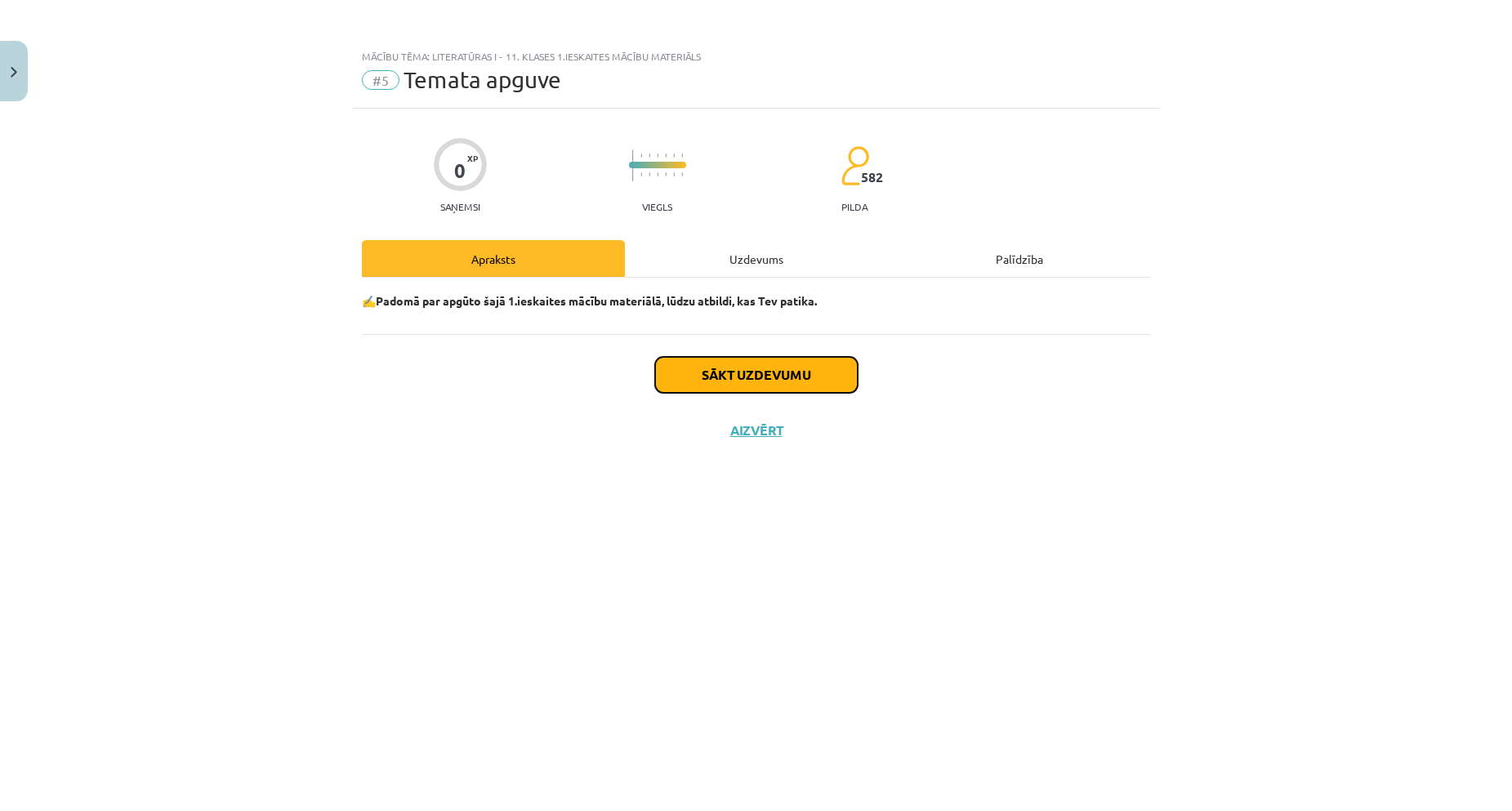
click at [699, 372] on button "Sākt uzdevumu" at bounding box center [756, 375] width 202 height 36
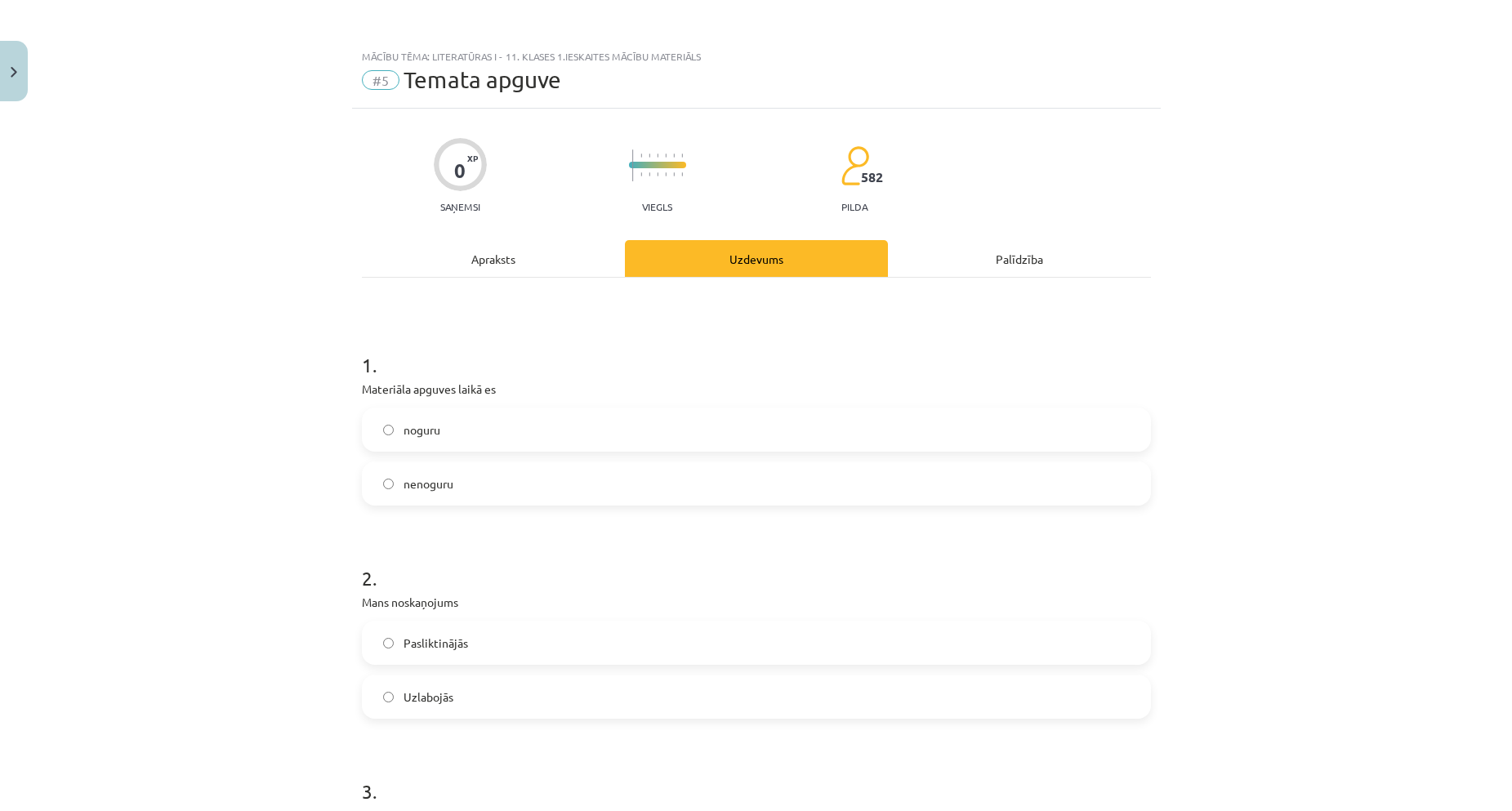
click at [558, 440] on label "noguru" at bounding box center [756, 430] width 786 height 41
click at [544, 470] on label "nenoguru" at bounding box center [756, 484] width 786 height 41
click at [544, 473] on label "nenoguru" at bounding box center [756, 484] width 786 height 41
click at [451, 683] on label "Uzlabojās" at bounding box center [756, 697] width 786 height 41
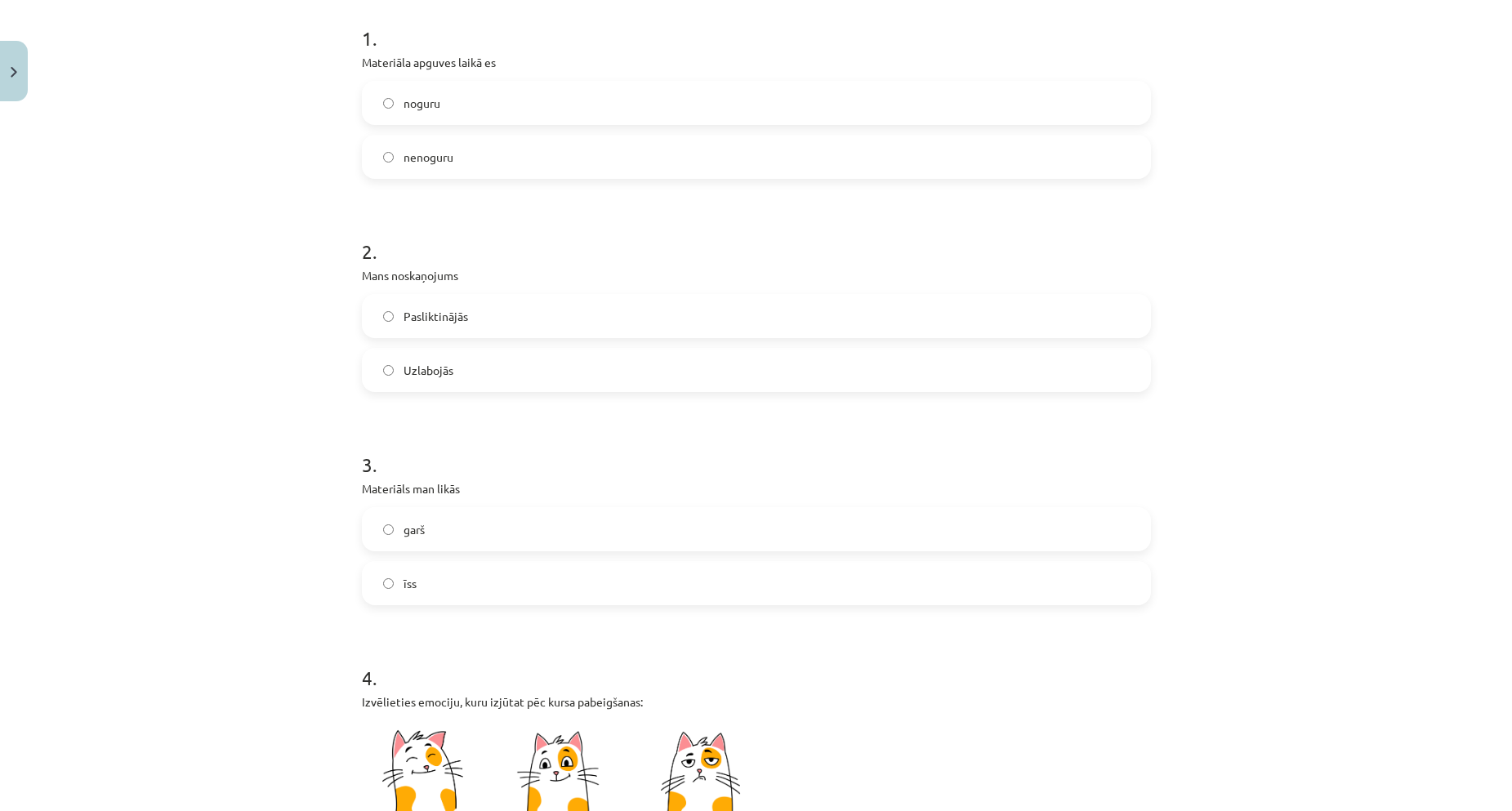
click at [447, 565] on label "īss" at bounding box center [756, 583] width 786 height 41
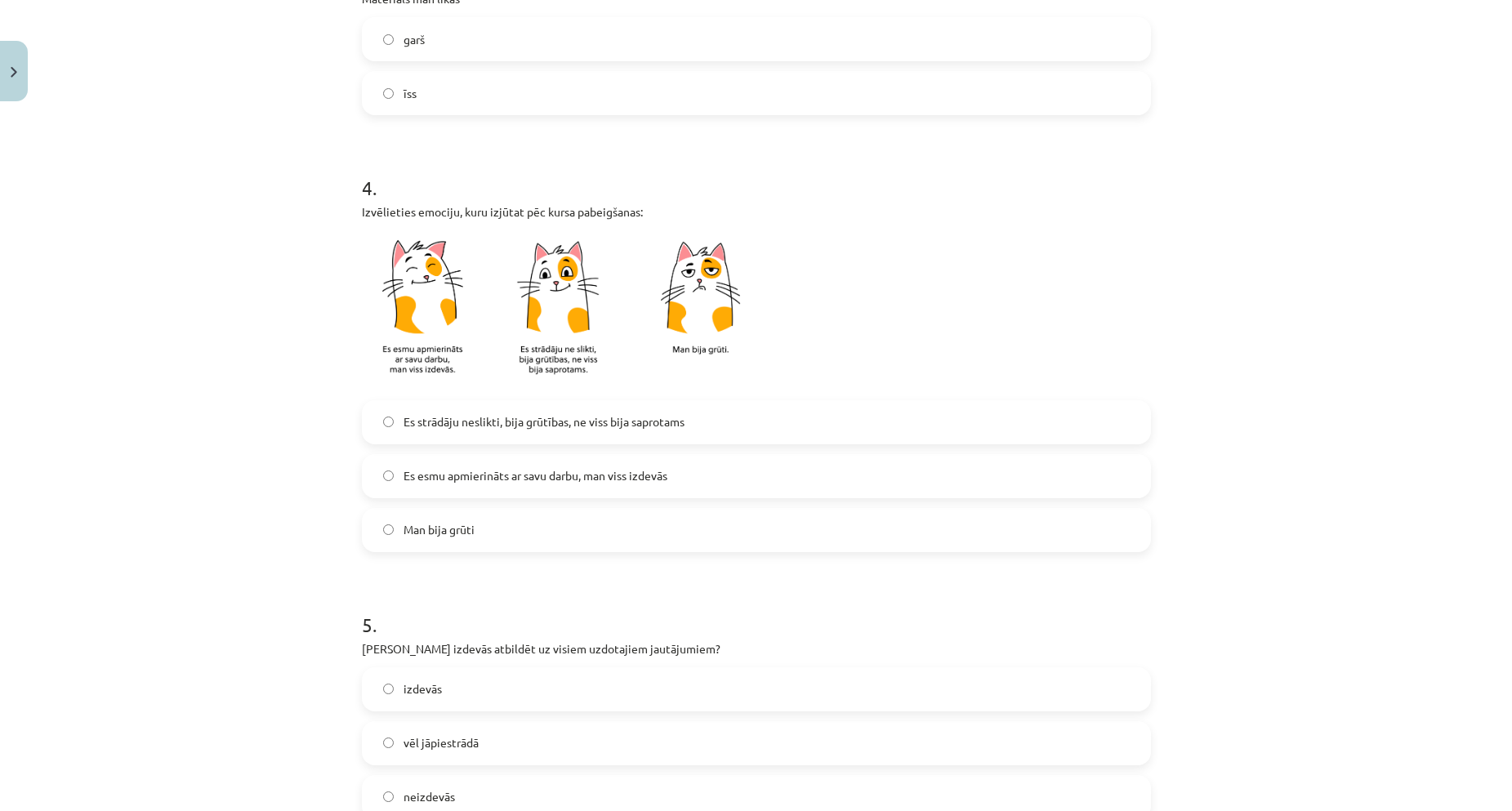
click at [437, 475] on span "Es esmu apmierināts ar savu darbu, man viss izdevās" at bounding box center [536, 476] width 264 height 17
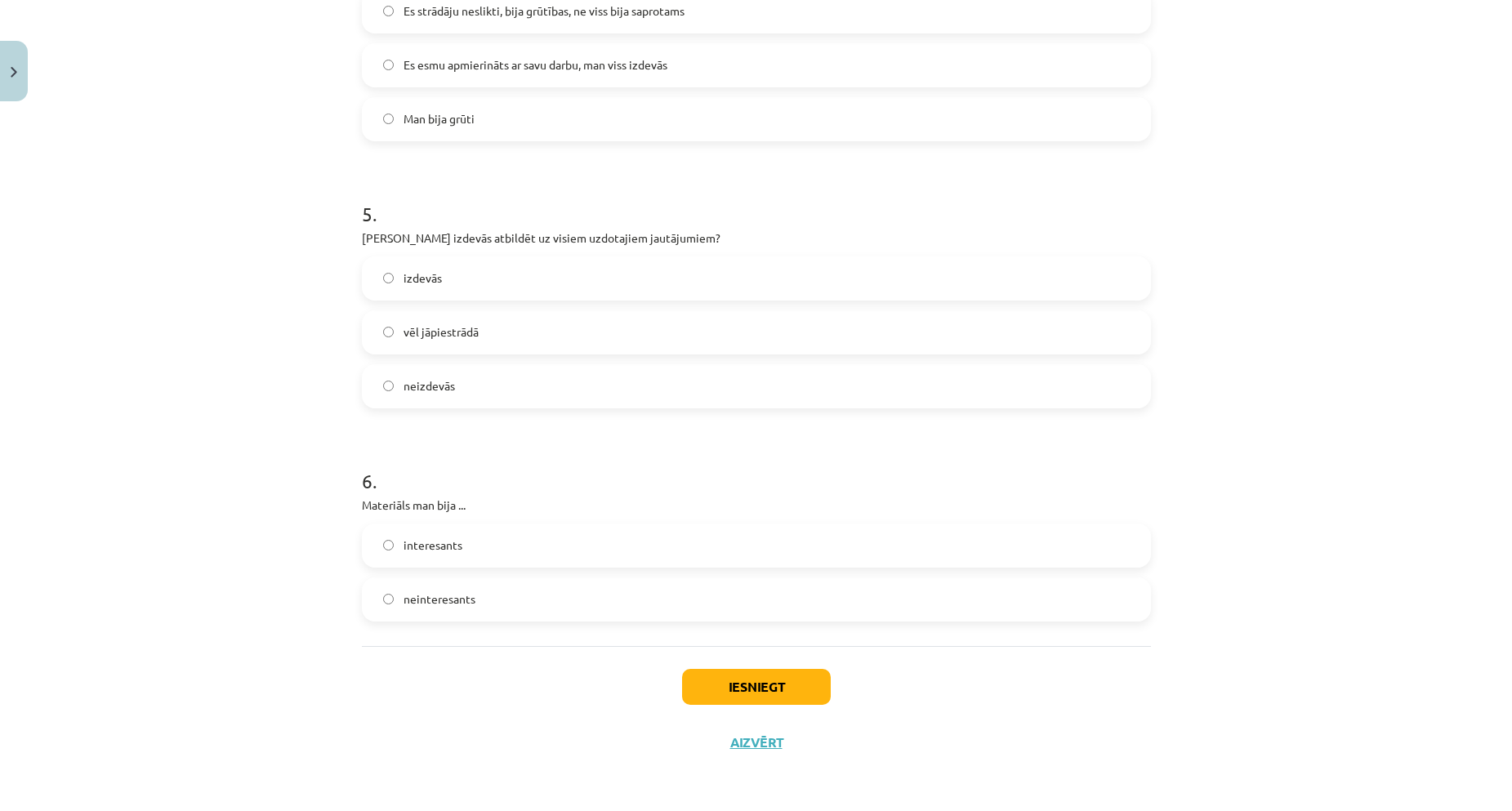
click at [439, 285] on label "izdevās" at bounding box center [756, 279] width 786 height 41
click at [442, 556] on label "interesants" at bounding box center [756, 546] width 786 height 41
click at [718, 679] on button "Iesniegt" at bounding box center [756, 687] width 148 height 36
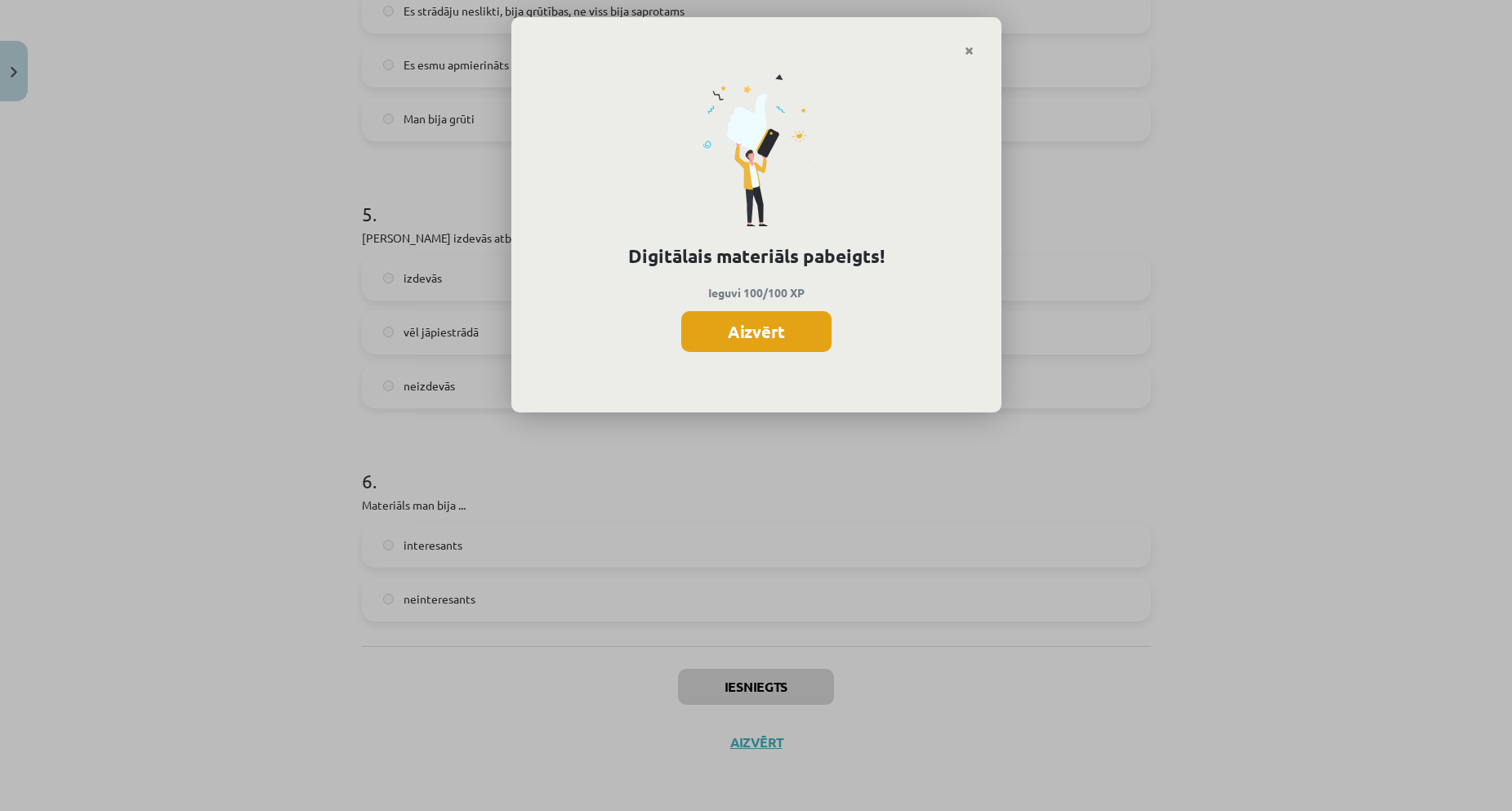
click at [763, 326] on button "Aizvērt" at bounding box center [756, 332] width 150 height 41
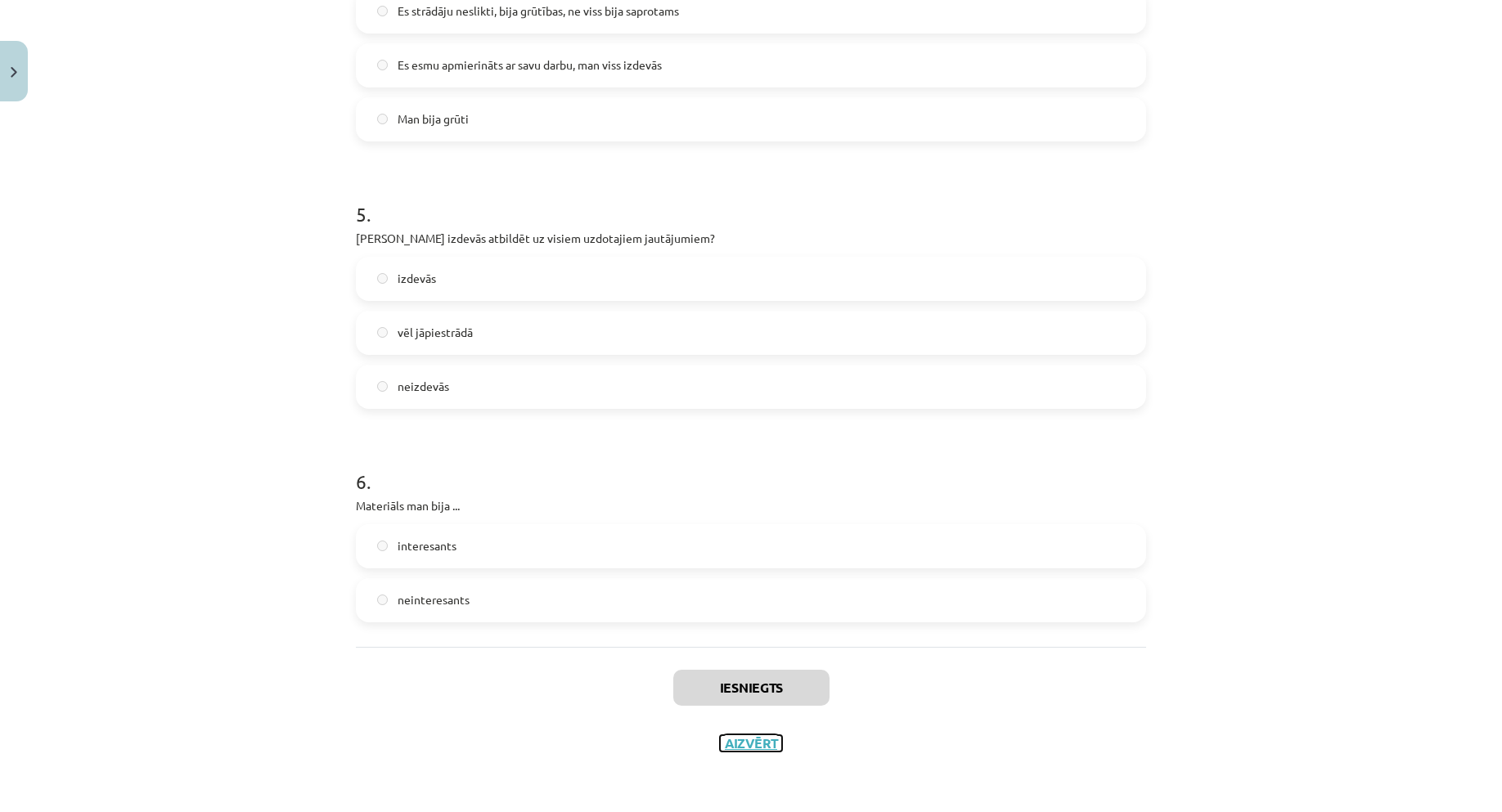
click at [757, 745] on button "Aizvērt" at bounding box center [751, 742] width 62 height 16
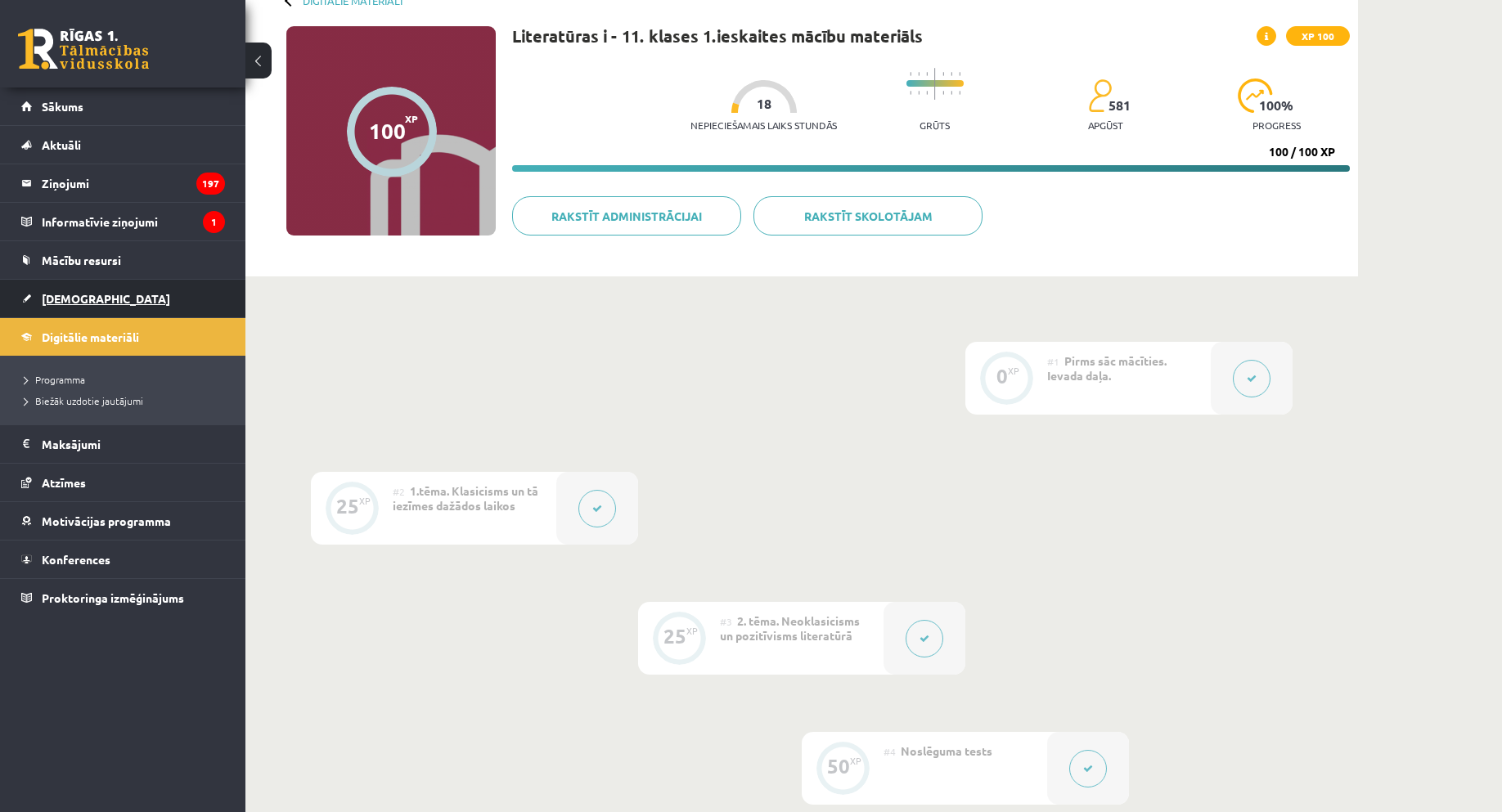
click at [87, 296] on span "[DEMOGRAPHIC_DATA]" at bounding box center [106, 298] width 129 height 15
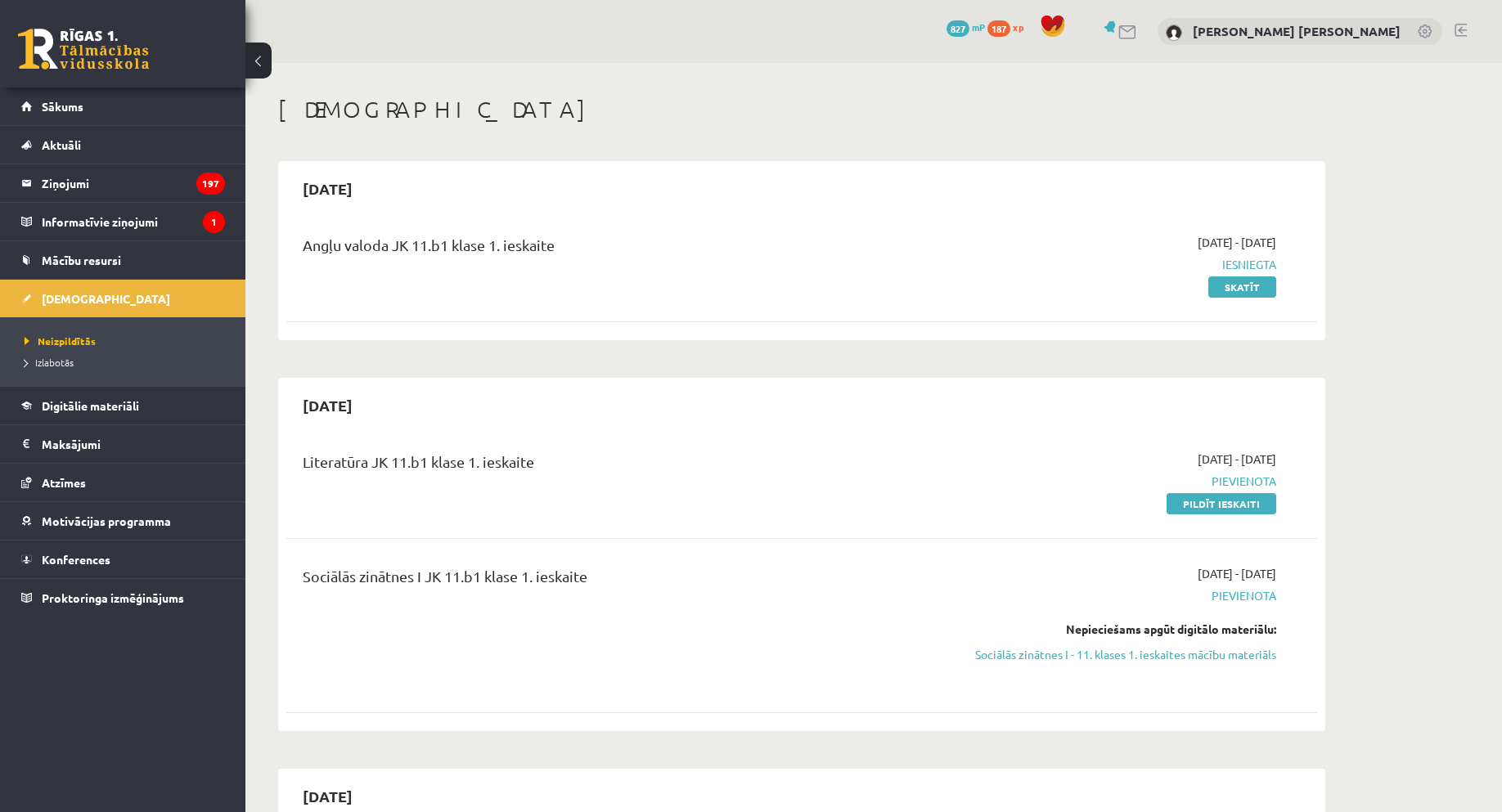
scroll to position [327, 0]
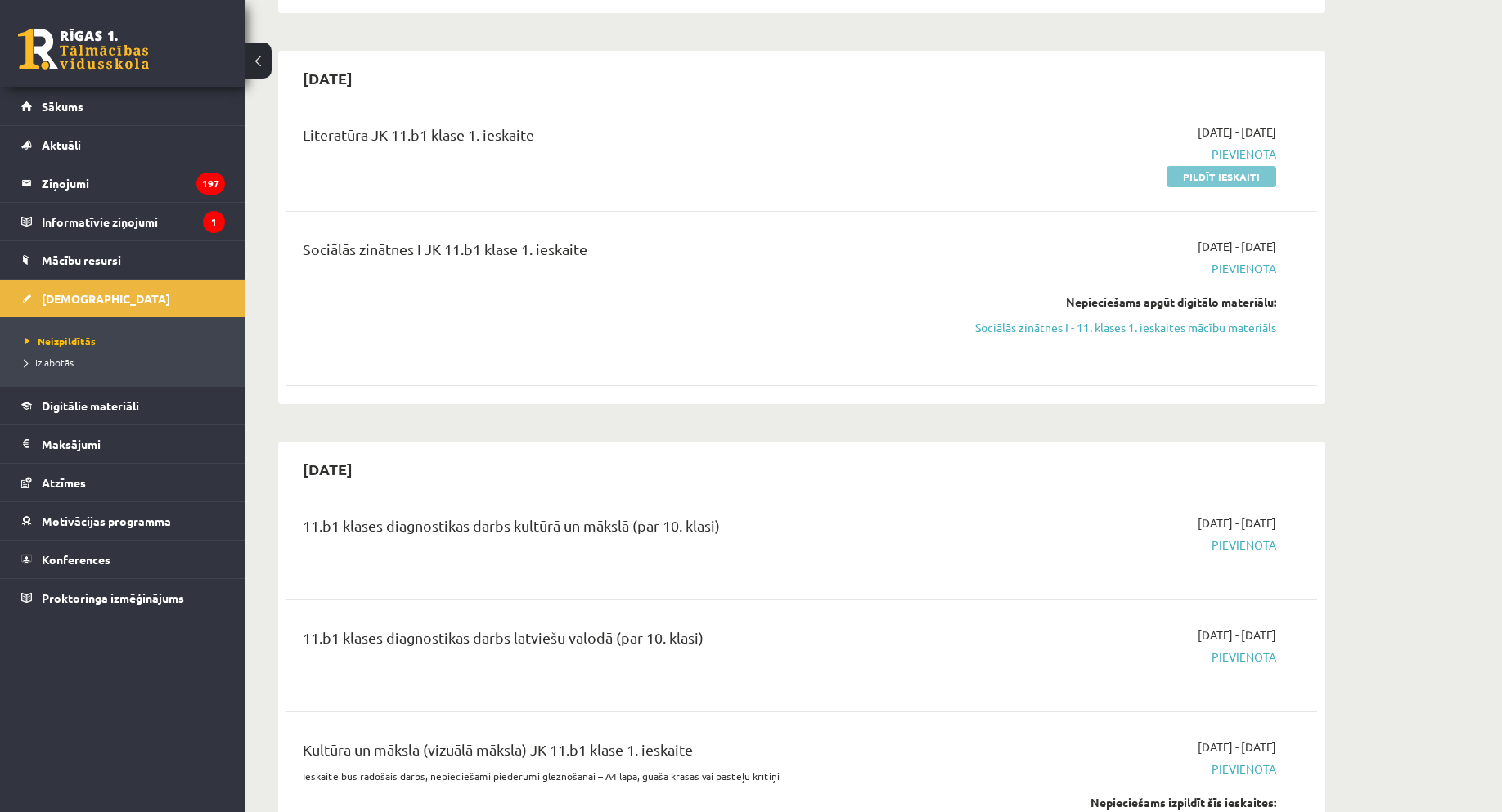
click at [1244, 179] on link "Pildīt ieskaiti" at bounding box center [1222, 176] width 110 height 21
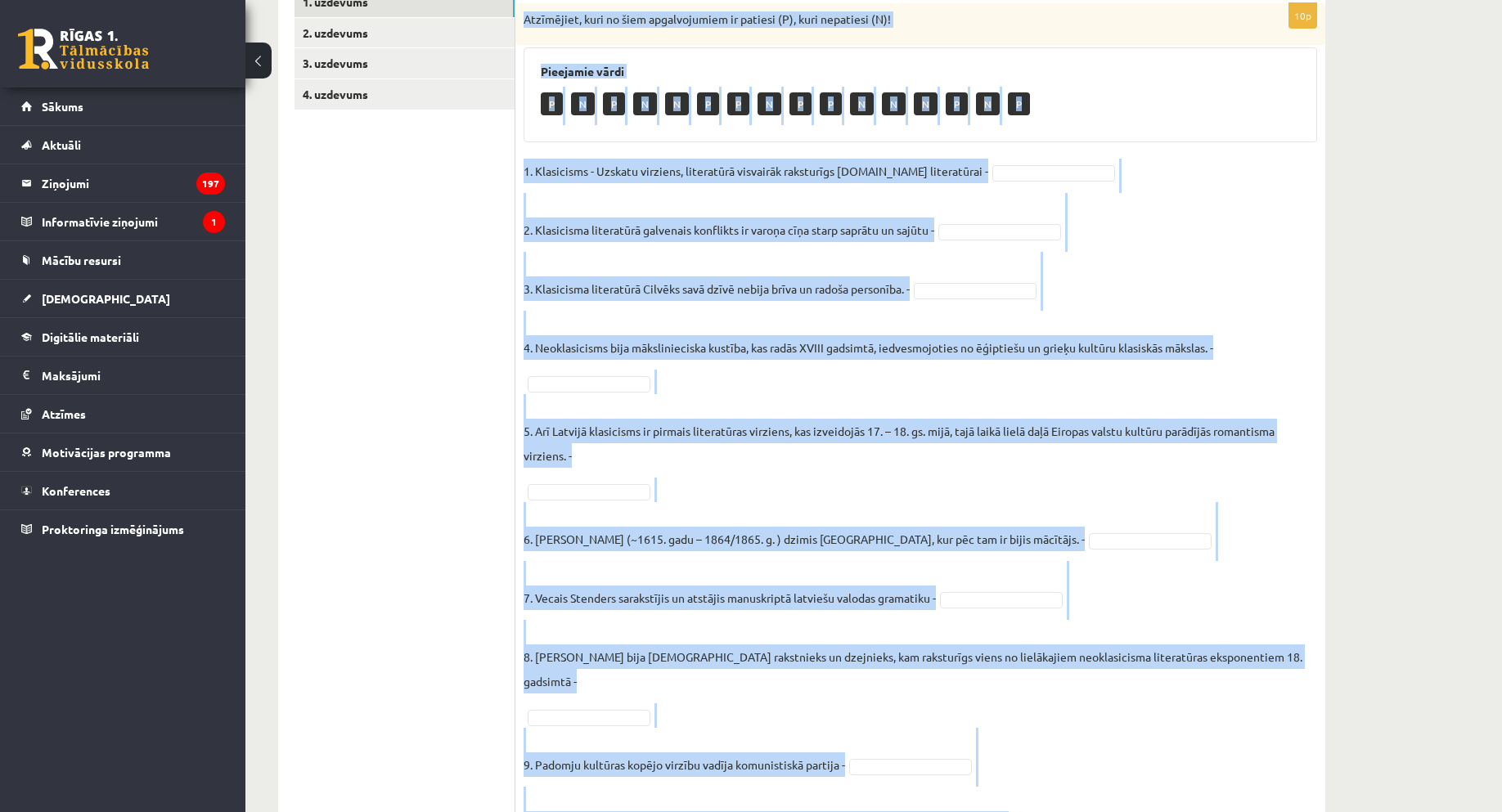
scroll to position [348, 0]
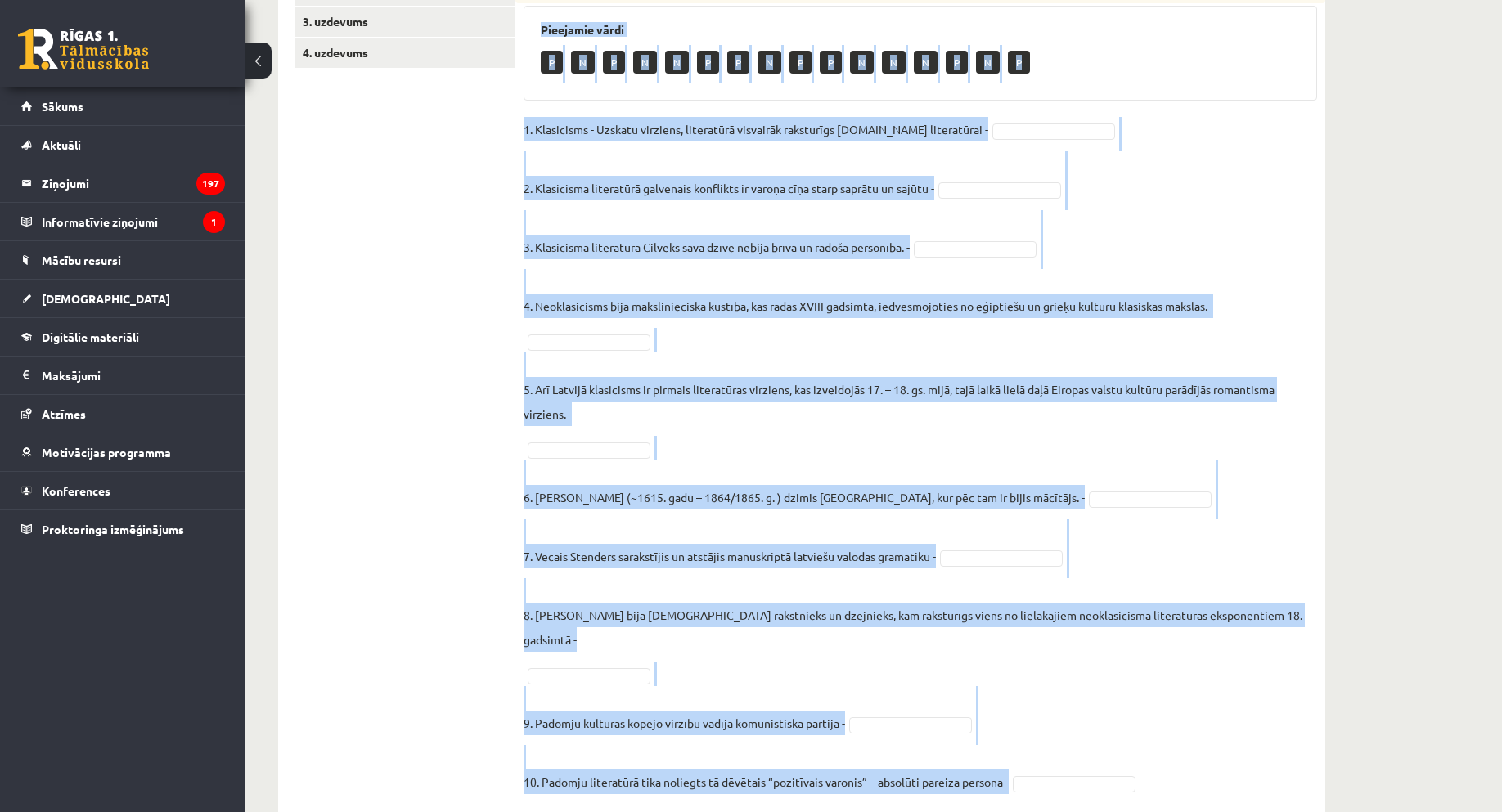
drag, startPoint x: 518, startPoint y: 322, endPoint x: 1261, endPoint y: 811, distance: 889.5
click at [1261, 811] on div "**********" at bounding box center [802, 288] width 1113 height 1147
copy div "Atzīmējiet, kuri no šiem apgalvojumiem ir patiesi (P), kuri nepatiesi (N)! Piee…"
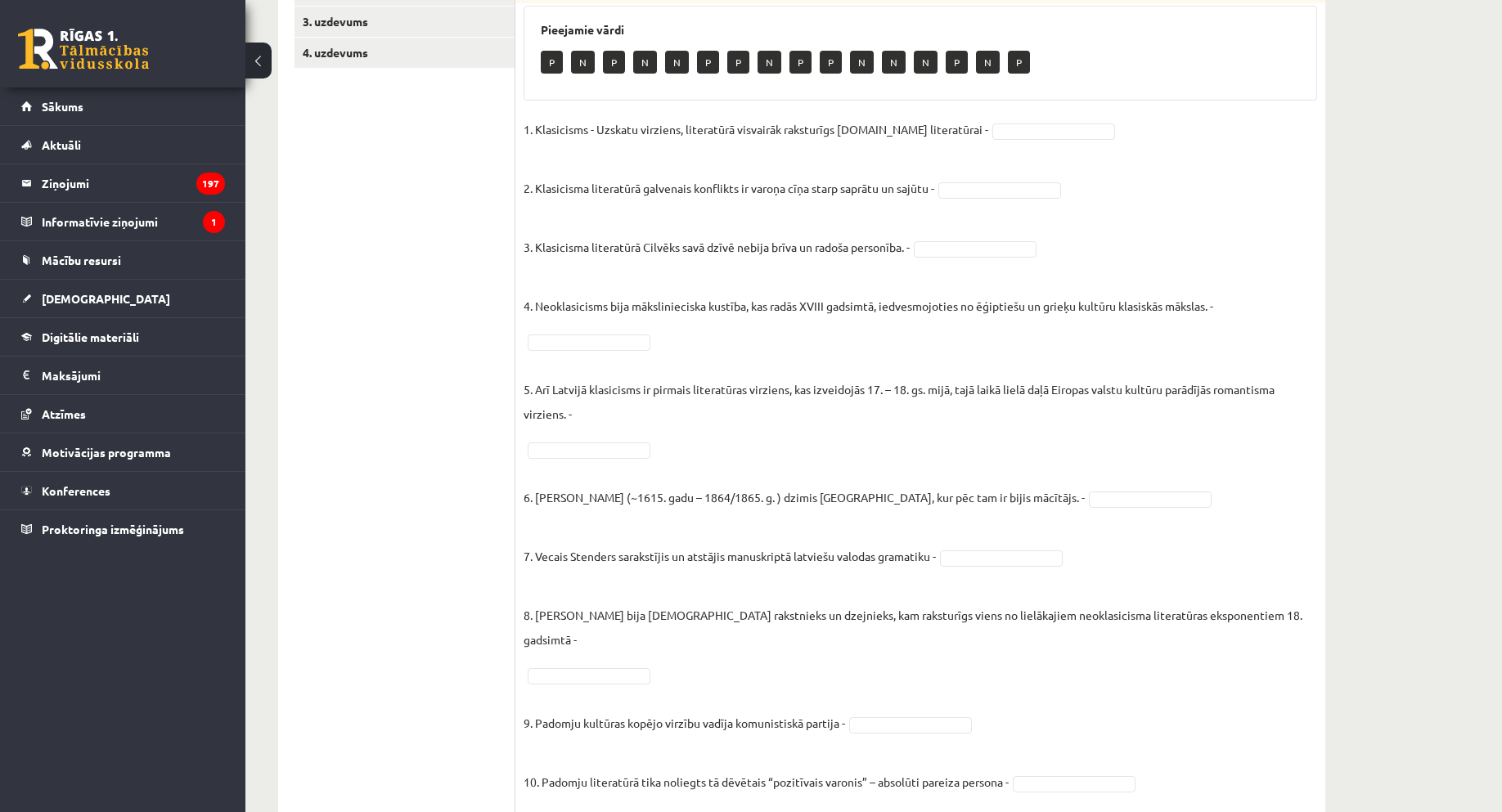
click at [366, 518] on ul "1. uzdevums 2. uzdevums 3. uzdevums 4. uzdevums" at bounding box center [404, 379] width 221 height 867
click at [1011, 524] on fieldset "1. Klasicisms - Uzskatu virziens, literatūrā visvairāk raksturīgs 14.gs literat…" at bounding box center [921, 460] width 794 height 687
drag, startPoint x: 1011, startPoint y: 529, endPoint x: 1017, endPoint y: 543, distance: 15.2
drag, startPoint x: 968, startPoint y: 601, endPoint x: 927, endPoint y: 614, distance: 43.0
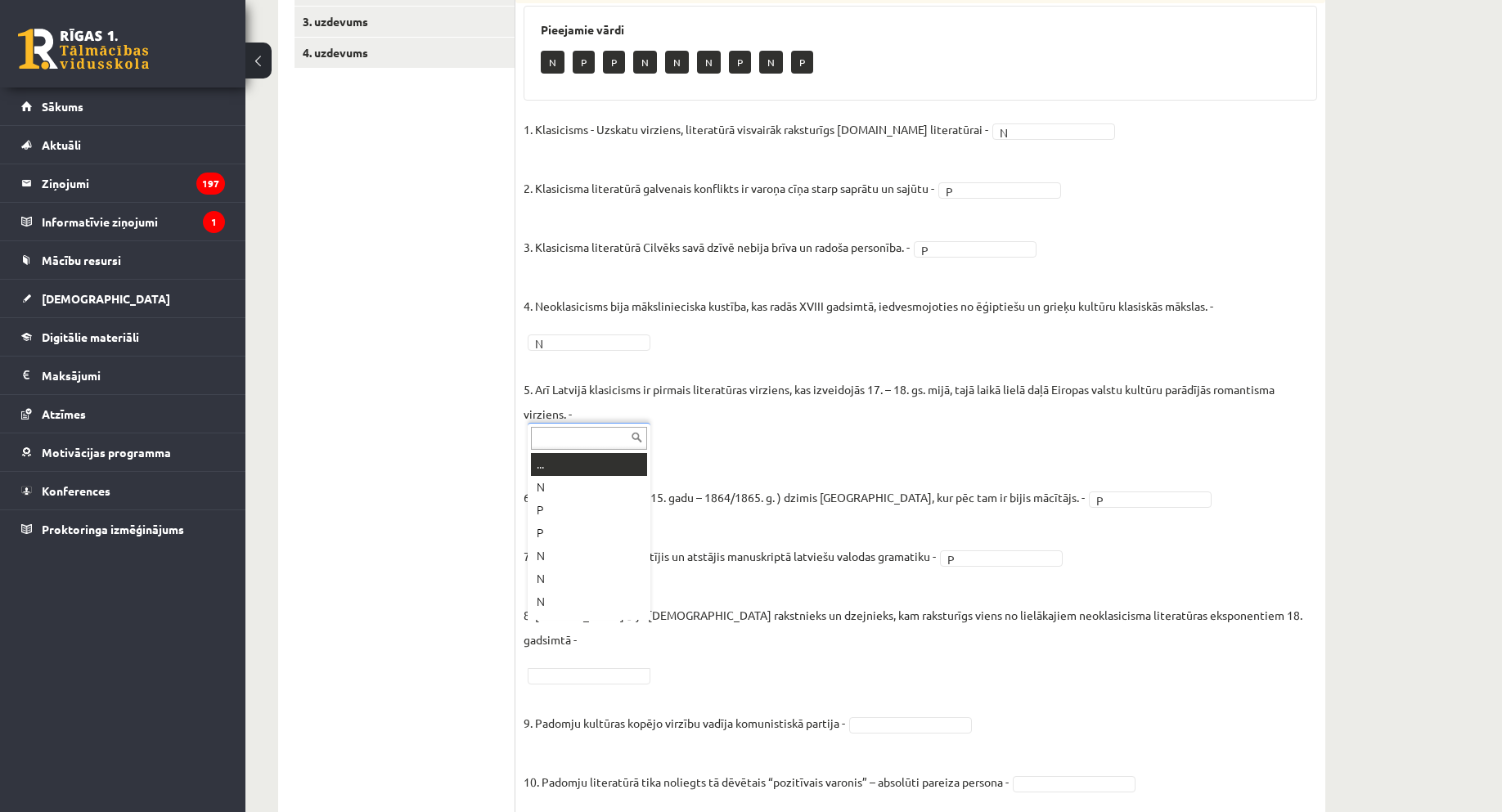
scroll to position [20, 0]
drag, startPoint x: 550, startPoint y: 489, endPoint x: 388, endPoint y: 120, distance: 403.0
click at [874, 686] on fieldset "1. Klasicisms - Uzskatu virziens, literatūrā visvairāk raksturīgs 14.gs literat…" at bounding box center [921, 460] width 794 height 687
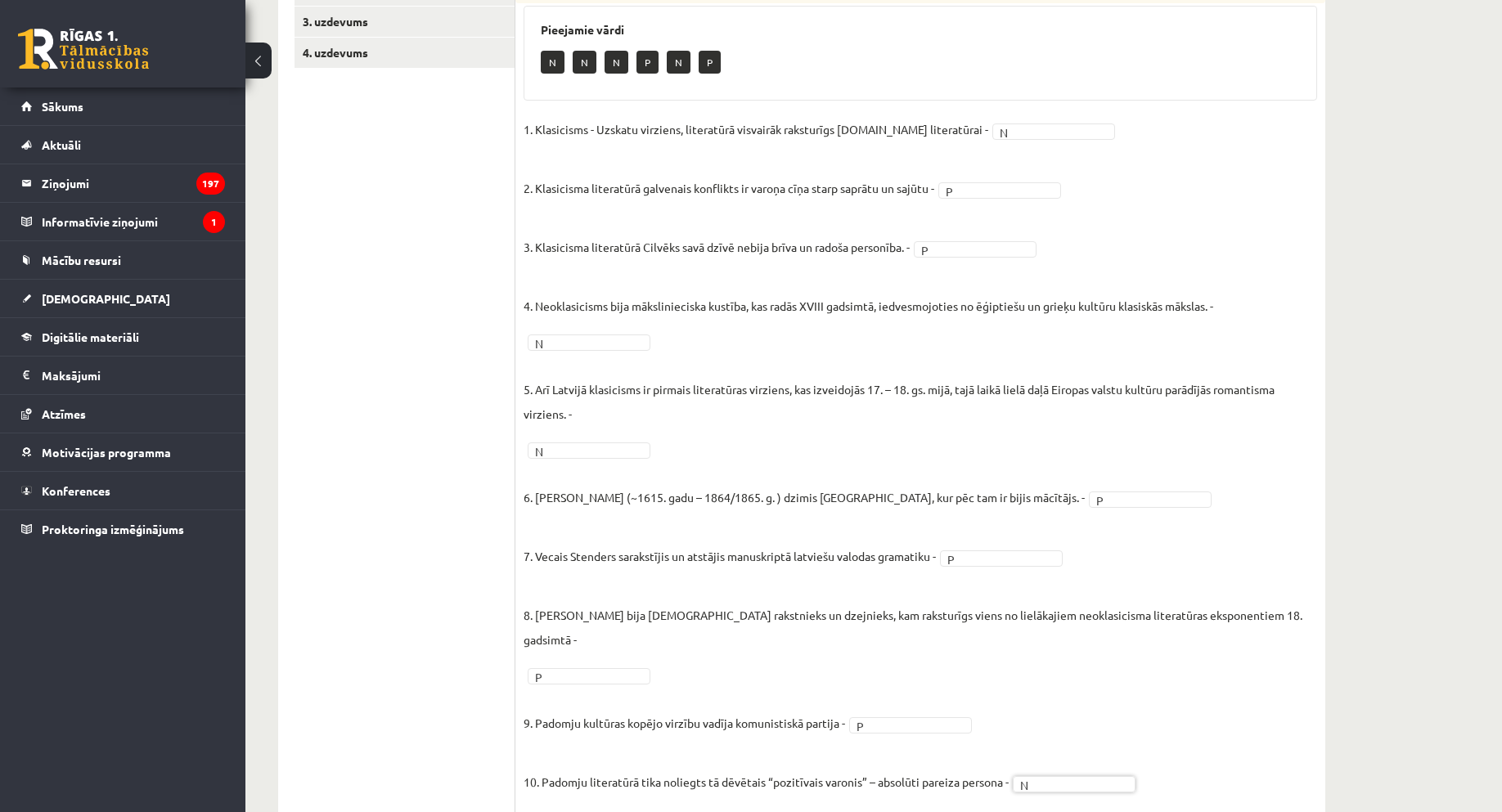
scroll to position [103, 0]
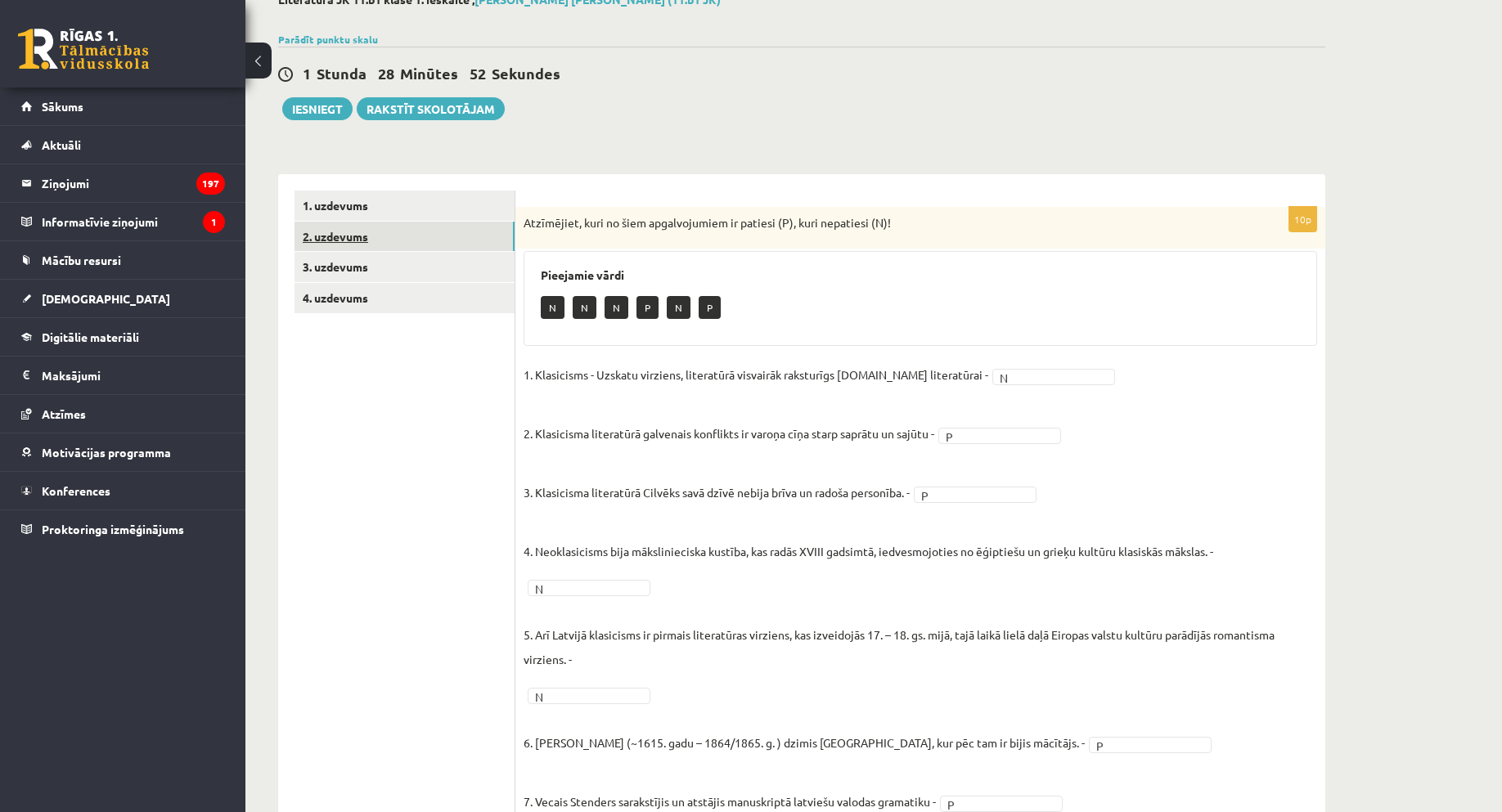
click at [380, 226] on link "2. uzdevums" at bounding box center [404, 236] width 220 height 30
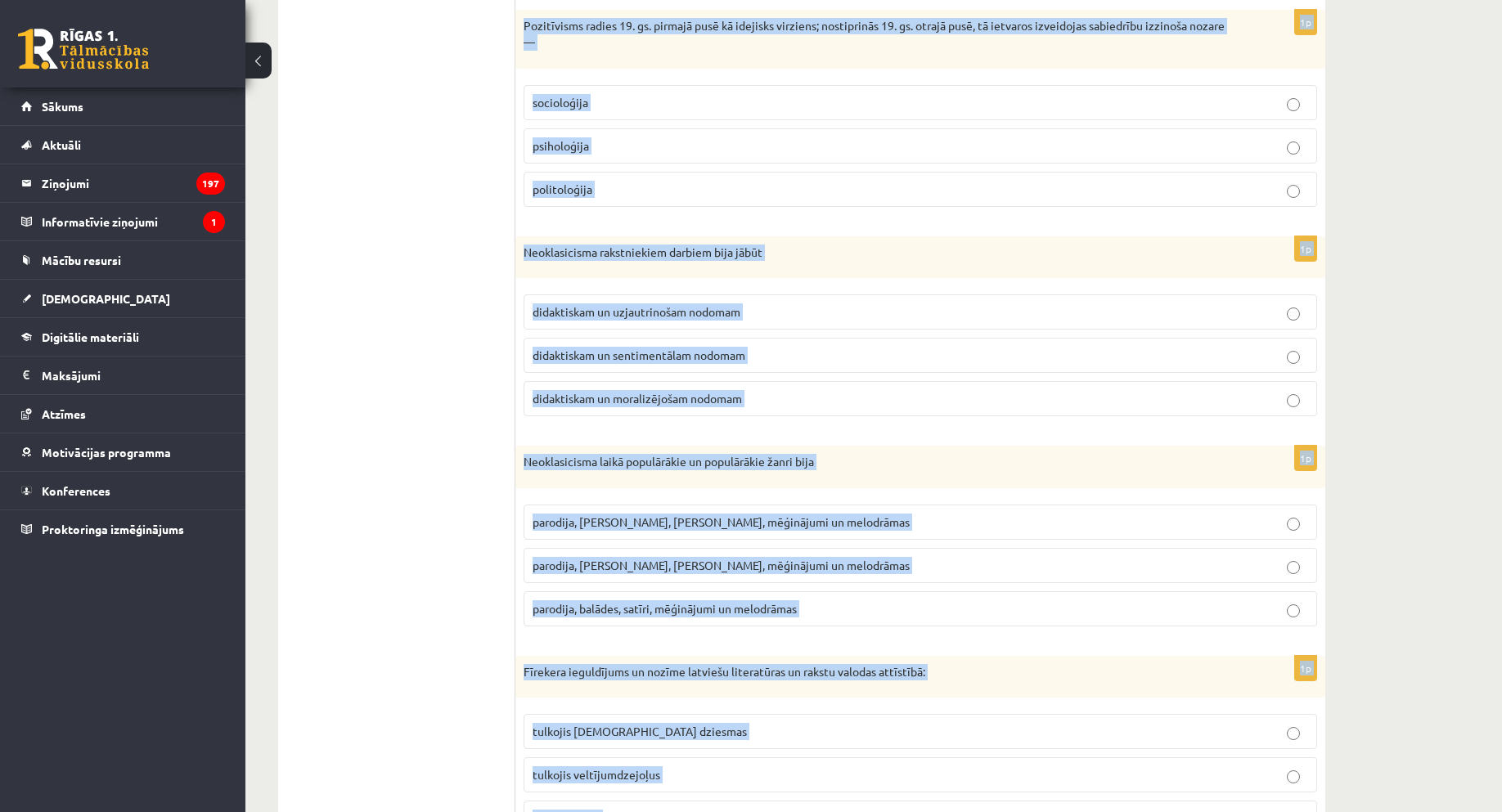
scroll to position [1629, 0]
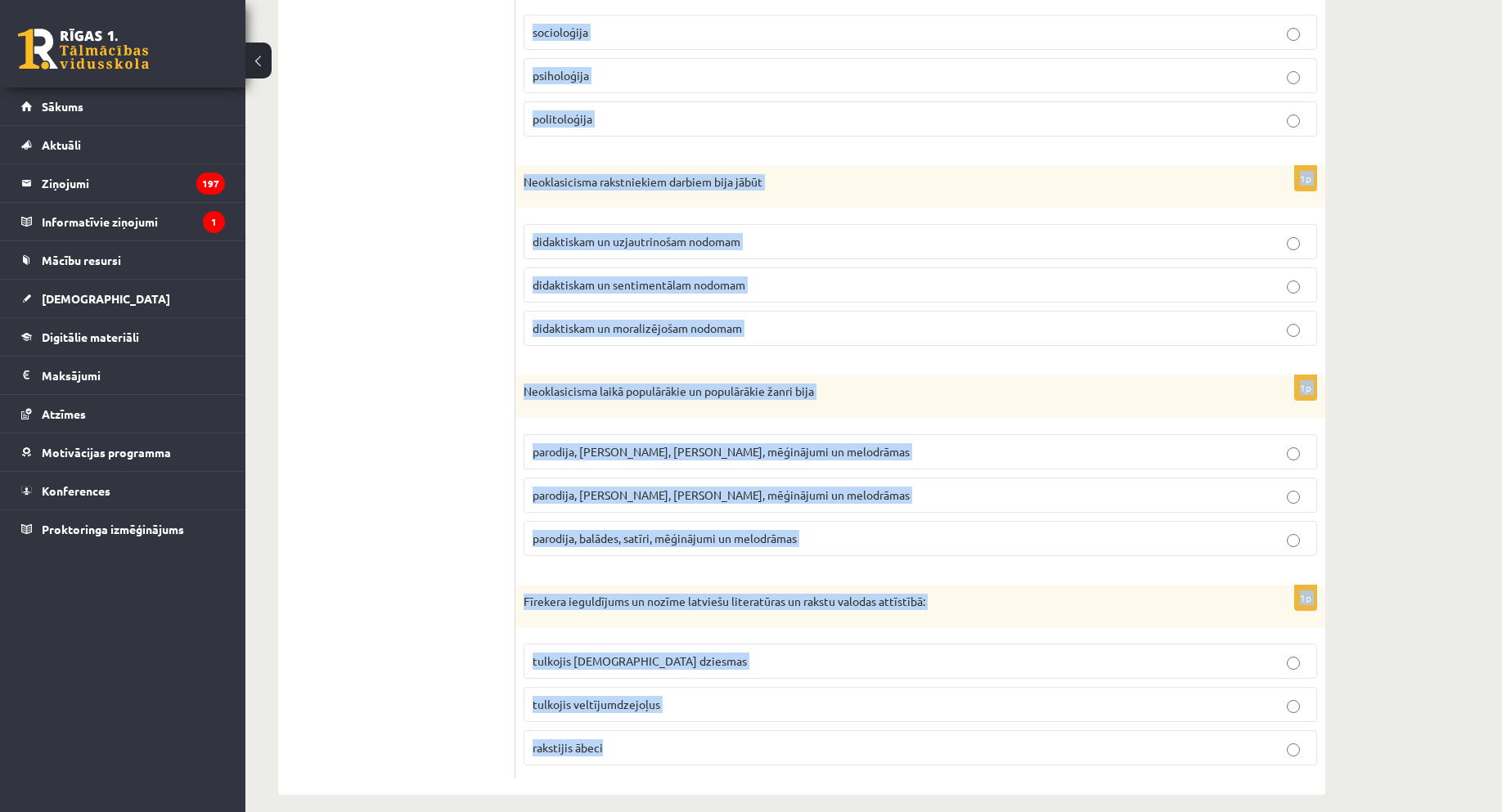
drag, startPoint x: 845, startPoint y: 402, endPoint x: 1432, endPoint y: 811, distance: 715.4
copy form "Neoklasicisms sākās kā debašu forma par baroka un rokoko ekstravaganto mākslini…"
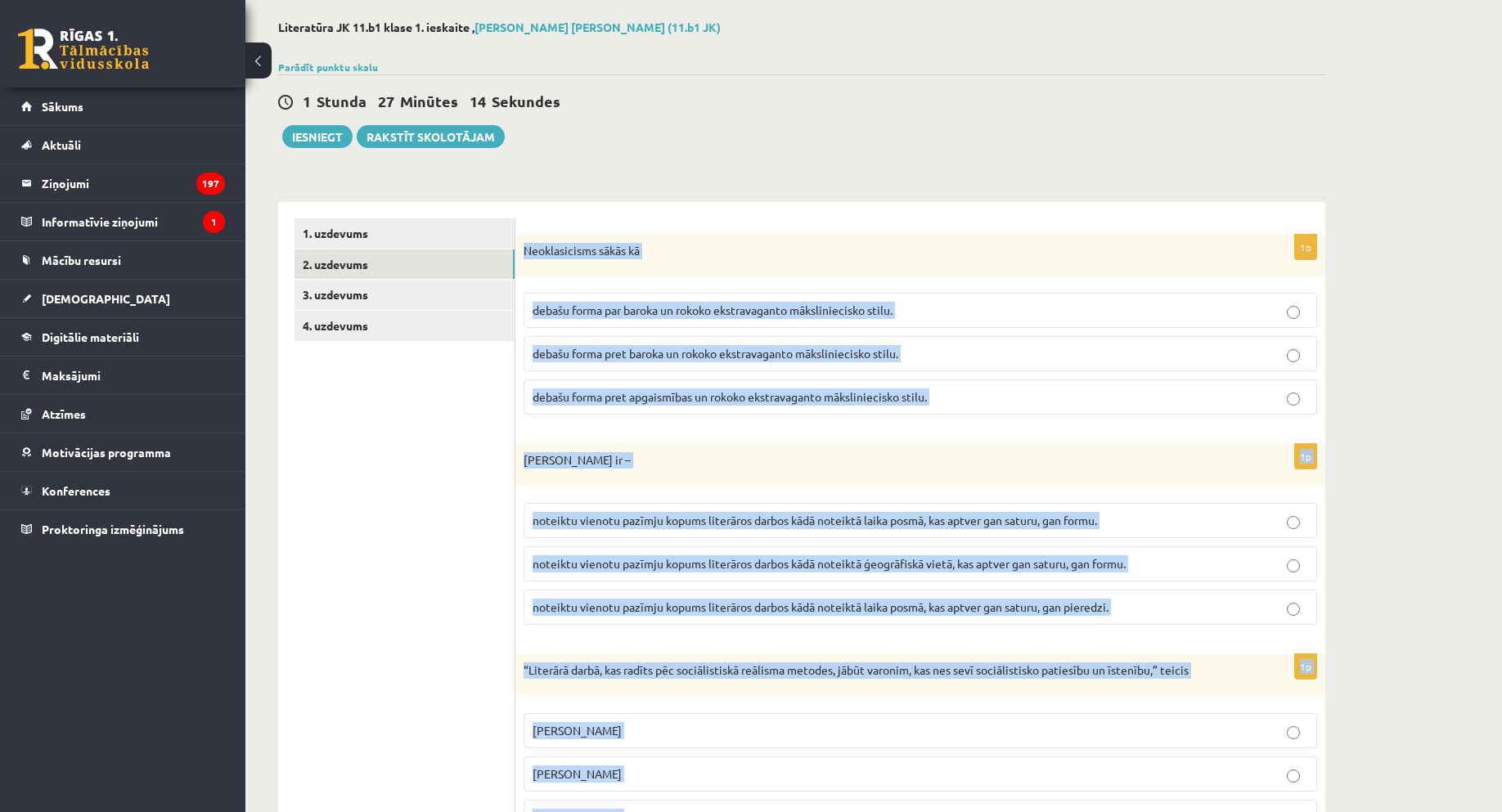
scroll to position [0, 0]
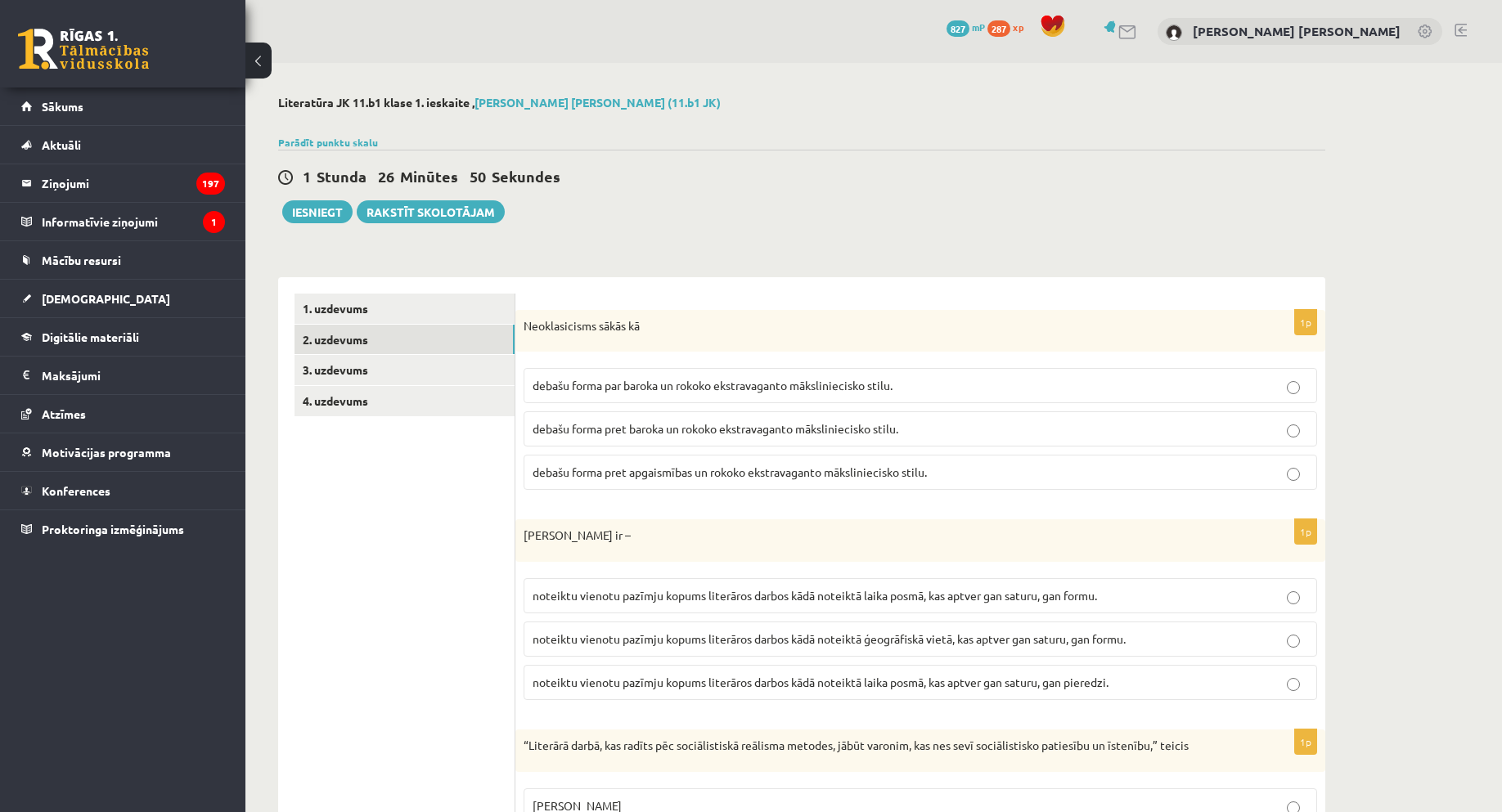
click at [660, 439] on label "debašu forma pret baroka un rokoko ekstravaganto māksliniecisko stilu." at bounding box center [921, 428] width 794 height 35
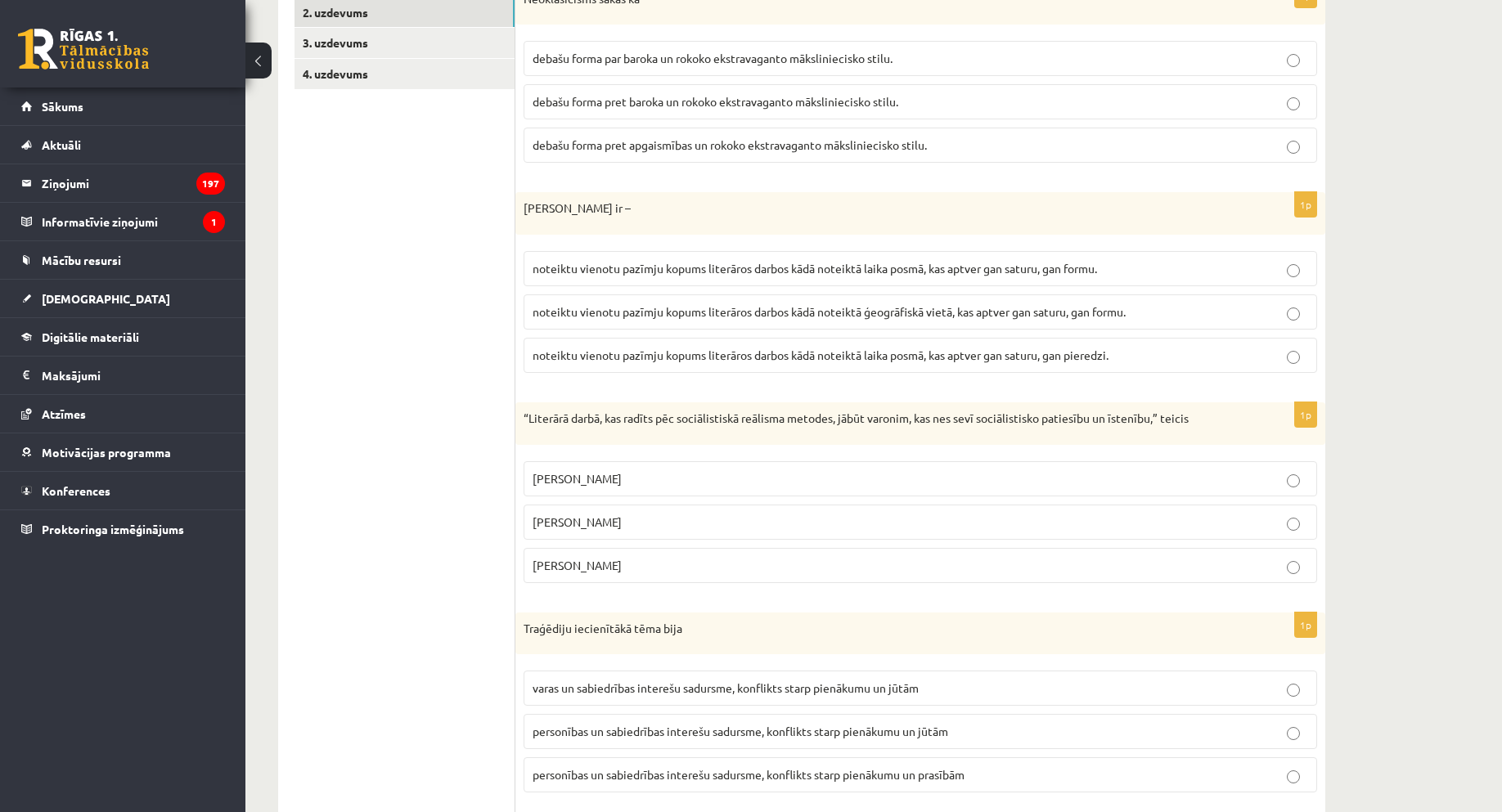
click at [774, 282] on label "noteiktu vienotu pazīmju kopums literāros darbos kādā noteiktā laika posmā, kas…" at bounding box center [921, 268] width 794 height 35
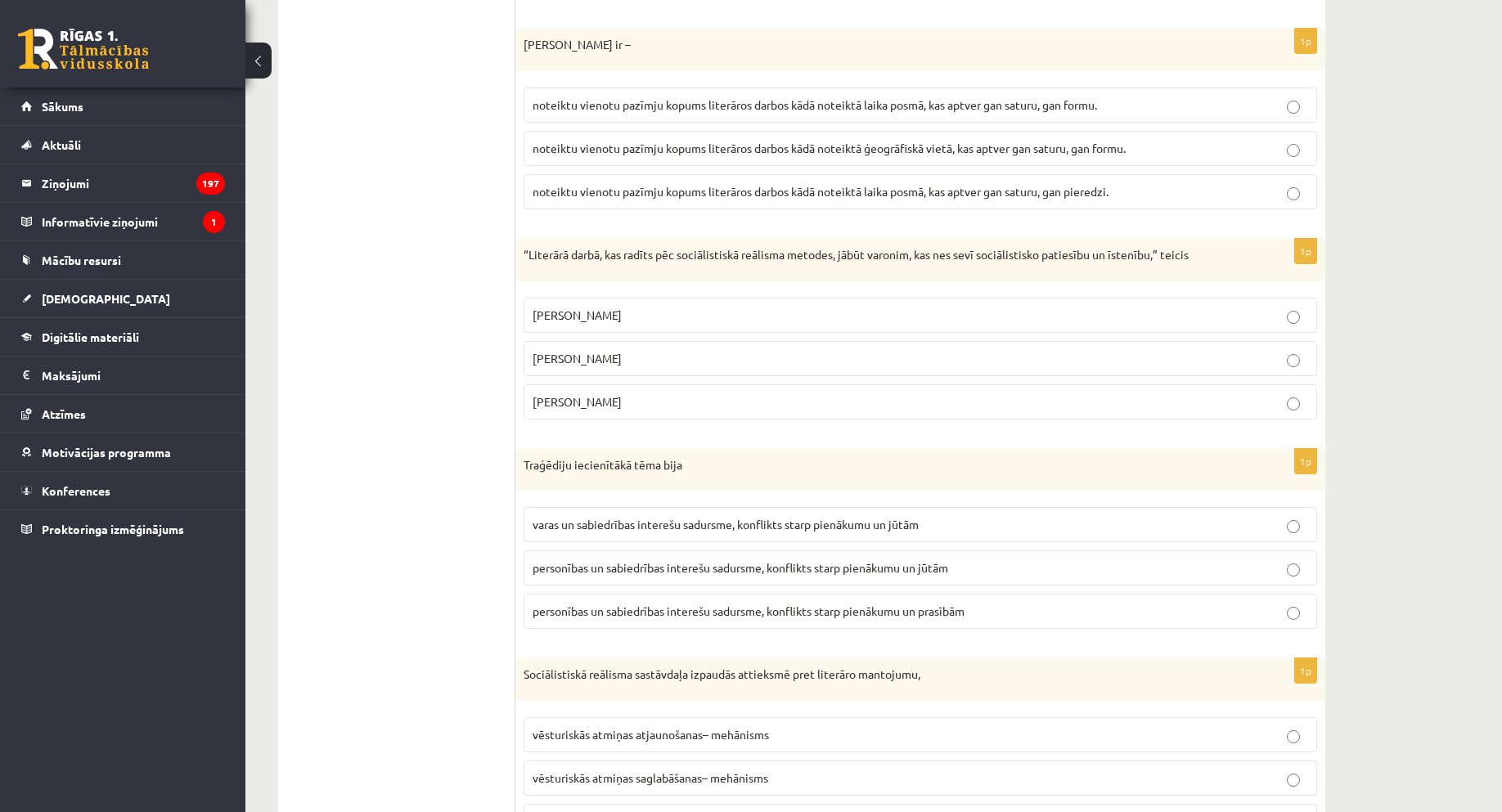
click at [642, 405] on p "Andrejs Upīts" at bounding box center [920, 402] width 775 height 17
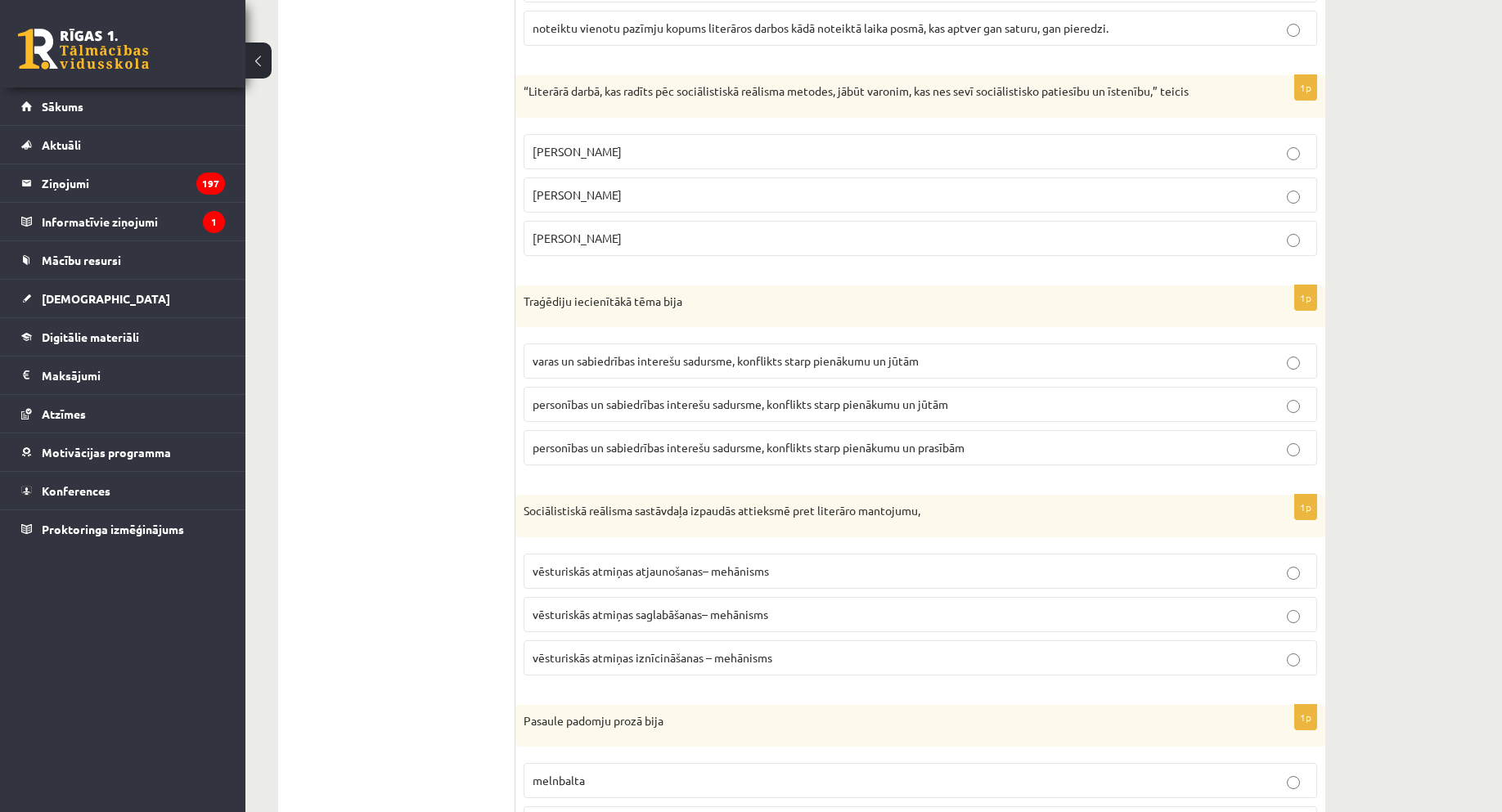
click at [858, 405] on span "personības un sabiedrības interešu sadursme, konflikts starp pienākumu un jūtām" at bounding box center [740, 403] width 416 height 15
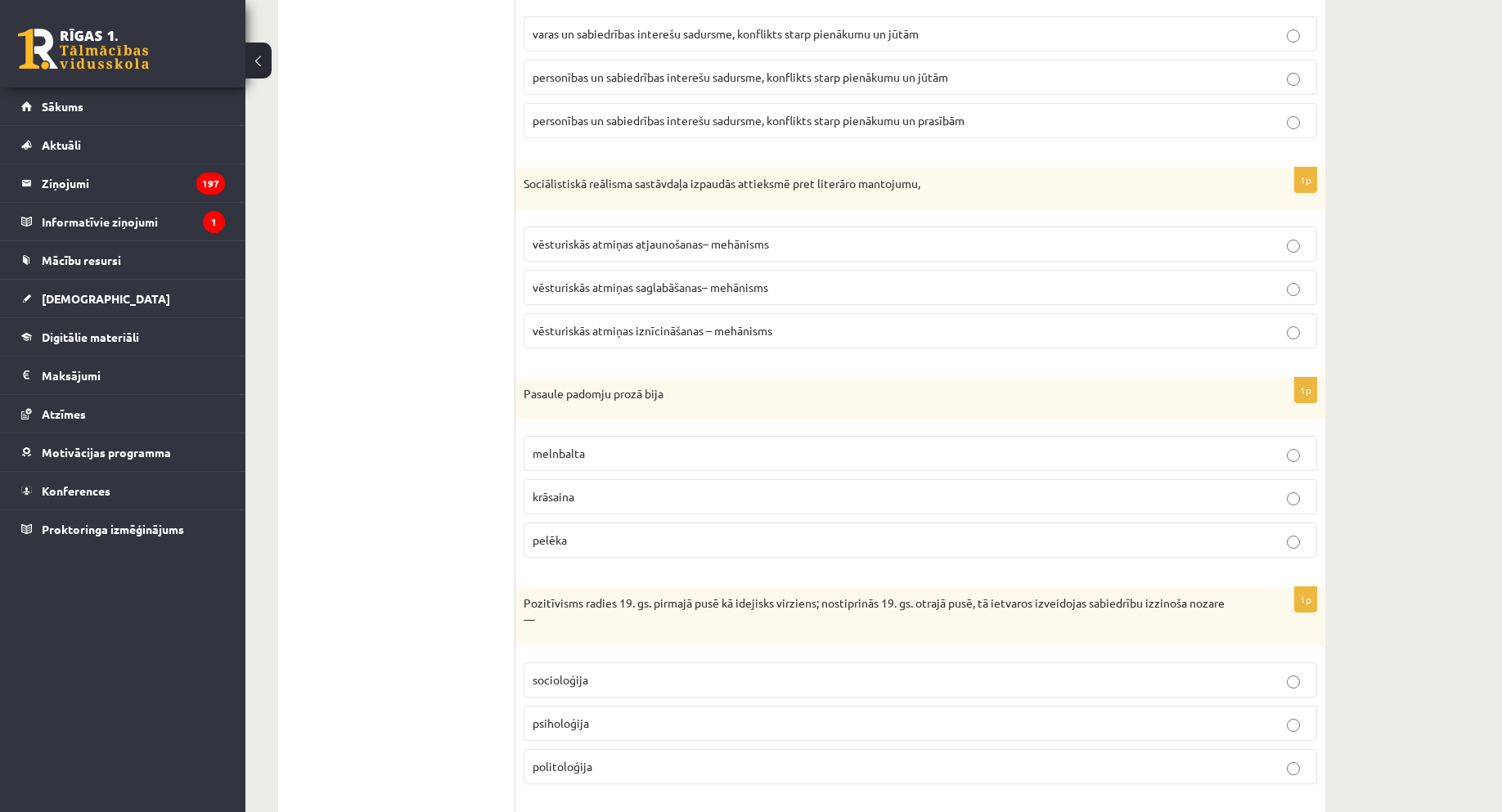
scroll to position [1063, 0]
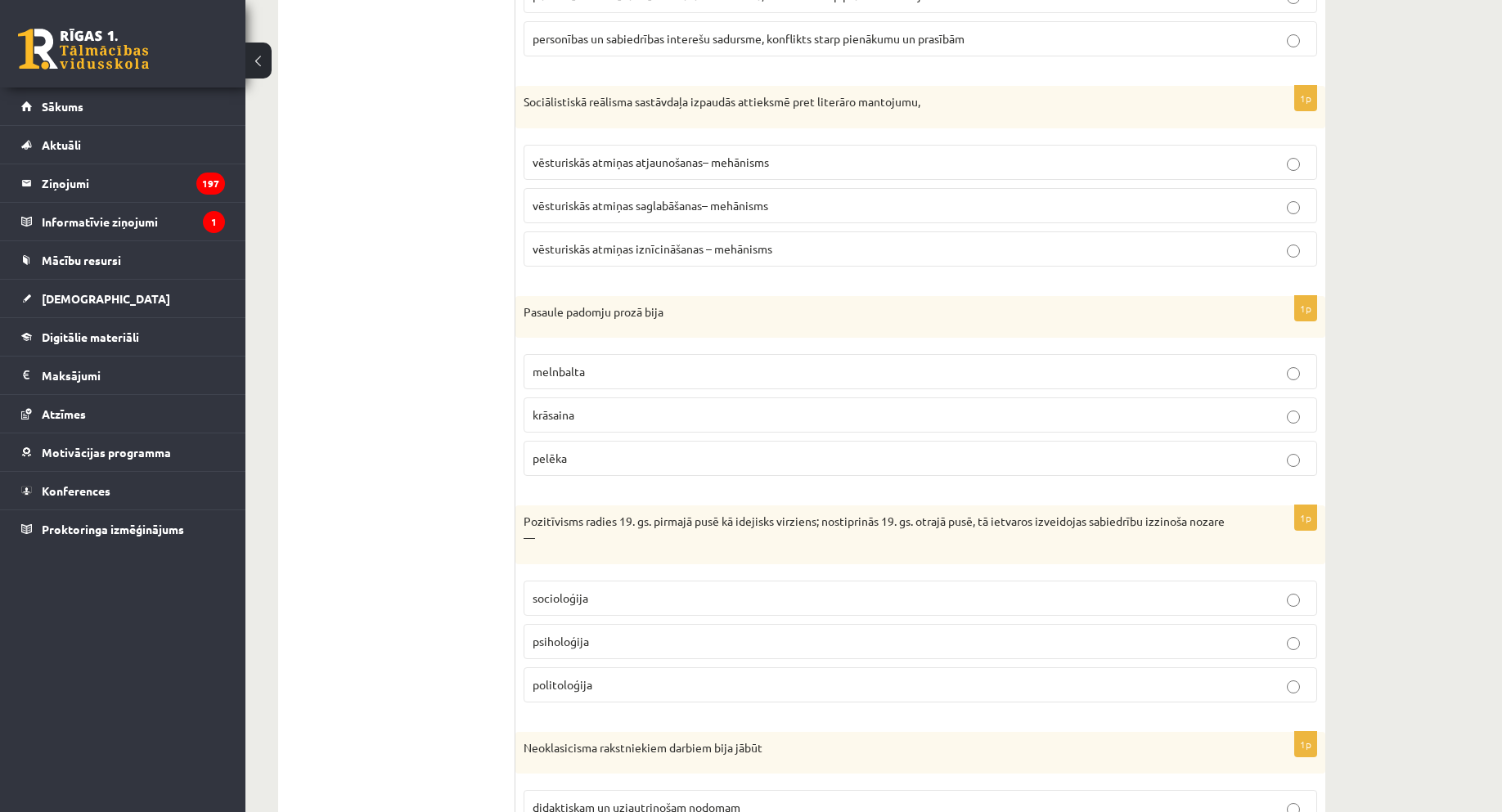
click at [639, 251] on span "vēsturiskās atmiņas iznīcināšanas – mehānisms" at bounding box center [652, 248] width 240 height 15
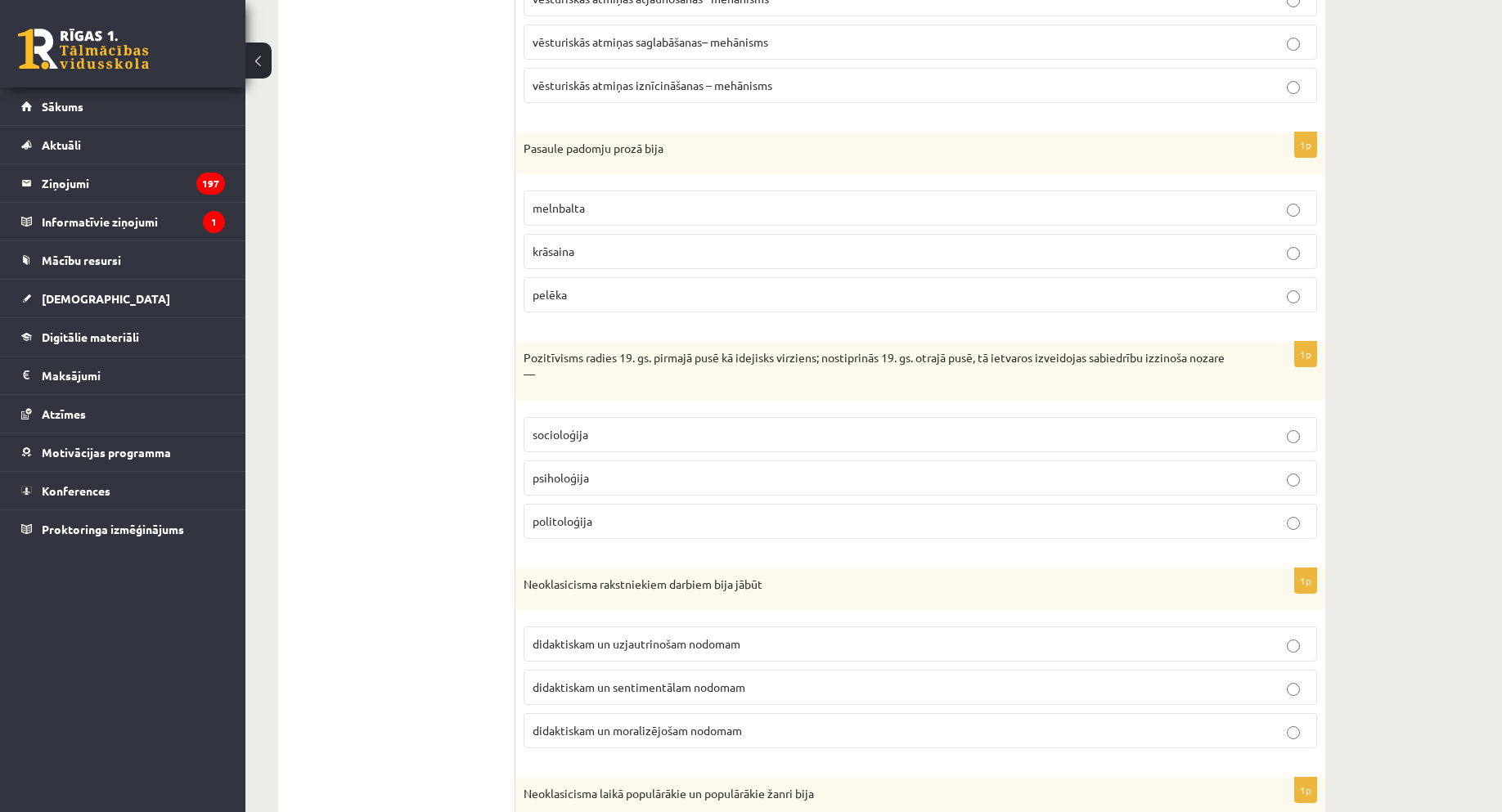
click at [566, 213] on span "melnbalta" at bounding box center [558, 207] width 52 height 15
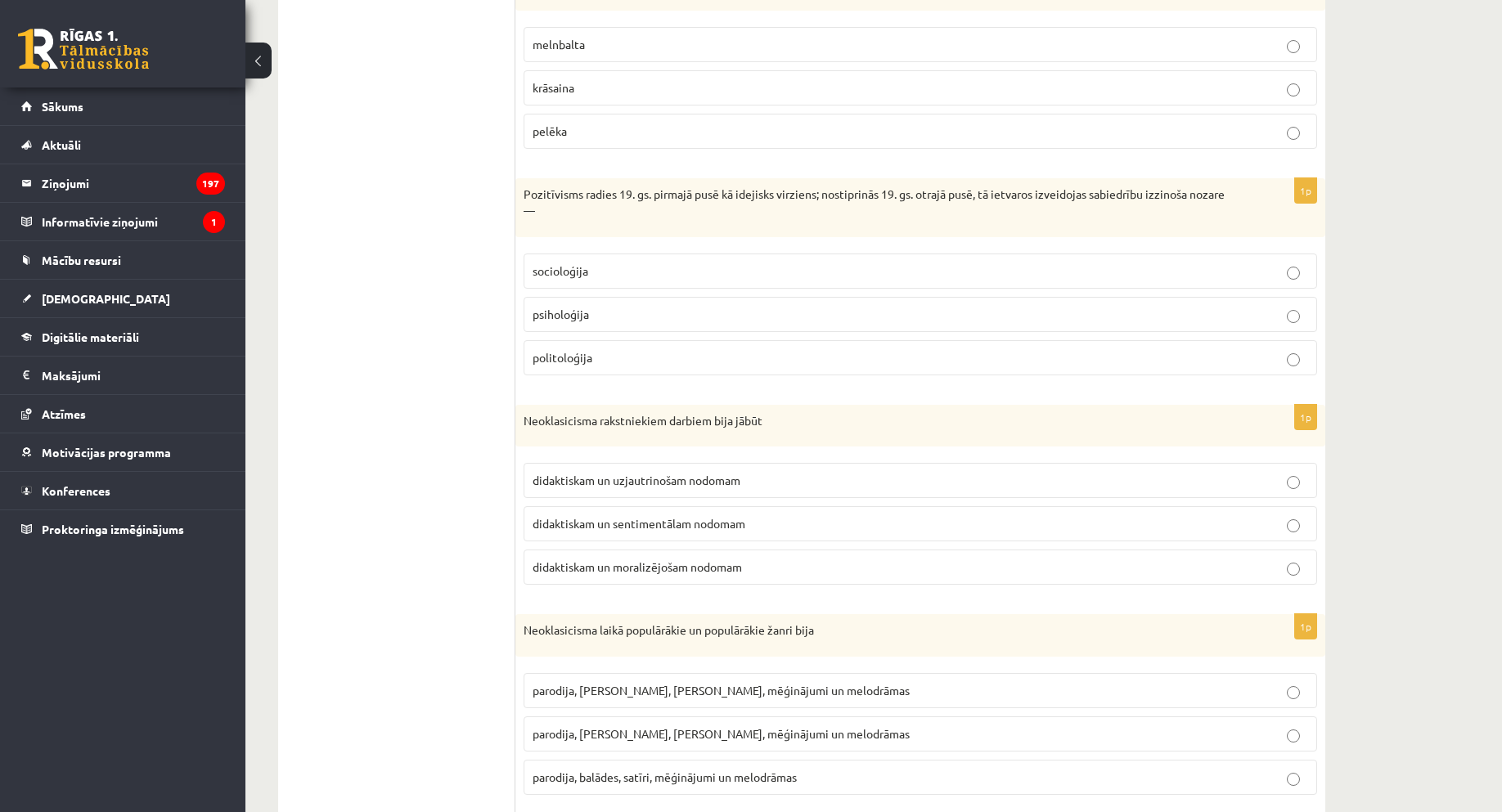
scroll to position [1629, 0]
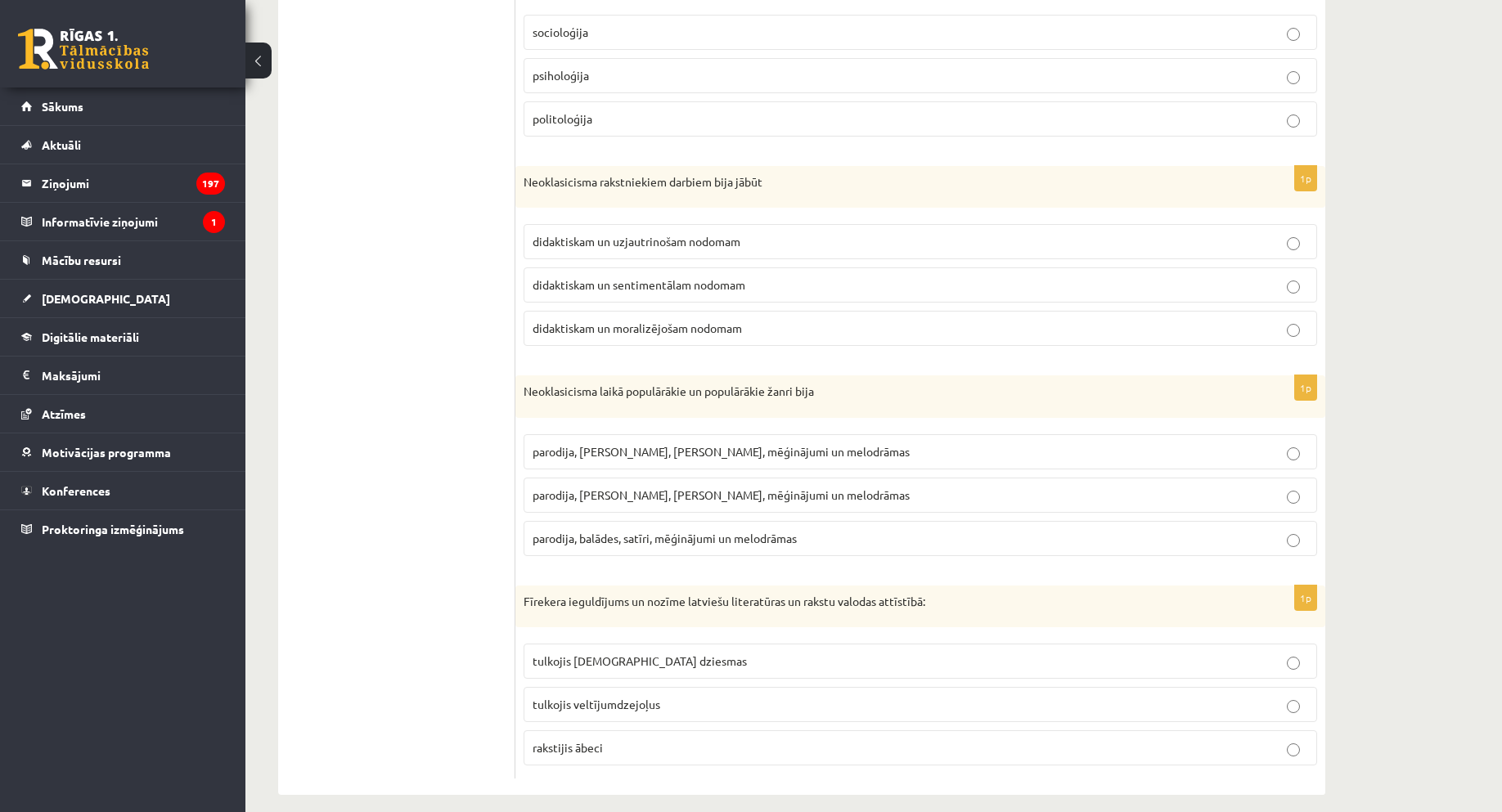
click at [548, 24] on p "socioloģija" at bounding box center [920, 33] width 775 height 17
click at [629, 320] on span "didaktiskam un moralizējošam nodomam" at bounding box center [637, 327] width 210 height 15
click at [597, 268] on label "didaktiskam un sentimentālam nodomam" at bounding box center [921, 285] width 794 height 35
click at [635, 320] on span "didaktiskam un moralizējošam nodomam" at bounding box center [637, 327] width 210 height 15
click at [632, 491] on label "parodija, odas, satīri, mēģinājumi un melodrāmas" at bounding box center [921, 494] width 794 height 35
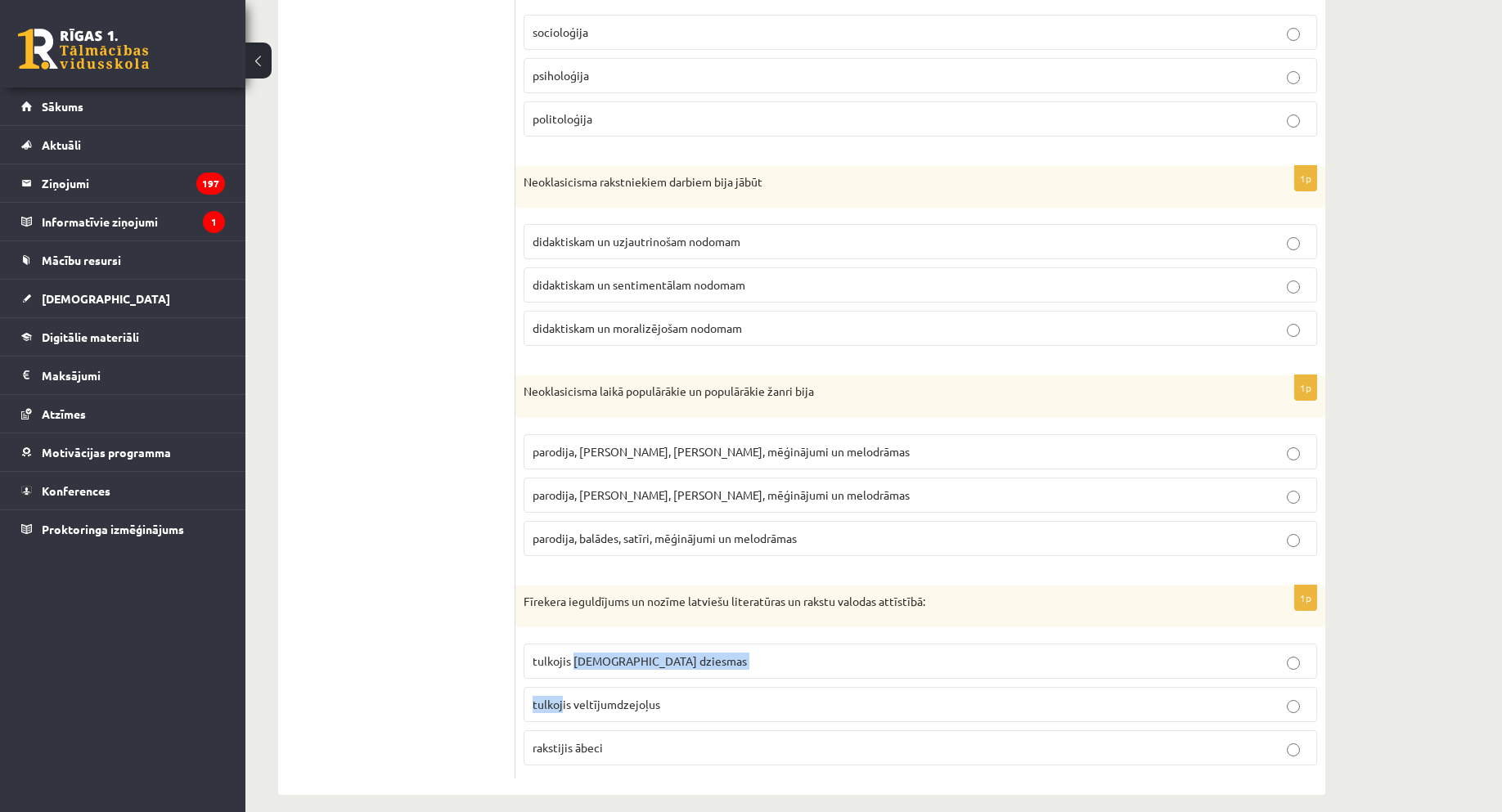
drag, startPoint x: 562, startPoint y: 682, endPoint x: 573, endPoint y: 651, distance: 32.9
click at [575, 657] on fieldset "tulkojis baznīcas dziesmas tulkojis veltījumdzejoļus rakstijis ābeci" at bounding box center [921, 702] width 794 height 135
click at [573, 653] on span "tulkojis baznīcas dziesmas" at bounding box center [640, 660] width 215 height 15
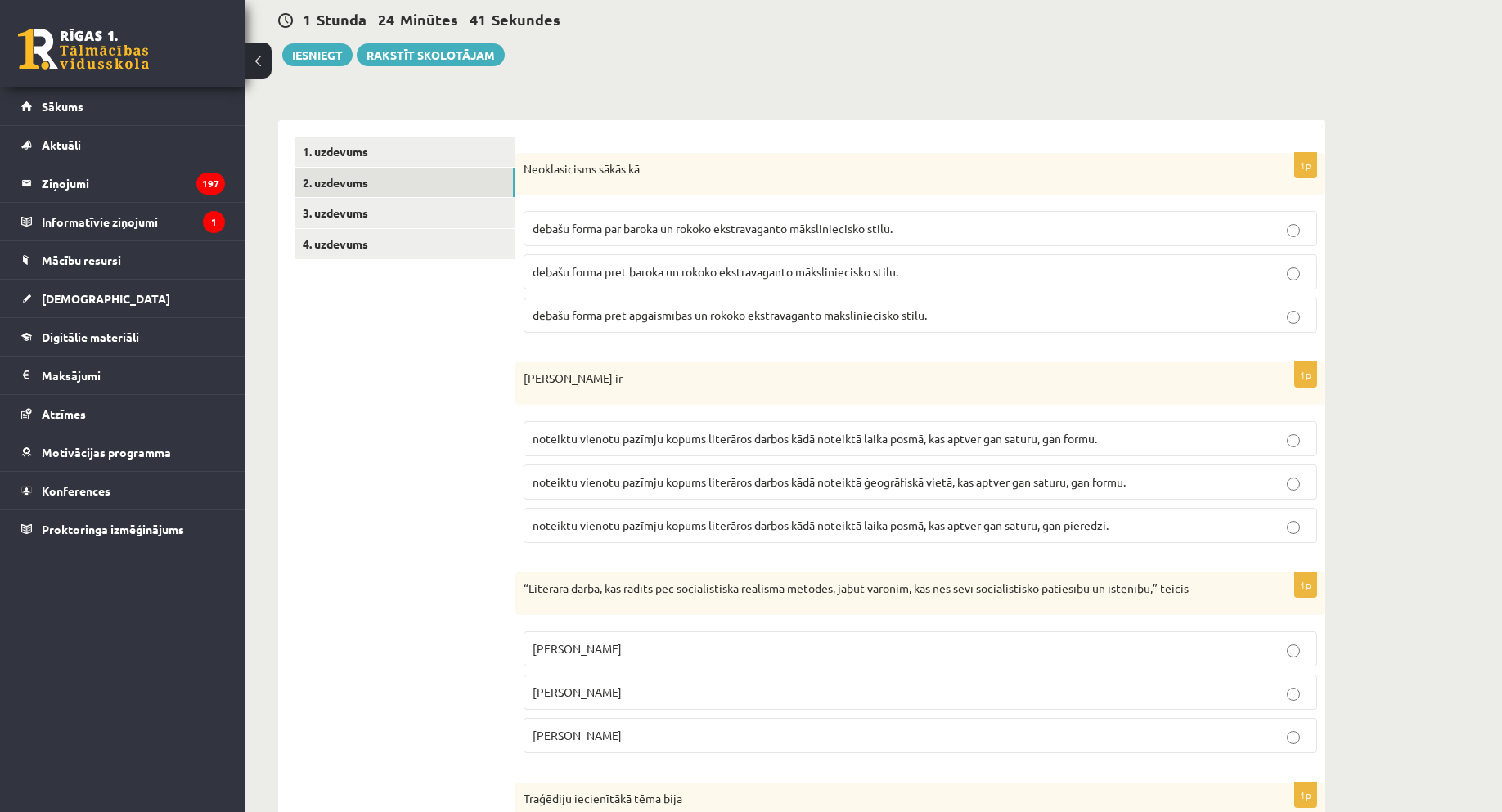
scroll to position [0, 0]
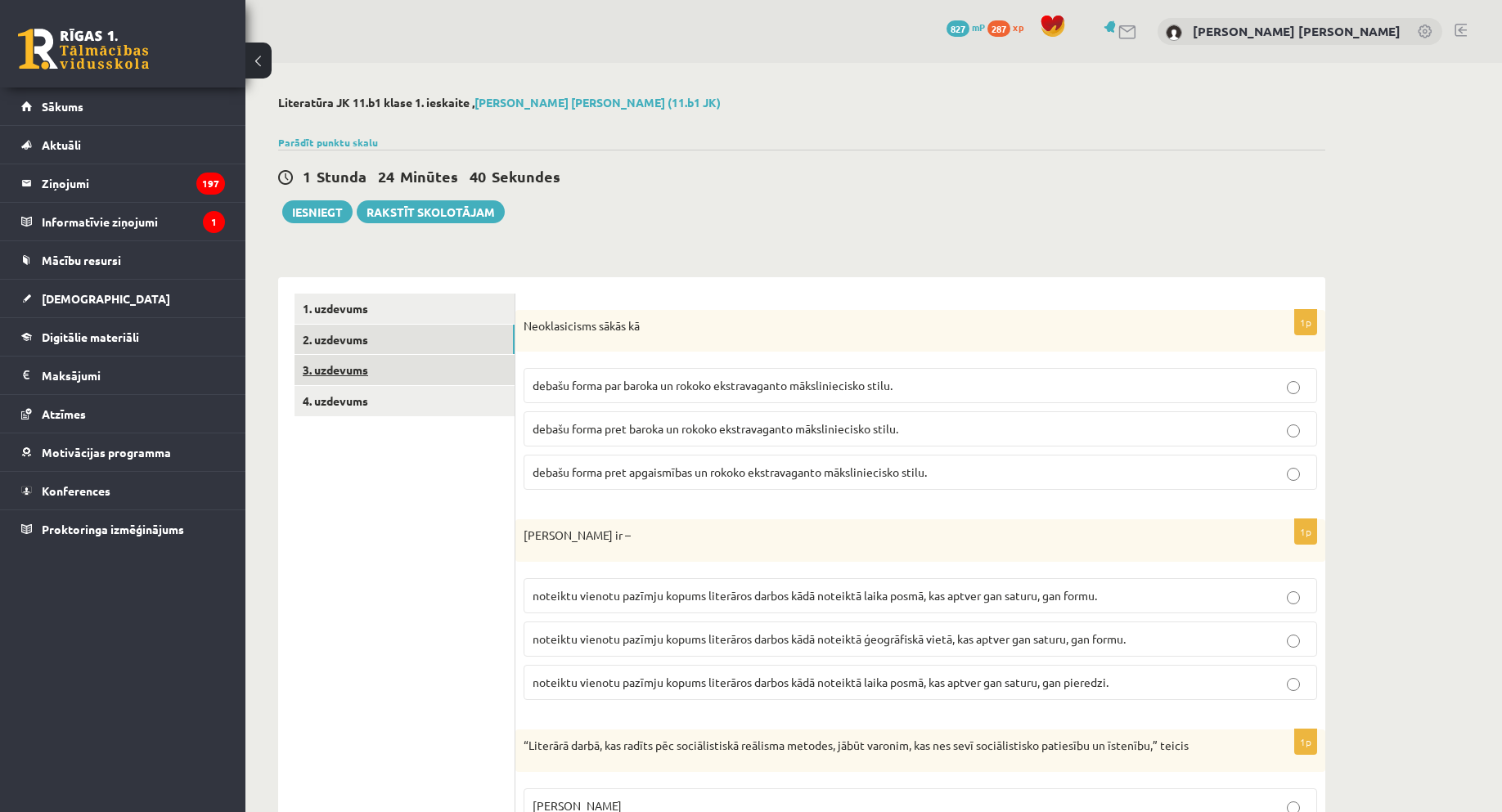
click at [317, 374] on link "3. uzdevums" at bounding box center [404, 369] width 220 height 30
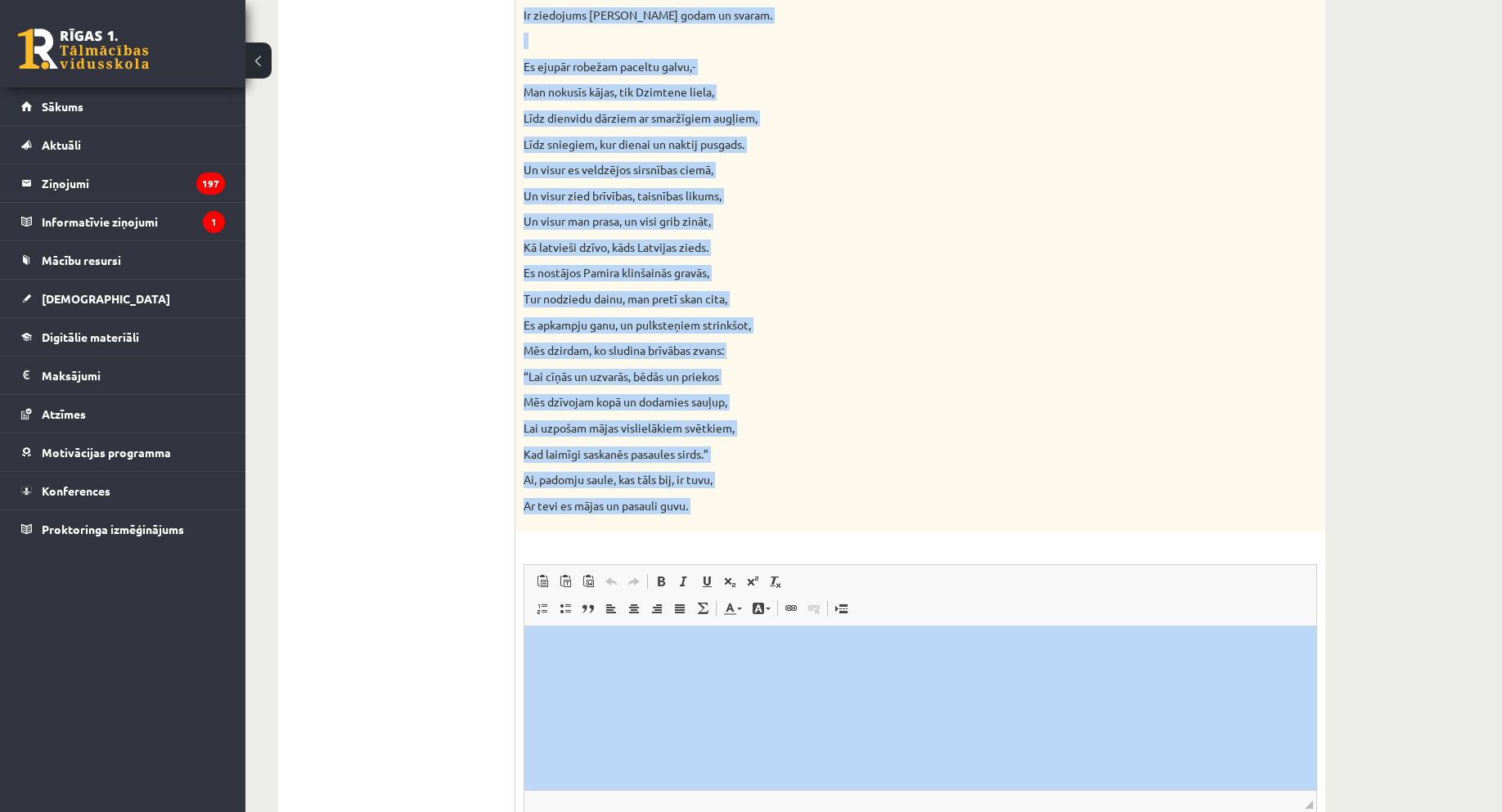
scroll to position [1403, 0]
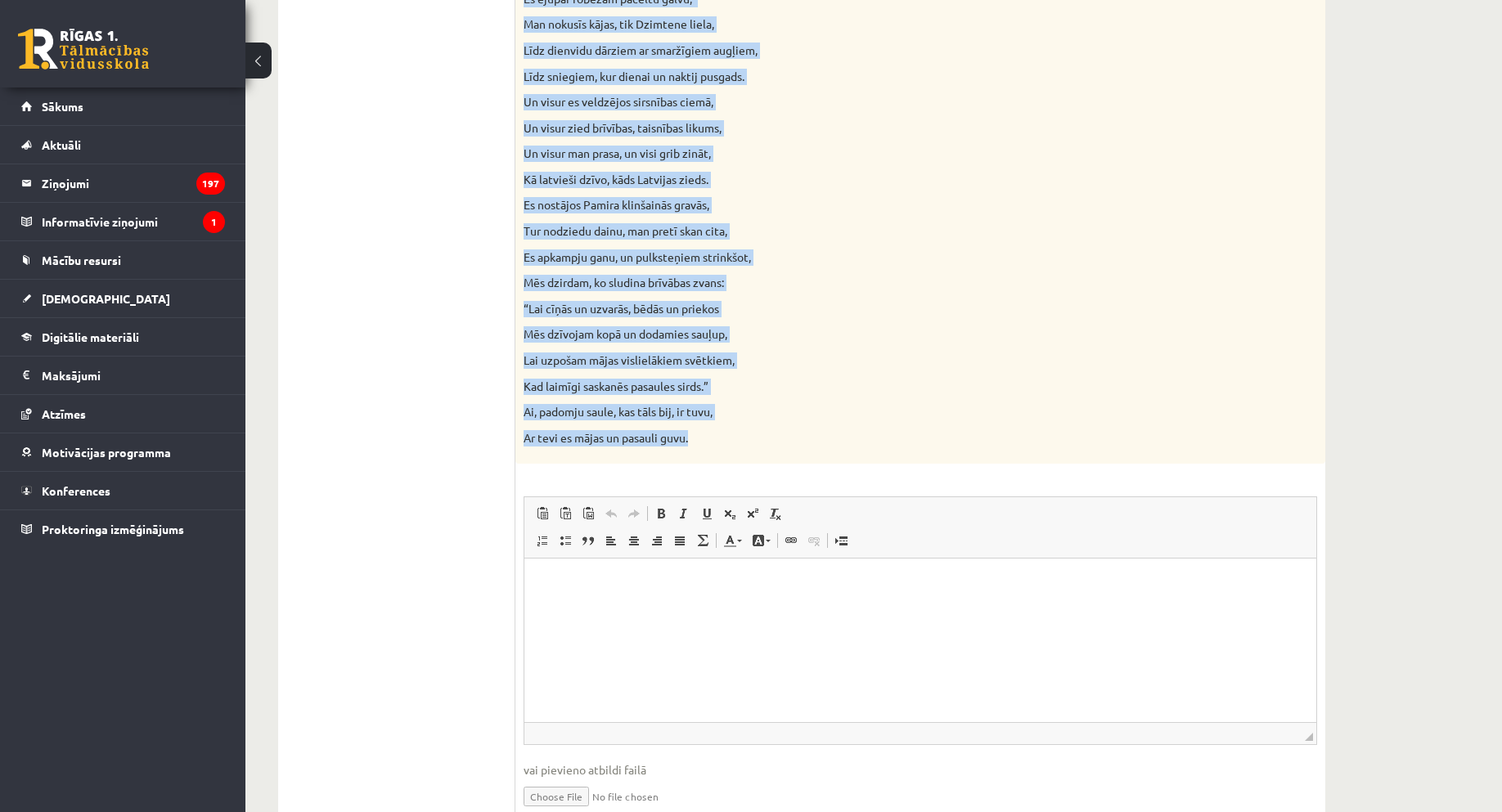
drag, startPoint x: 524, startPoint y: 322, endPoint x: 994, endPoint y: 439, distance: 484.3
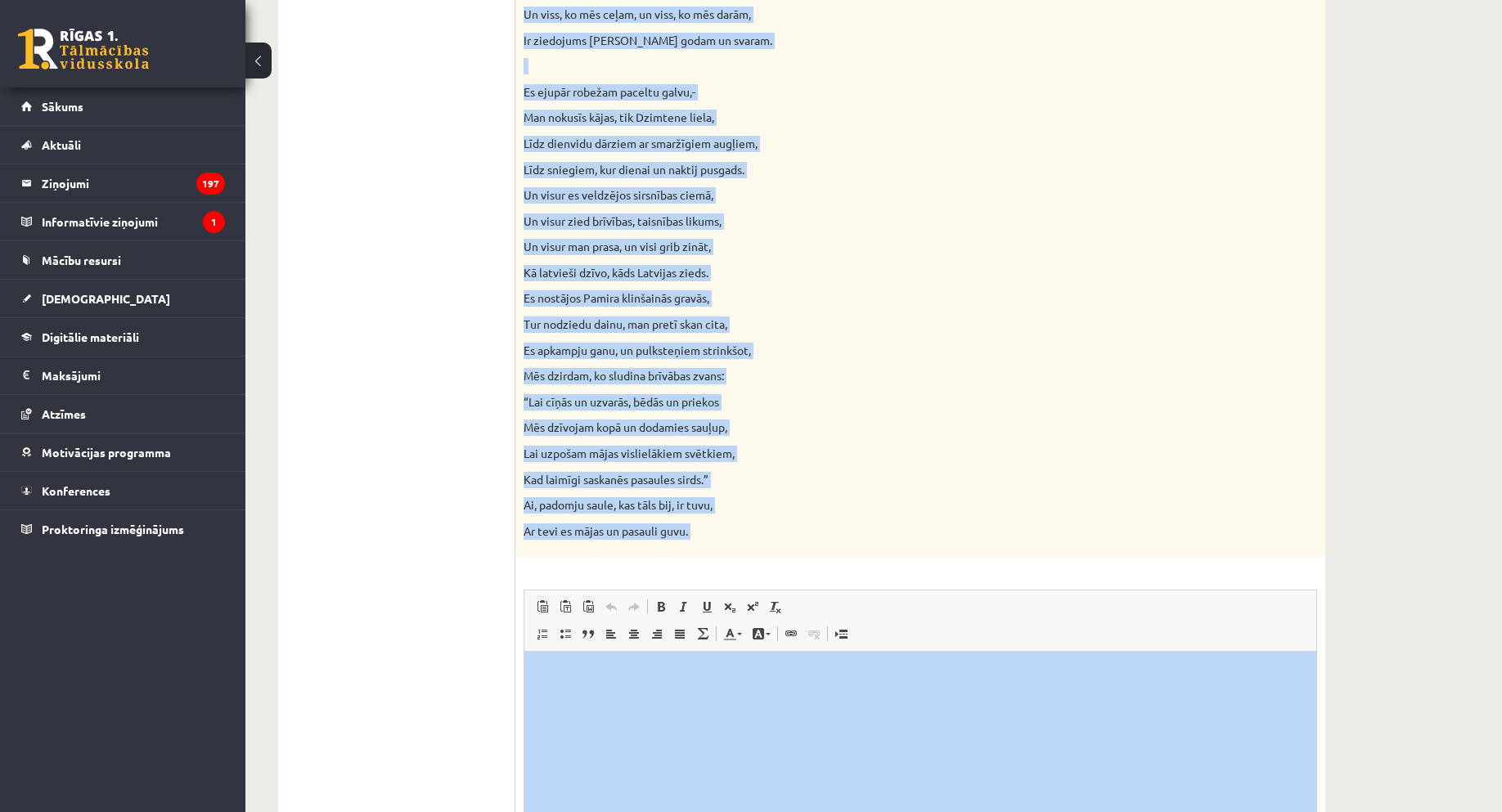
scroll to position [1312, 0]
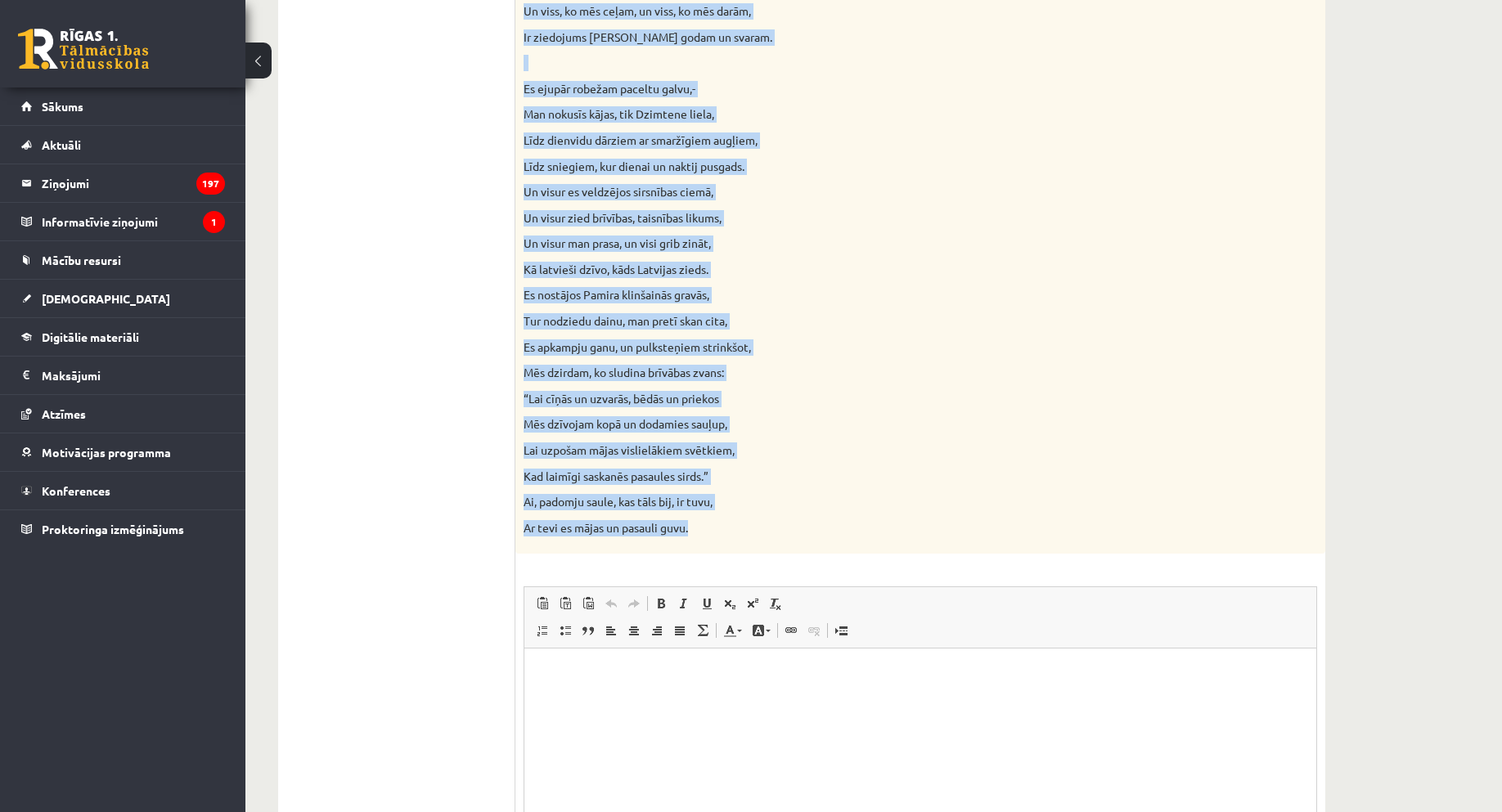
drag, startPoint x: 526, startPoint y: 318, endPoint x: 931, endPoint y: 553, distance: 468.2
copy div "zlasiet Jāņa Sudrabkalna dzejoli “Dzimtene”! Kādas klasicisma un normatīvisma i…"
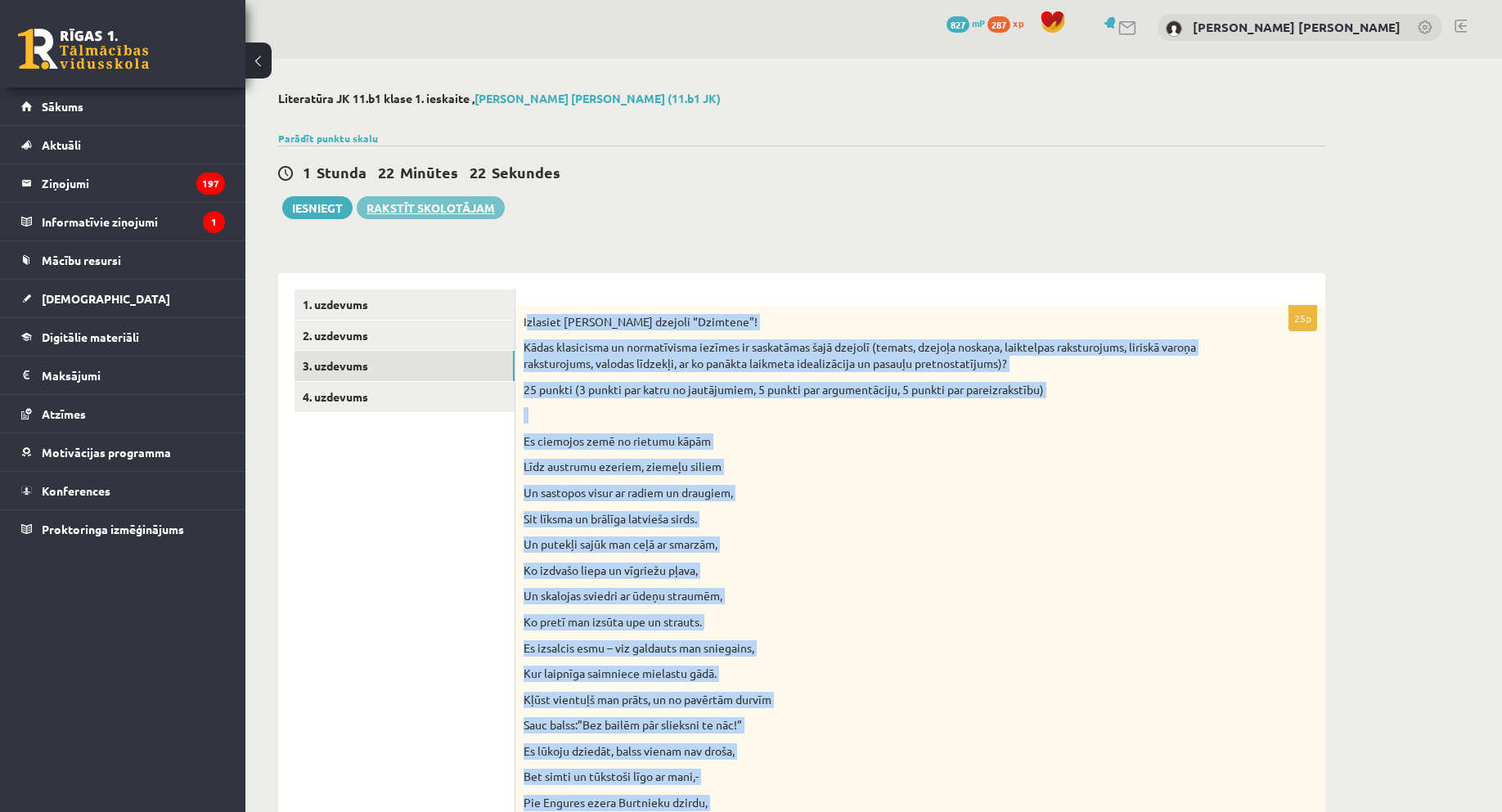
scroll to position [0, 0]
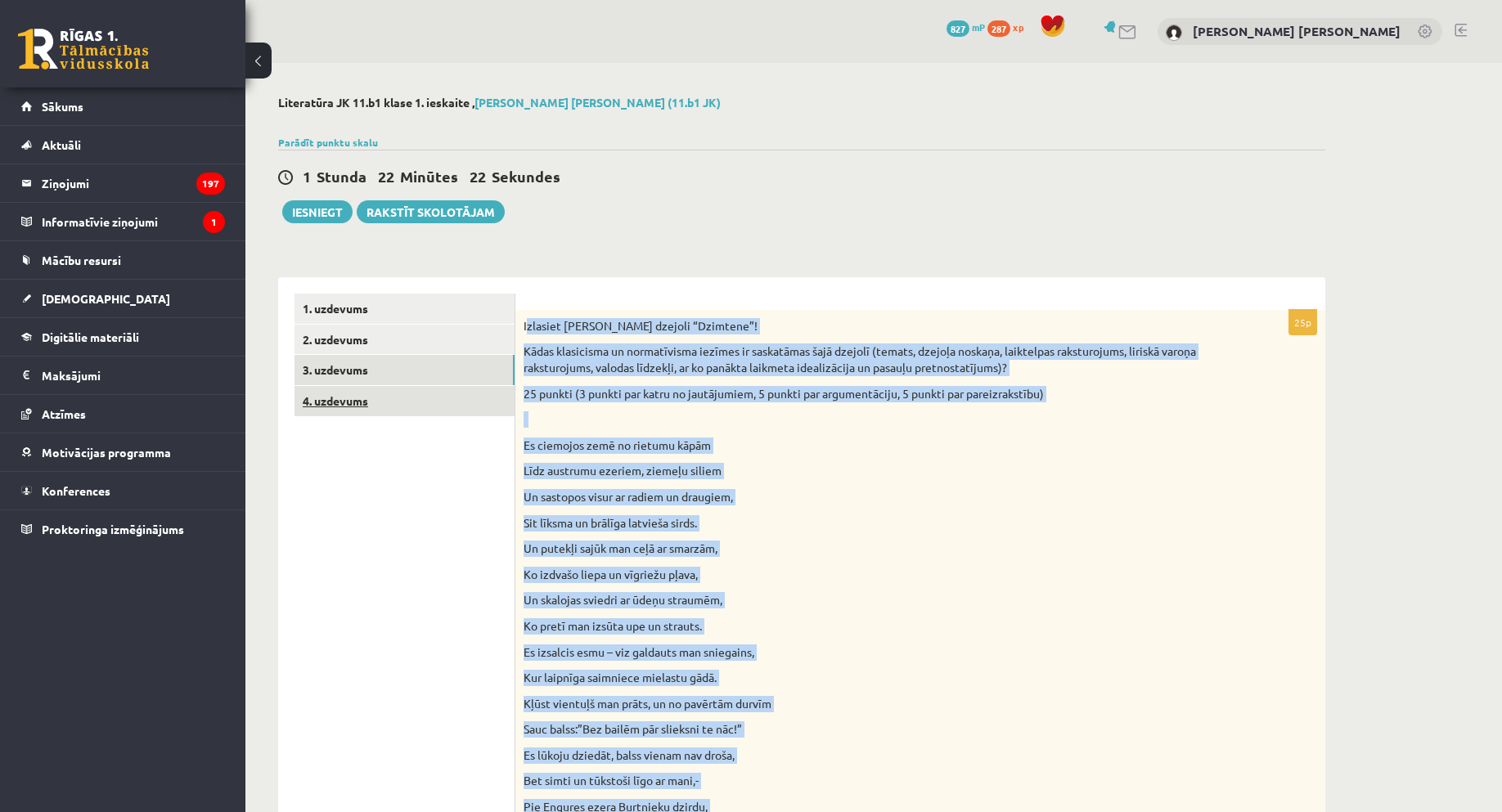
click at [337, 397] on link "4. uzdevums" at bounding box center [404, 401] width 220 height 30
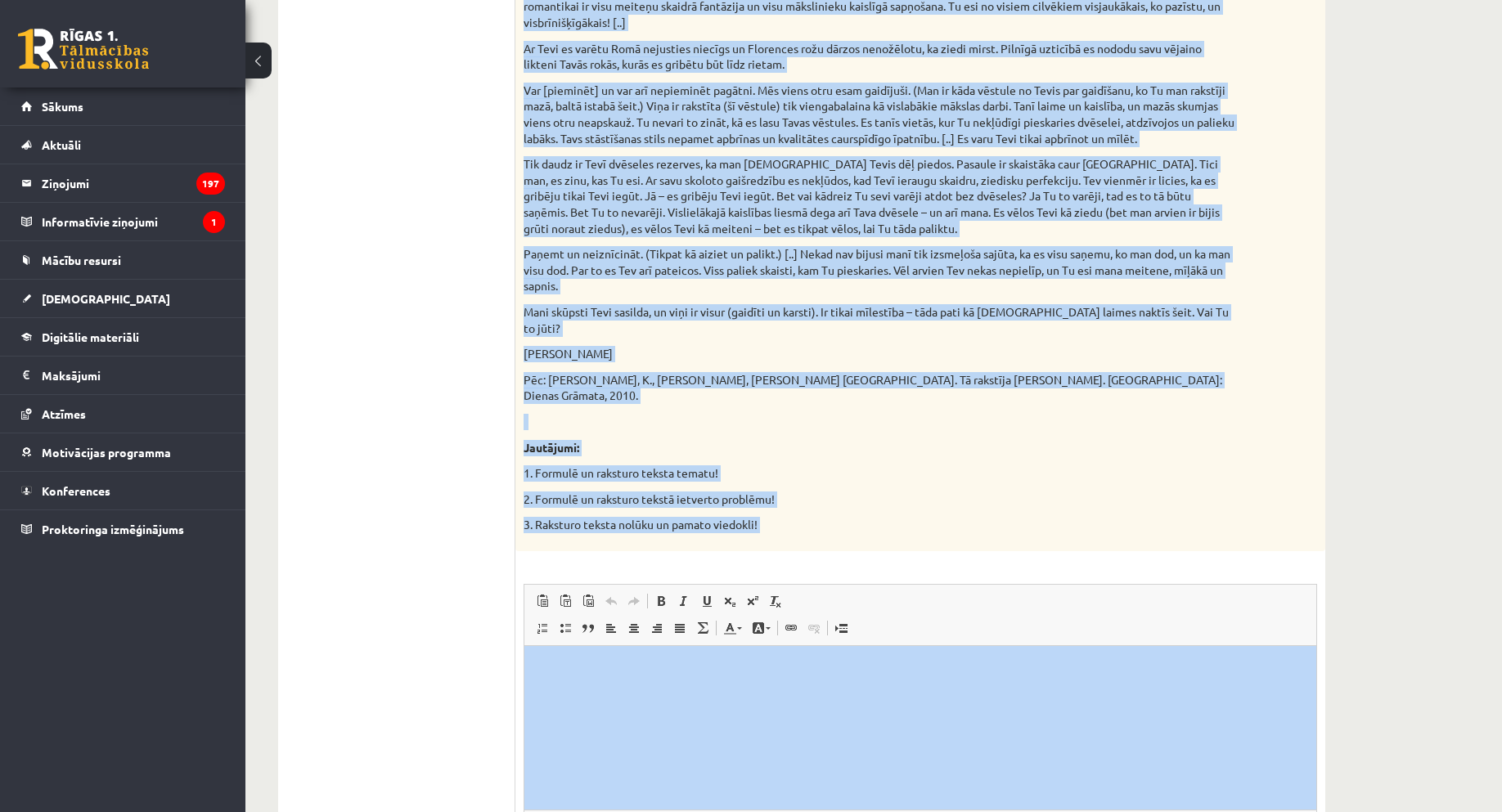
scroll to position [1407, 0]
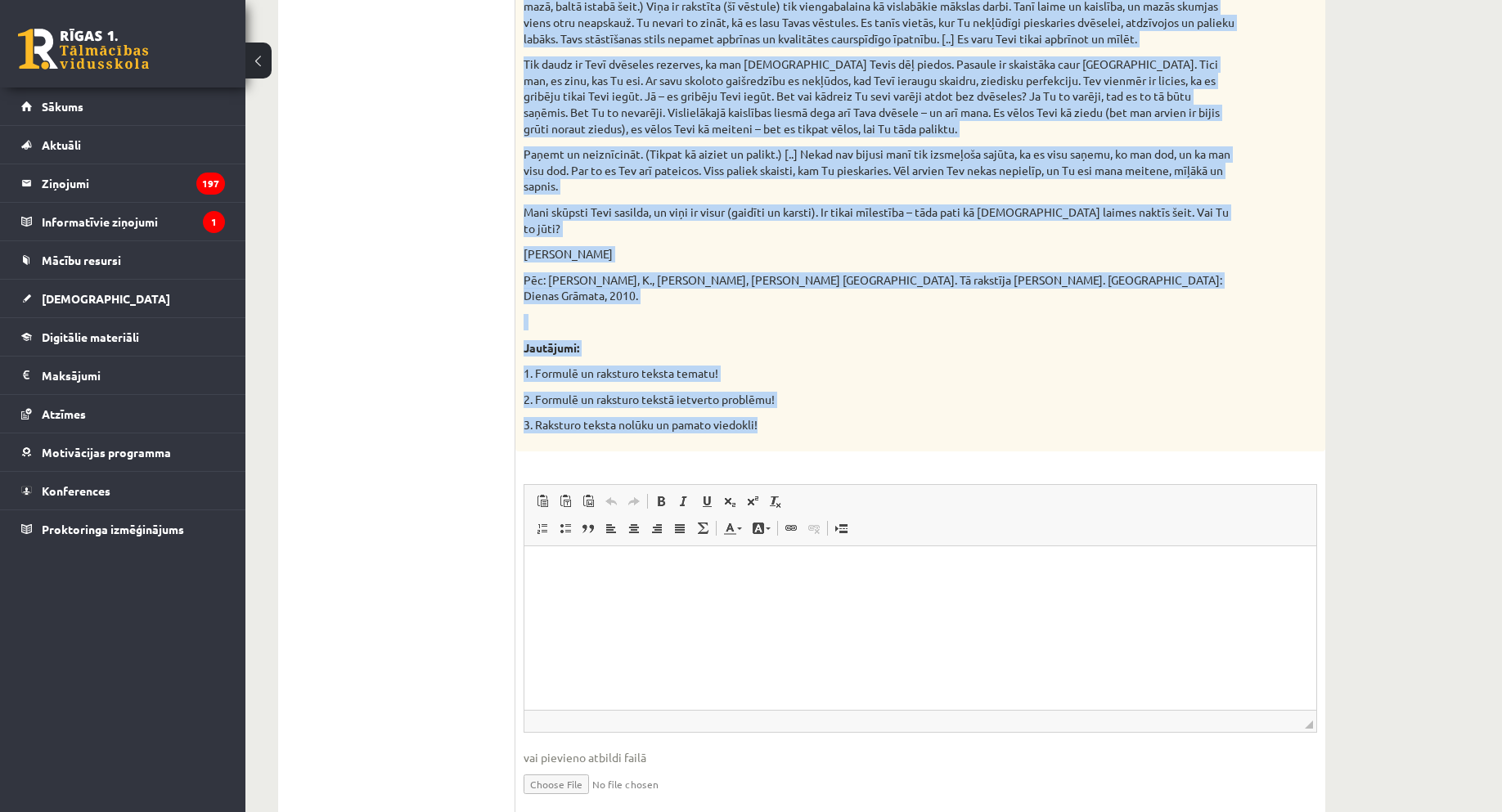
drag, startPoint x: 526, startPoint y: 147, endPoint x: 1270, endPoint y: 348, distance: 770.7
copy div "zvēlies vienu no piedāvātajiem tekstiem! Izvēlies vienu no piedāvātajiem jautāj…"
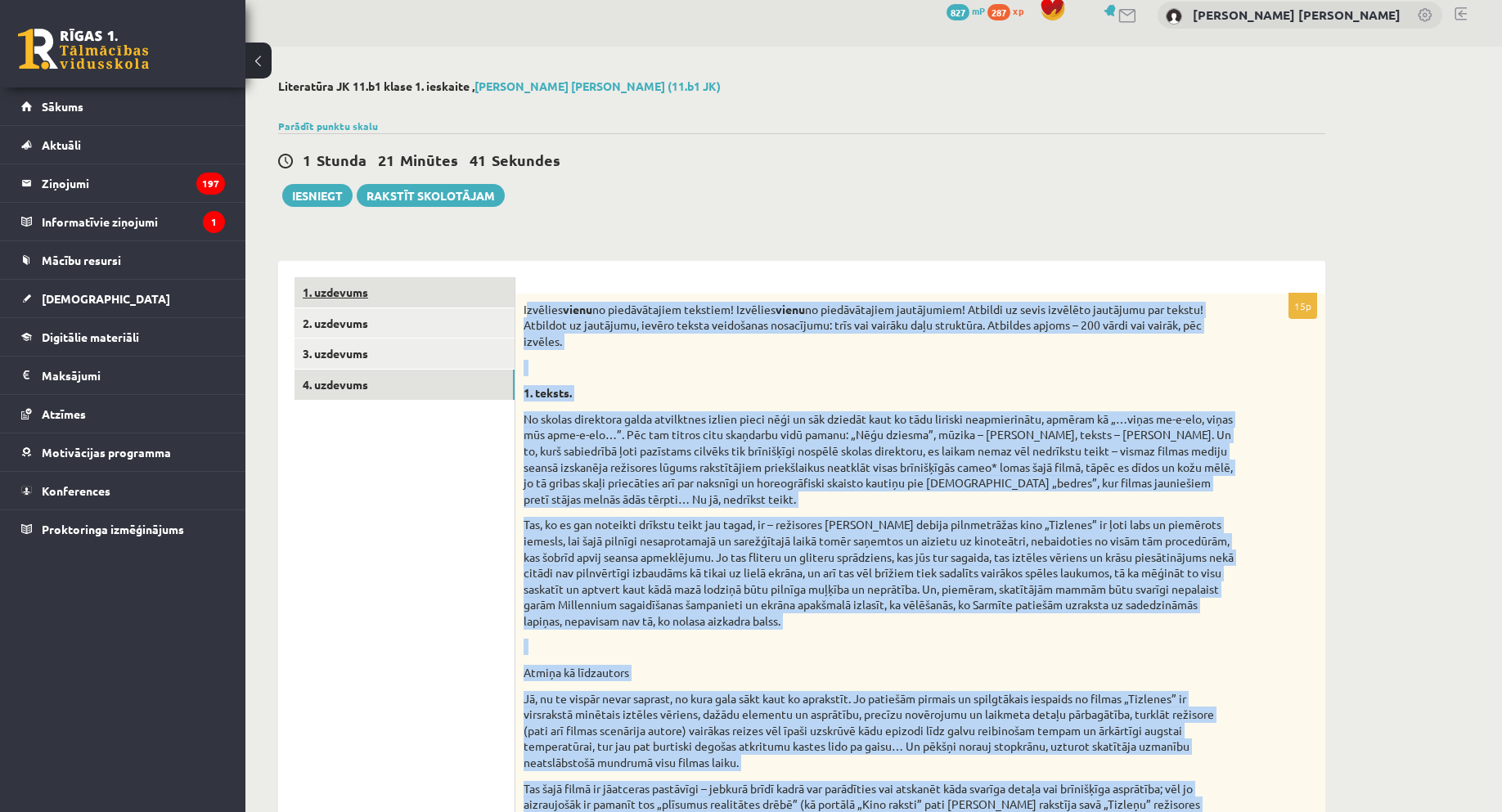
scroll to position [0, 0]
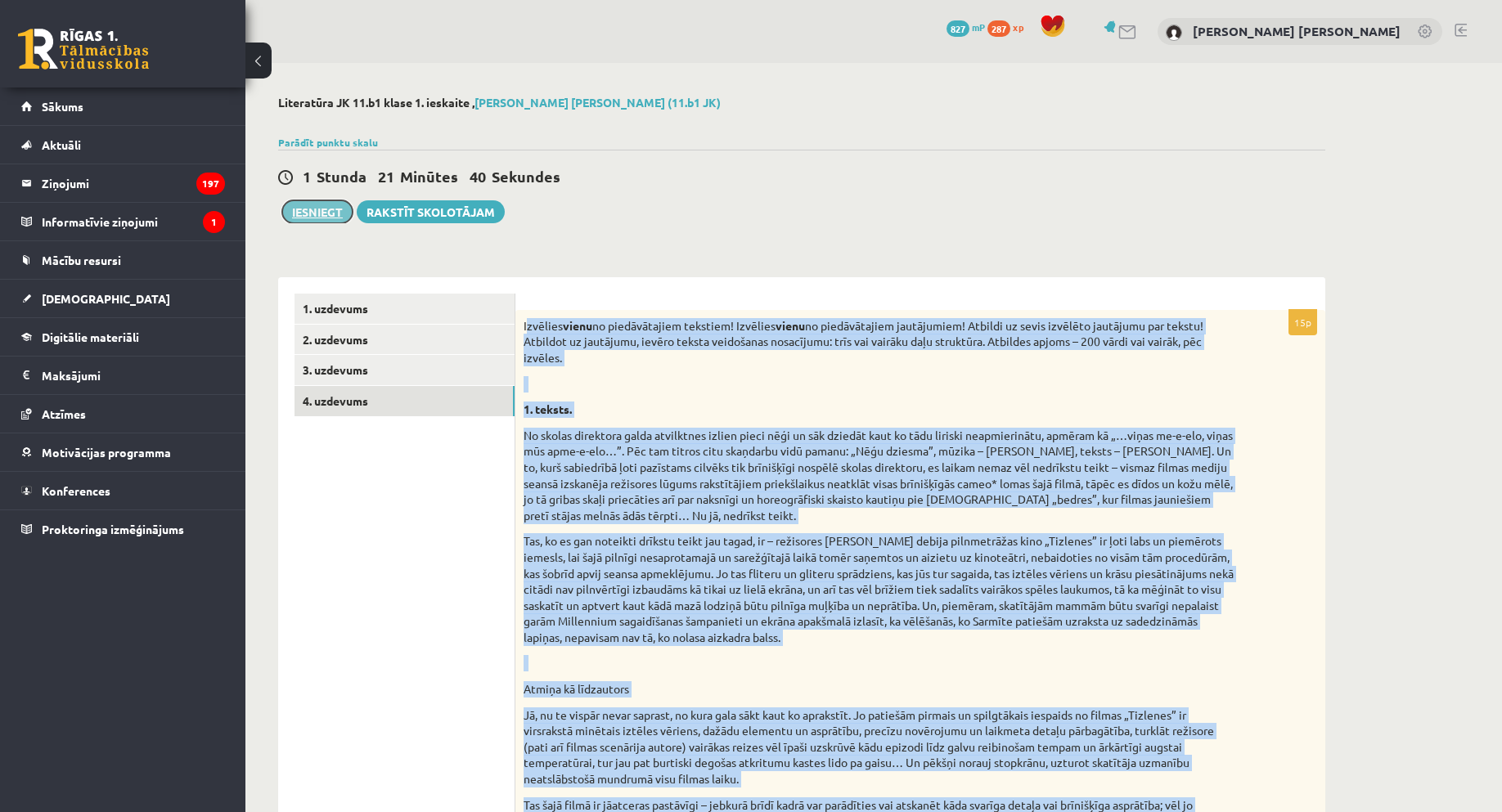
click at [325, 218] on button "Iesniegt" at bounding box center [318, 211] width 70 height 23
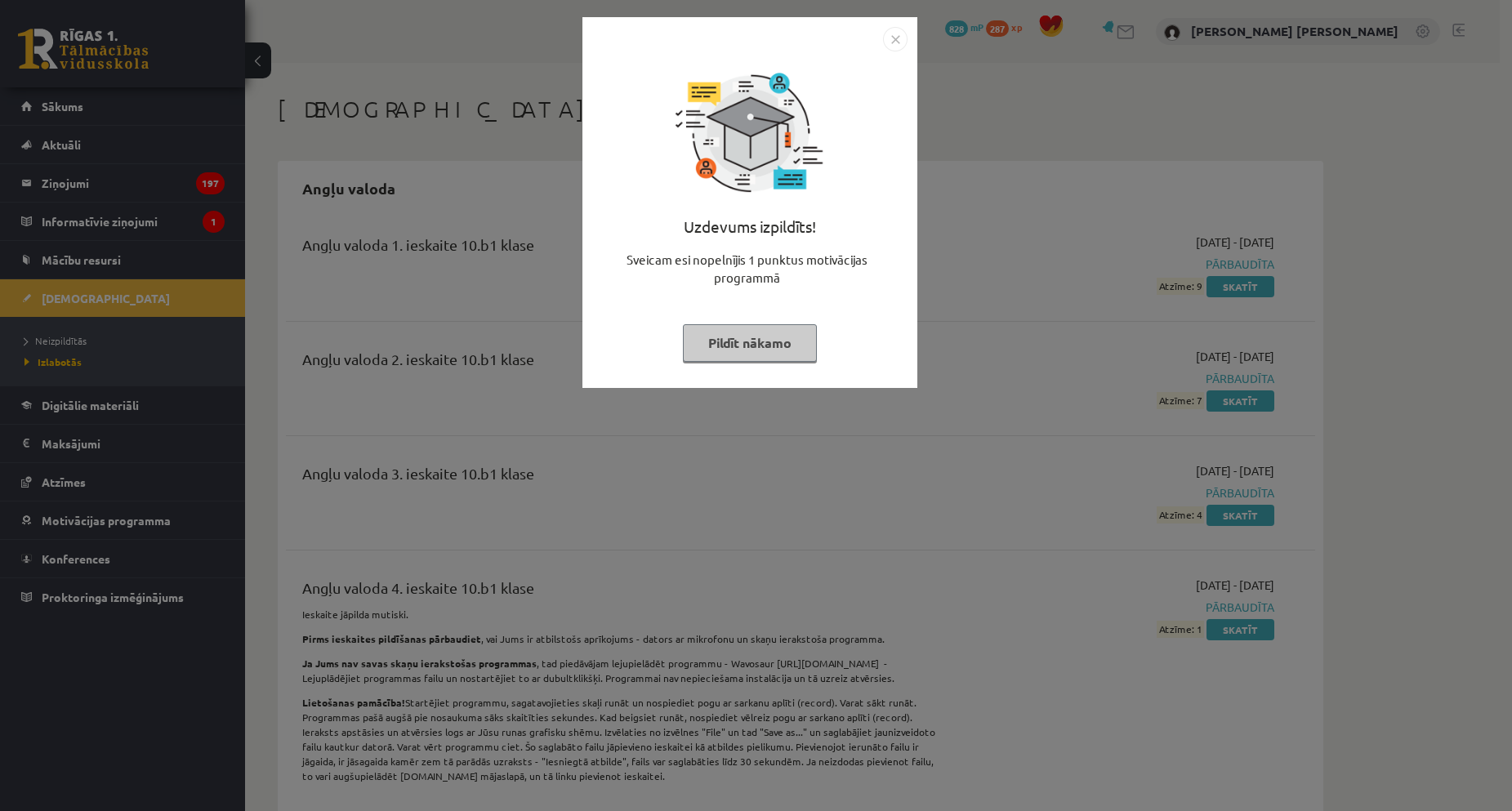
click at [763, 349] on button "Pildīt nākamo" at bounding box center [750, 343] width 134 height 38
